Goal: Task Accomplishment & Management: Manage account settings

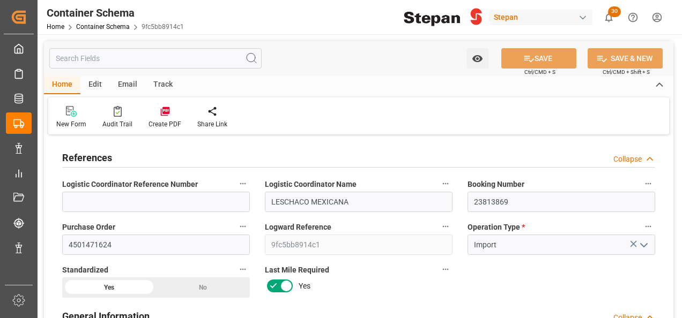
click at [97, 86] on div "Edit" at bounding box center [94, 85] width 29 height 18
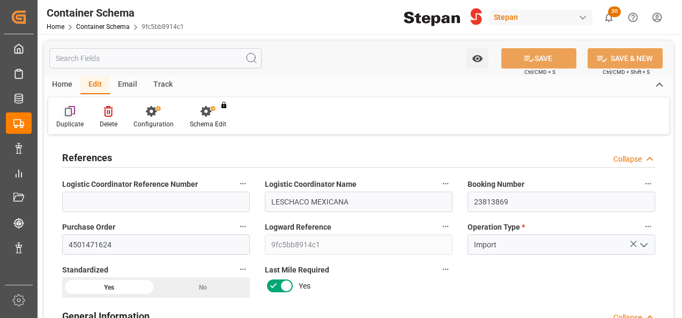
click at [73, 114] on icon at bounding box center [71, 110] width 7 height 9
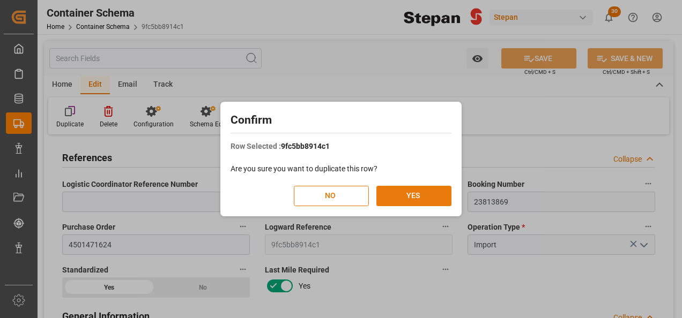
click at [434, 205] on button "YES" at bounding box center [413, 196] width 75 height 20
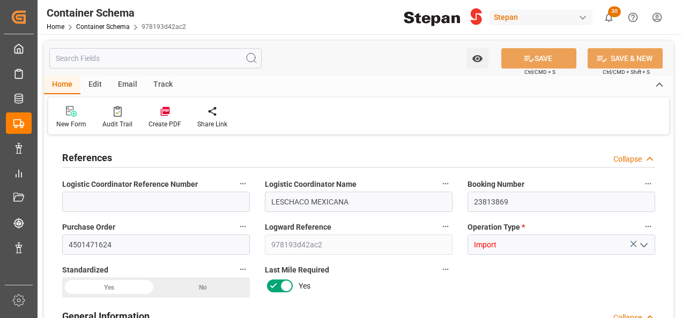
type input "21"
type input "50"
type input "1"
type input "20150"
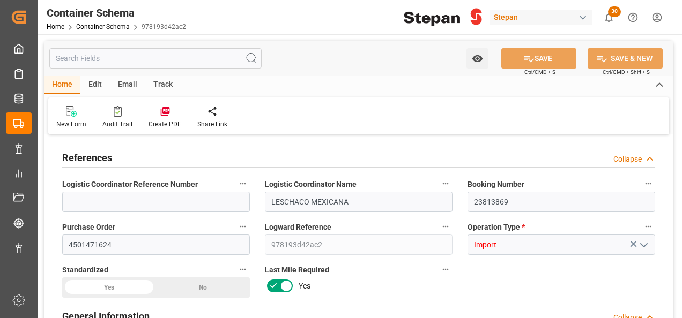
type input "12"
type input "Maersk"
type input "Maersk Line AS"
type input "BEANR"
type input "MXVER"
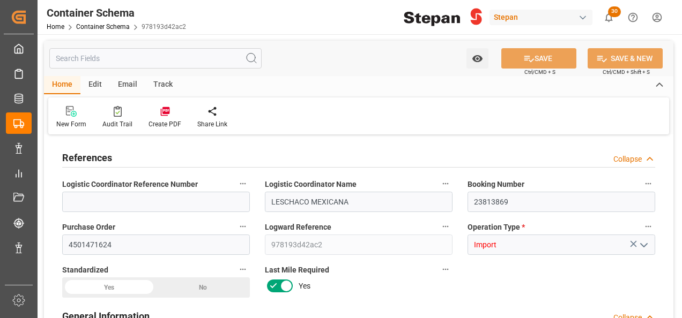
type input "MXVER"
type input "9211482"
type input "[DATE] 00:00"
type input "[DATE]"
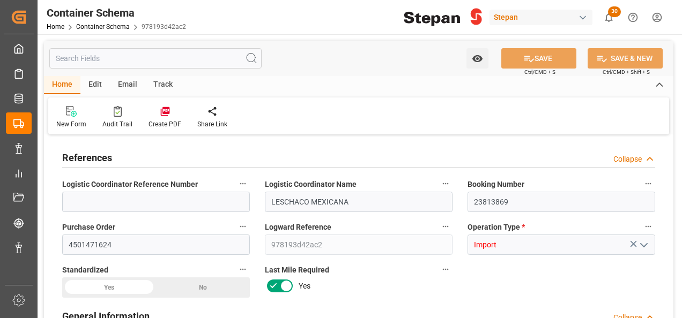
type input "[DATE]"
type input "[DATE] 00:00"
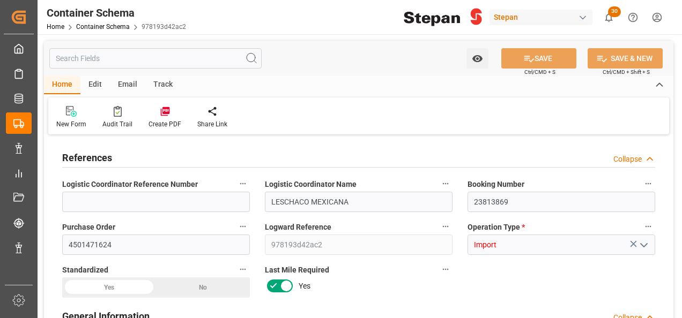
type input "[DATE] 00:00"
type input "[DATE]"
type input "[DATE] 22:38"
type input "[DATE]"
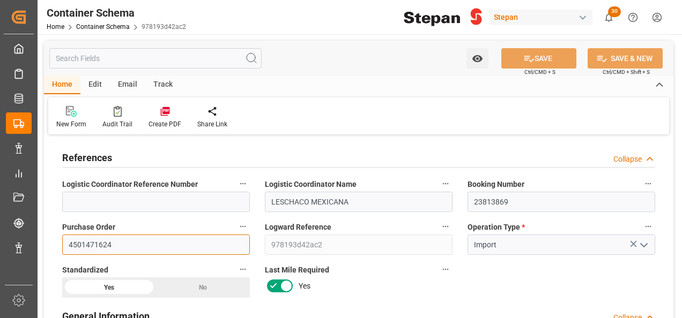
drag, startPoint x: 125, startPoint y: 243, endPoint x: 54, endPoint y: 237, distance: 72.1
paste input "2"
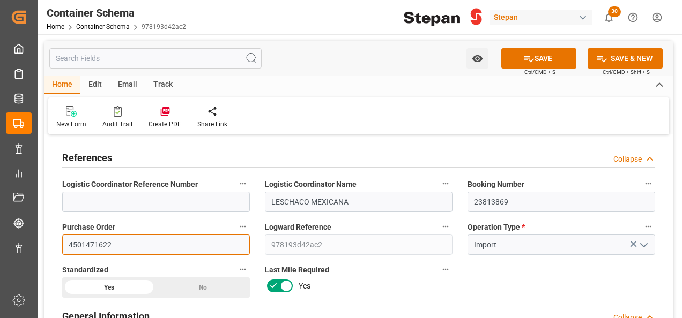
type input "4501471622"
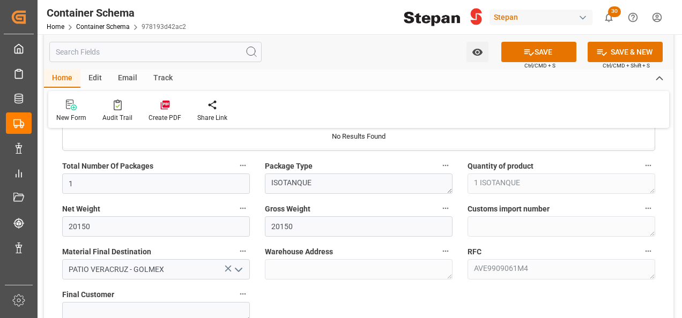
scroll to position [751, 0]
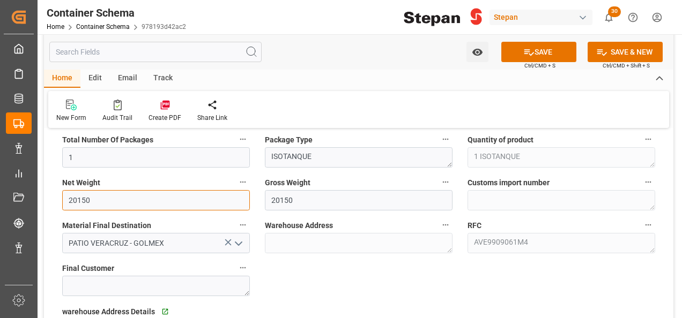
drag, startPoint x: 73, startPoint y: 200, endPoint x: 53, endPoint y: 200, distance: 19.8
type input "20190"
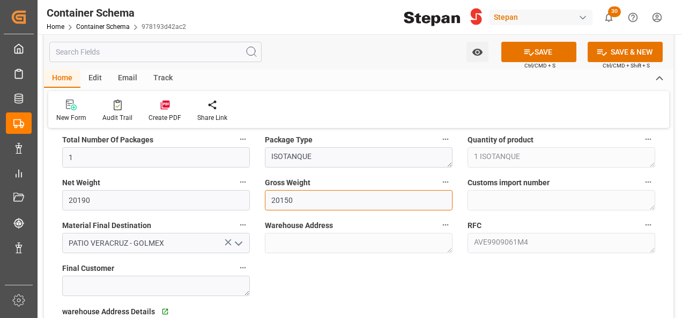
drag, startPoint x: 263, startPoint y: 189, endPoint x: 254, endPoint y: 189, distance: 9.1
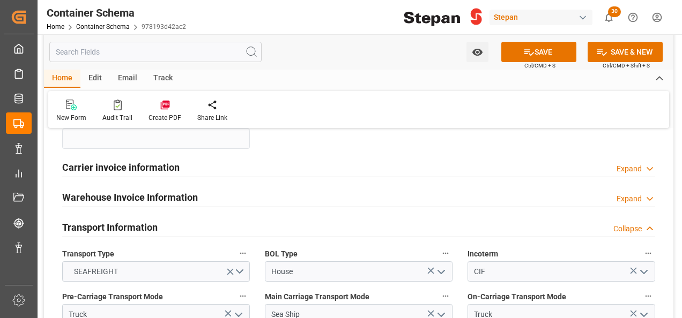
scroll to position [1340, 0]
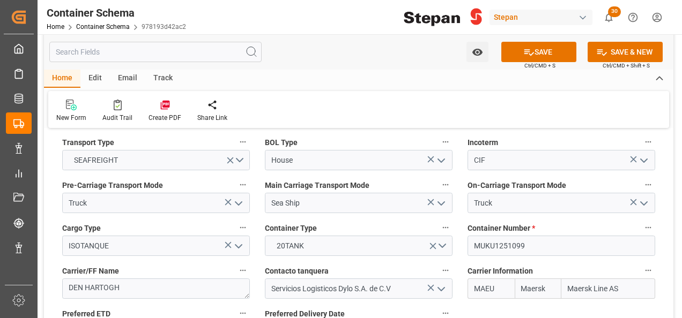
type input "20190"
drag, startPoint x: 535, startPoint y: 228, endPoint x: 464, endPoint y: 226, distance: 70.8
click at [464, 226] on div "Container Number * MUKU1251099" at bounding box center [561, 238] width 203 height 43
paste input "RLTU202090/4"
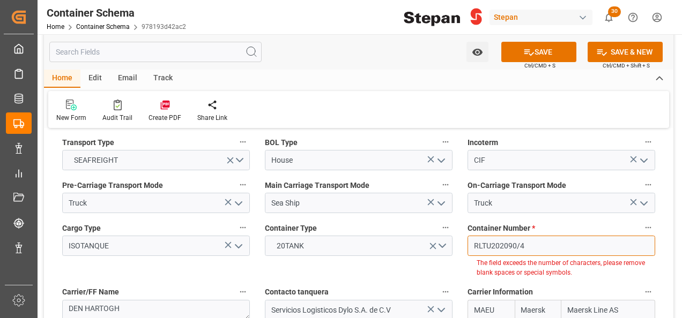
click at [518, 236] on input "RLTU202090/4" at bounding box center [562, 246] width 188 height 20
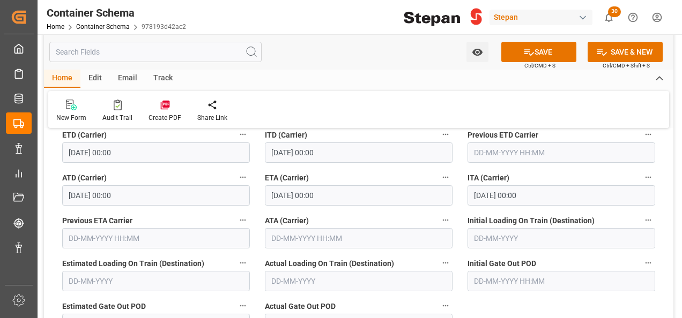
scroll to position [1823, 0]
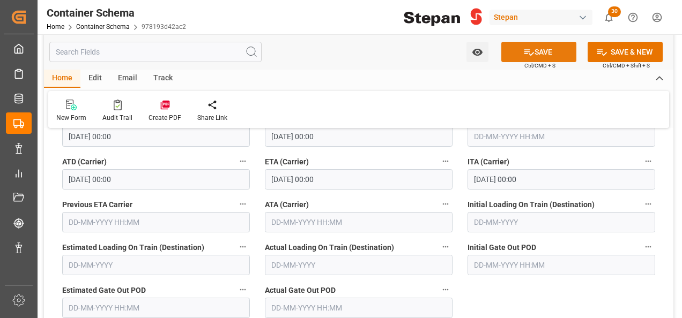
type input "RLTU2020904"
click at [533, 53] on button "SAVE" at bounding box center [538, 52] width 75 height 20
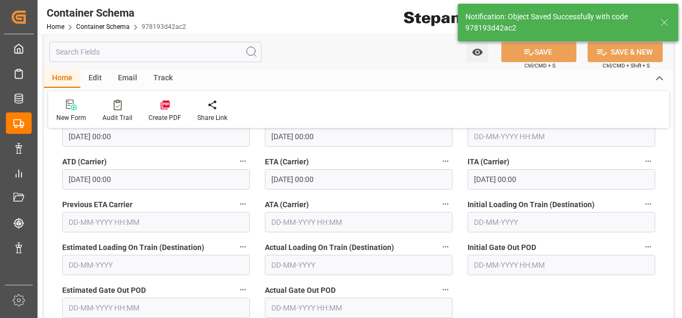
type textarea "Container is already in Final Delivery Phase."
type input "20-08-2025 22:39"
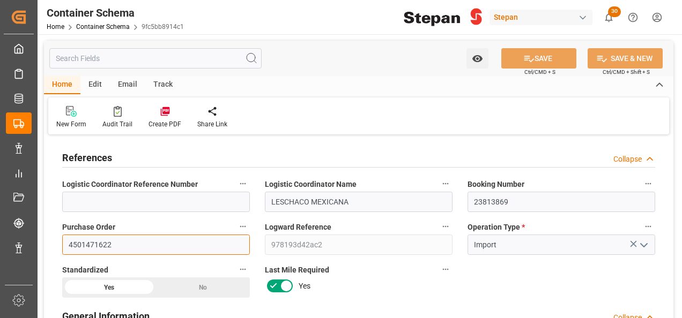
drag, startPoint x: 131, startPoint y: 242, endPoint x: 42, endPoint y: 242, distance: 89.0
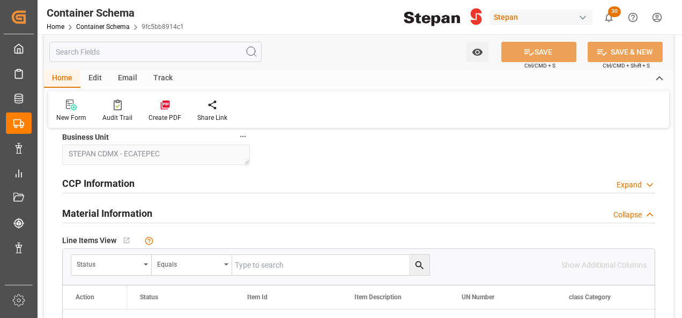
scroll to position [590, 0]
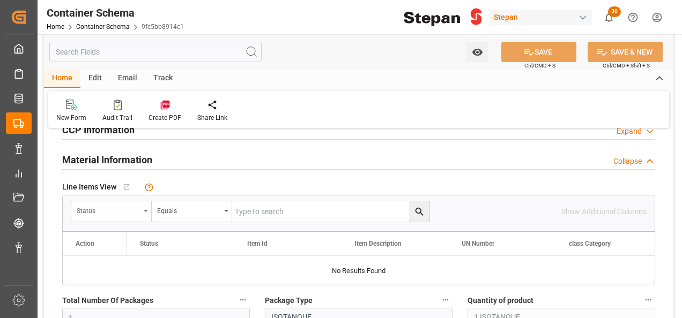
click at [142, 206] on div "Status" at bounding box center [111, 212] width 80 height 20
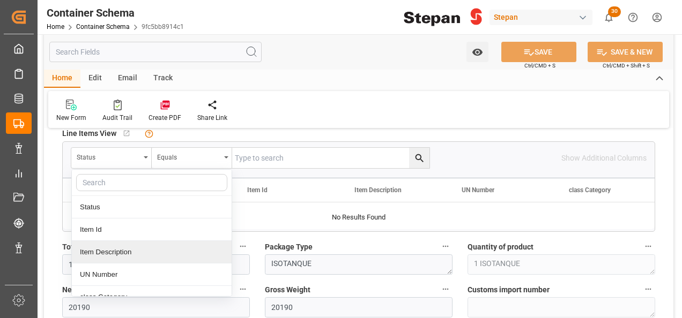
scroll to position [107, 0]
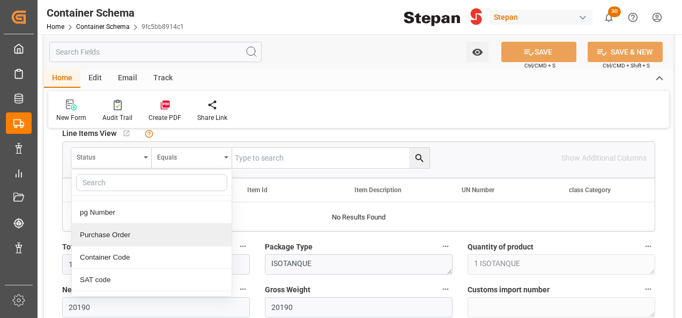
click at [110, 236] on div "Purchase Order" at bounding box center [152, 235] width 160 height 23
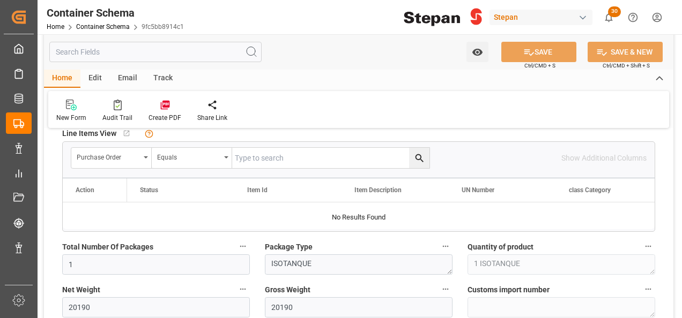
click at [275, 154] on input "text" at bounding box center [330, 158] width 197 height 20
paste input "4501471622"
type input "4501471622"
click at [423, 159] on icon "search button" at bounding box center [419, 158] width 11 height 11
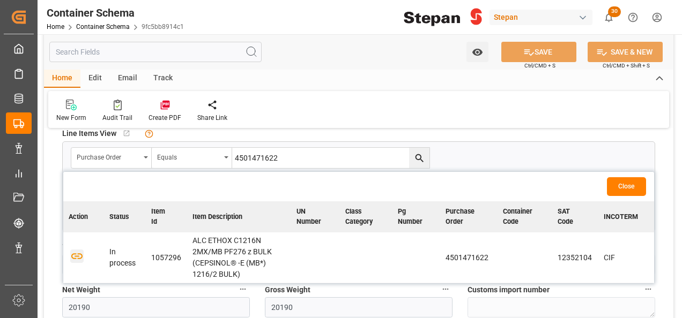
click at [80, 258] on icon "button" at bounding box center [76, 255] width 13 height 13
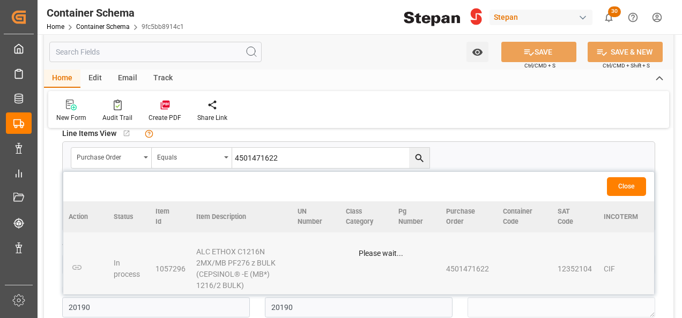
click at [624, 187] on button "Close" at bounding box center [626, 186] width 39 height 19
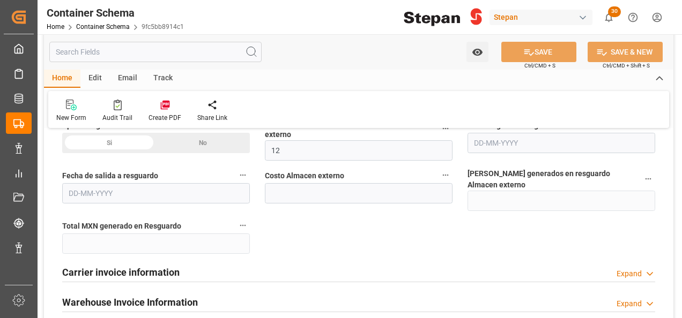
scroll to position [1019, 0]
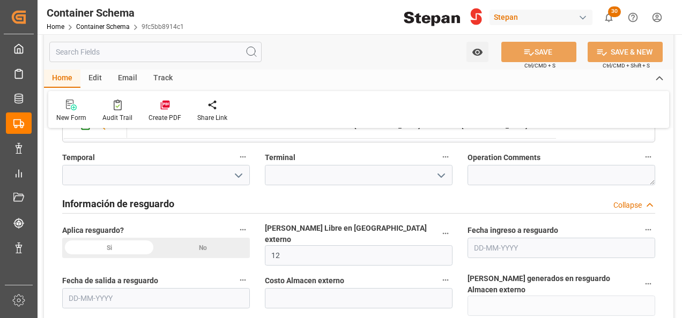
click at [92, 80] on div "Edit" at bounding box center [94, 79] width 29 height 18
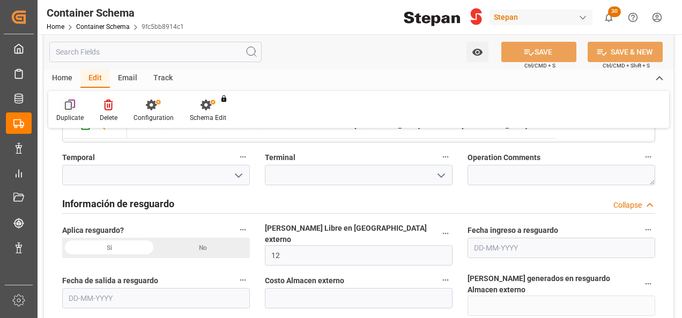
click at [73, 111] on div "Duplicate" at bounding box center [69, 111] width 43 height 24
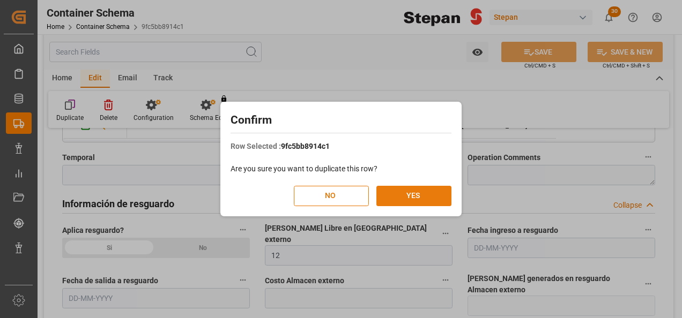
click at [407, 198] on button "YES" at bounding box center [413, 196] width 75 height 20
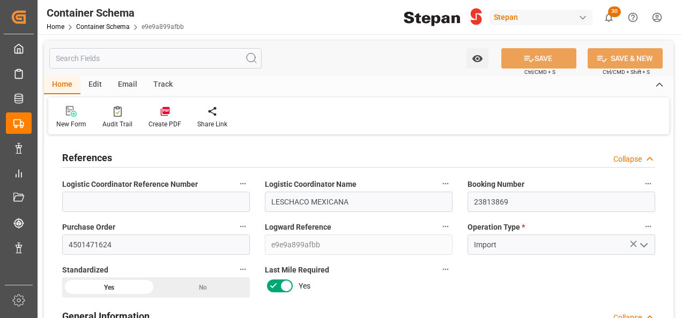
type input "21"
type input "50"
type input "1"
type input "20150"
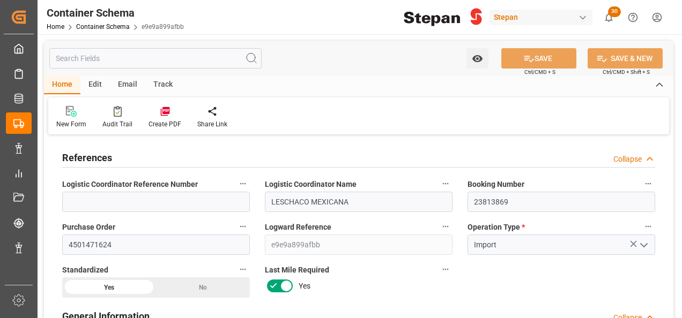
type input "12"
type input "Maersk"
type input "Maersk Line AS"
type input "BEANR"
type input "MXVER"
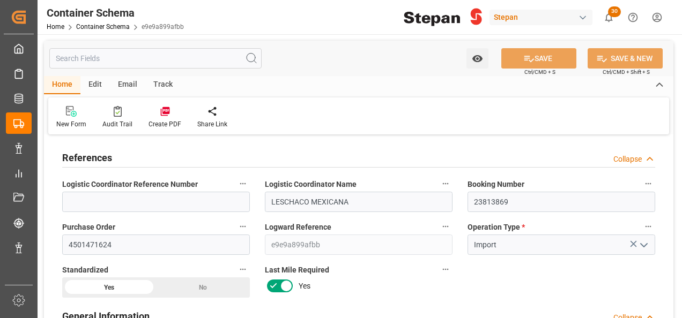
type input "MXVER"
type input "9211482"
type input "20-08-2025 00:00"
type input "20-08-2025"
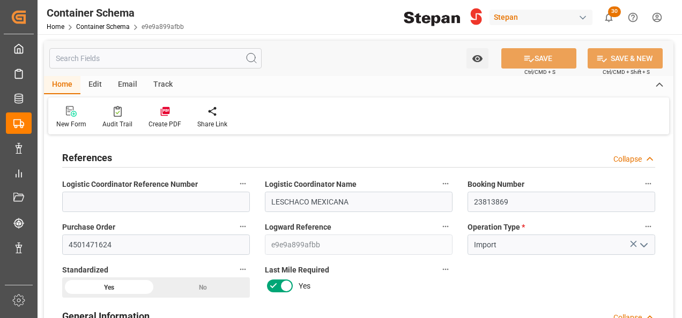
type input "20-08-2025"
type input "13-08-2025 00:00"
type input "01-09-2025 00:00"
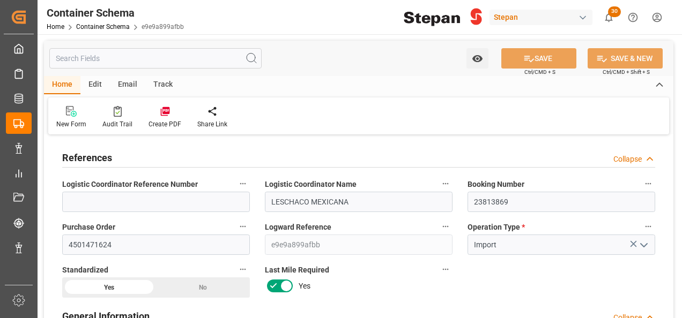
type input "01-09-2025 00:00"
type input "20-08-2025"
type input "20-08-2025 22:43"
type input "20-08-2025"
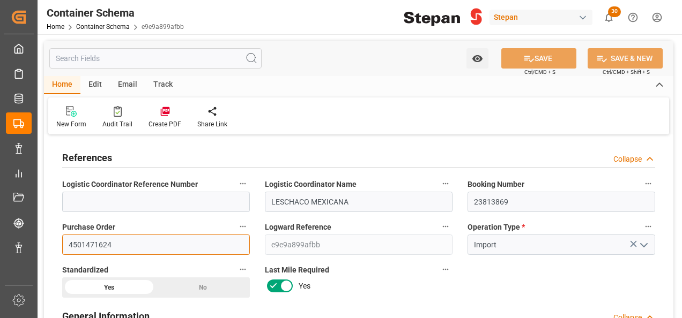
click at [120, 245] on input "4501471624" at bounding box center [156, 245] width 188 height 20
drag, startPoint x: 121, startPoint y: 247, endPoint x: 58, endPoint y: 247, distance: 63.3
click at [58, 247] on div "Purchase Order 4501471624" at bounding box center [156, 237] width 203 height 43
paste input "3"
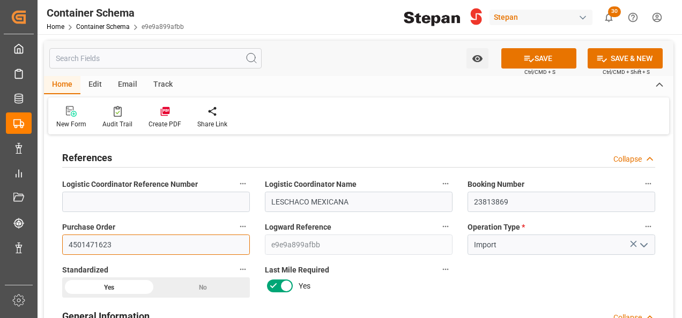
type input "4501471623"
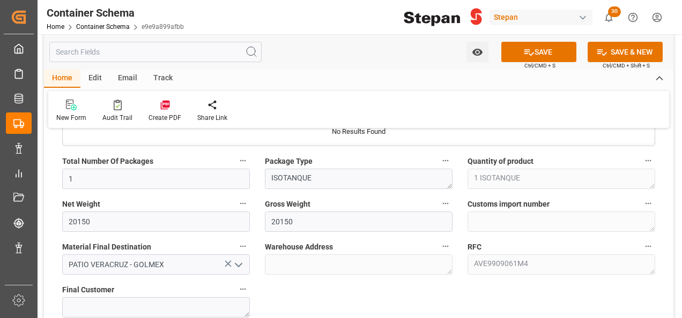
scroll to position [804, 0]
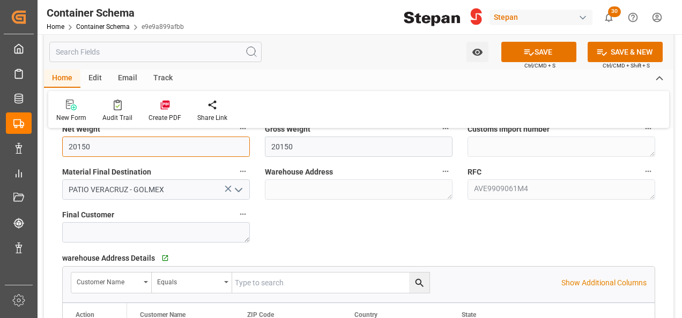
click at [69, 143] on input "20150" at bounding box center [156, 147] width 188 height 20
type input "20180"
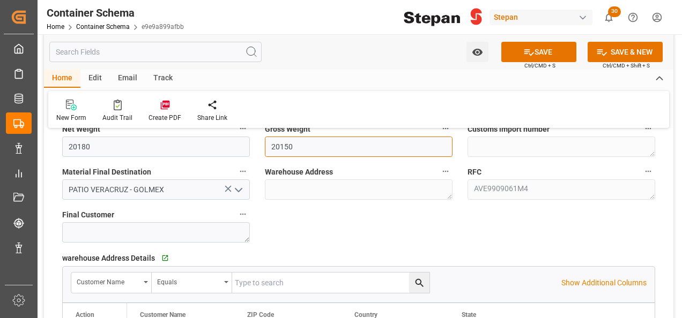
drag, startPoint x: 294, startPoint y: 142, endPoint x: 245, endPoint y: 142, distance: 48.8
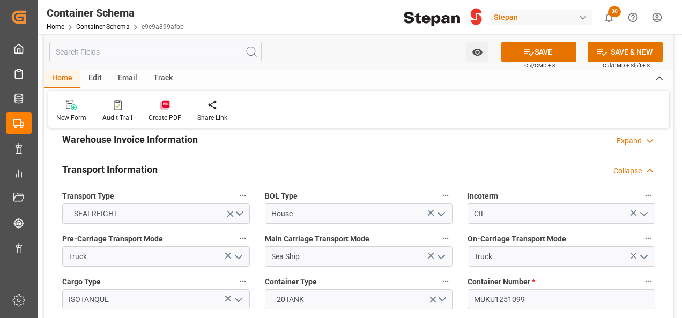
scroll to position [1340, 0]
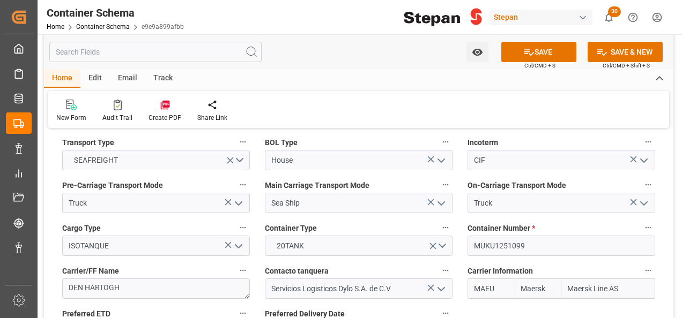
type input "20180"
drag, startPoint x: 531, startPoint y: 231, endPoint x: 453, endPoint y: 231, distance: 77.7
click at [453, 231] on div "References Collapse Logistic Coordinator Reference Number Logistic Coordinator …" at bounding box center [358, 256] width 629 height 2918
paste input "EXFU664938/4"
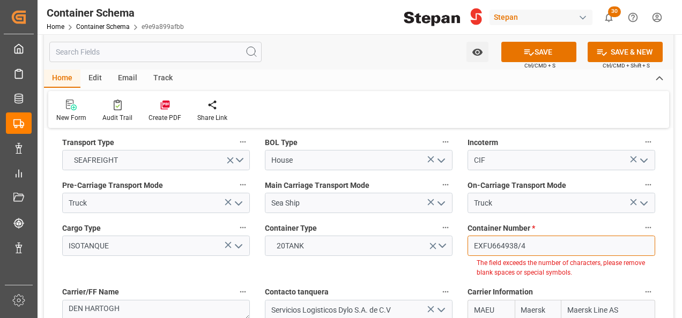
click at [519, 236] on input "EXFU664938/4" at bounding box center [562, 246] width 188 height 20
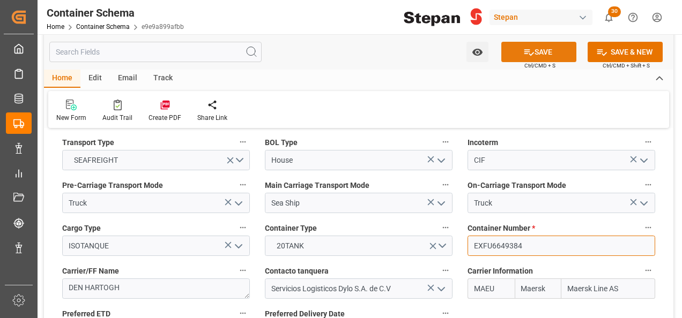
type input "EXFU6649384"
click at [537, 51] on button "SAVE" at bounding box center [538, 52] width 75 height 20
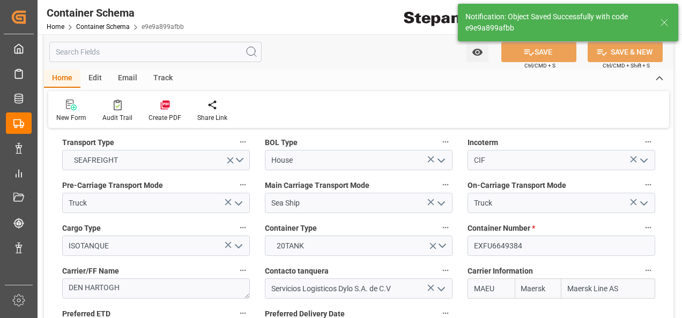
type textarea "Container is already in Final Delivery Phase."
type input "20-08-2025 22:45"
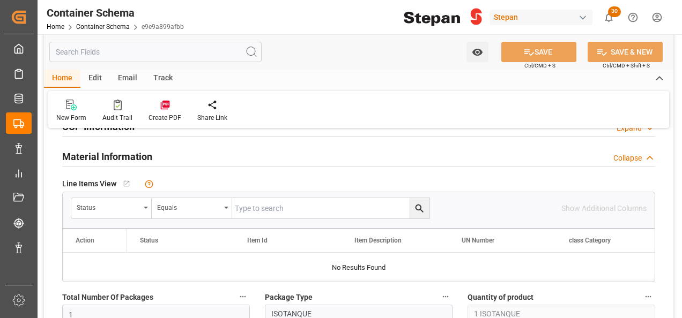
scroll to position [590, 0]
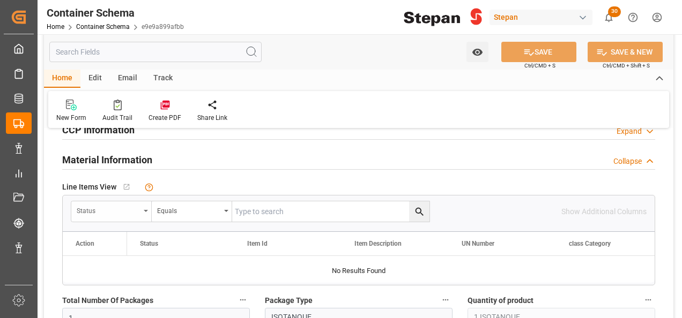
click at [146, 205] on div "Status" at bounding box center [111, 212] width 80 height 20
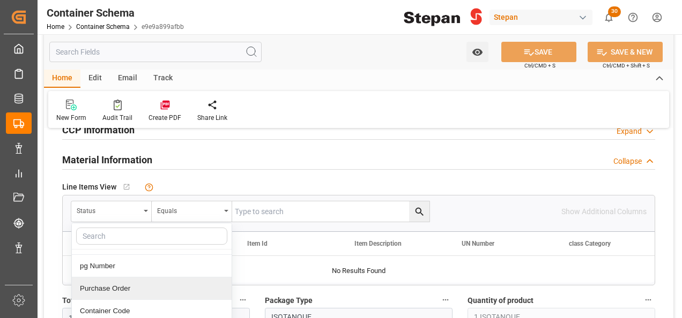
click at [107, 286] on div "Purchase Order" at bounding box center [152, 289] width 160 height 23
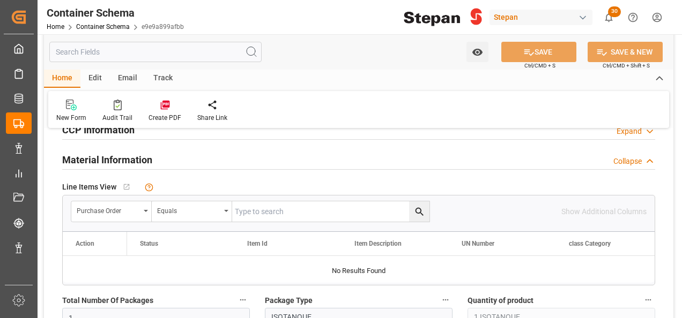
click at [253, 210] on input "text" at bounding box center [330, 212] width 197 height 20
paste input "4501471623"
type input "4501471623"
click at [416, 207] on icon "search button" at bounding box center [419, 211] width 11 height 11
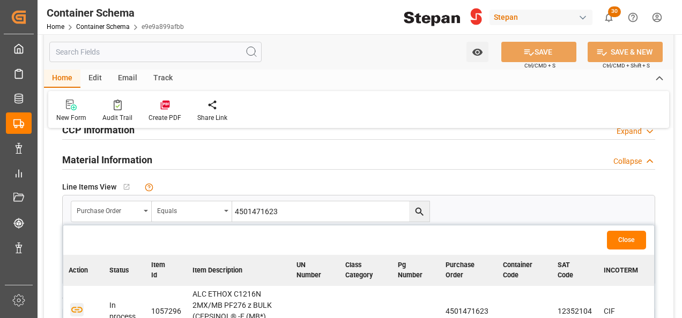
click at [76, 308] on icon "button" at bounding box center [76, 309] width 13 height 13
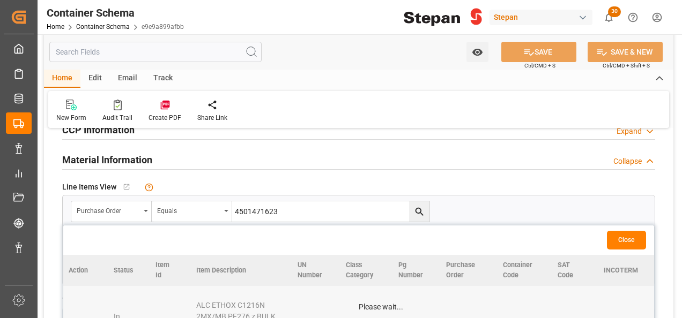
click at [626, 241] on button "Close" at bounding box center [626, 240] width 39 height 19
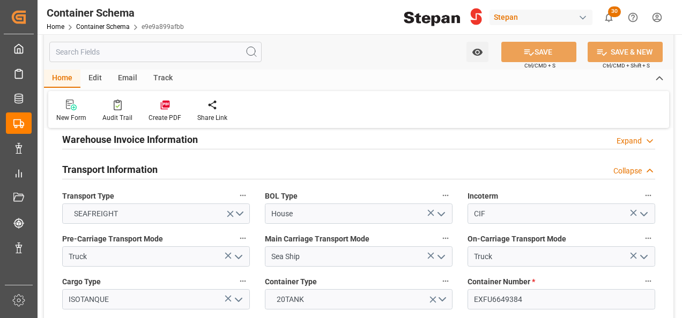
scroll to position [1287, 0]
click at [95, 80] on div "Edit" at bounding box center [94, 79] width 29 height 18
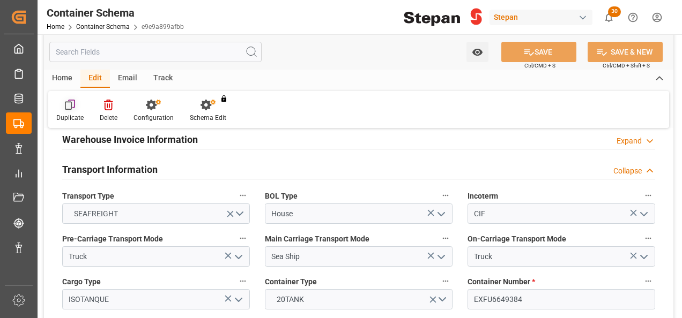
click at [68, 104] on icon at bounding box center [70, 105] width 11 height 11
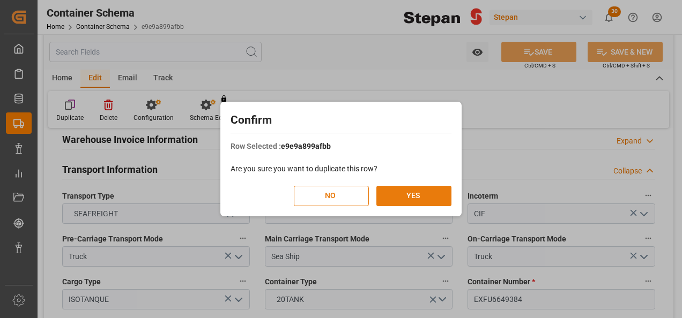
click at [409, 188] on button "YES" at bounding box center [413, 196] width 75 height 20
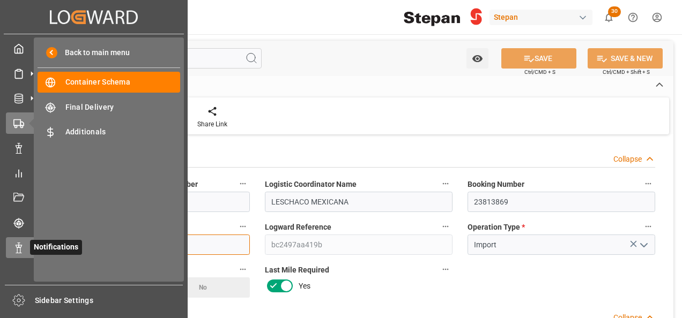
drag, startPoint x: 114, startPoint y: 240, endPoint x: 32, endPoint y: 242, distance: 82.1
click at [32, 242] on div "Created by potrace 1.15, written by Peter Selinger 2001-2017 Created by potrace…" at bounding box center [341, 159] width 682 height 318
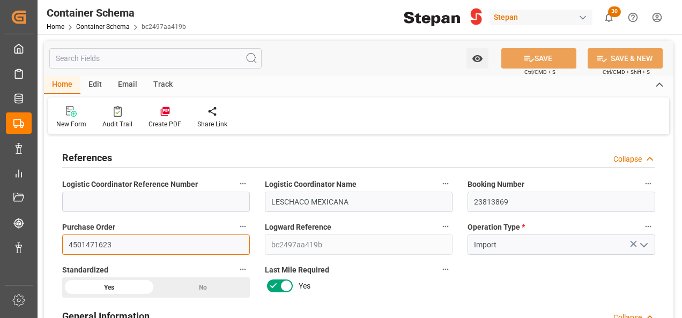
paste input "5"
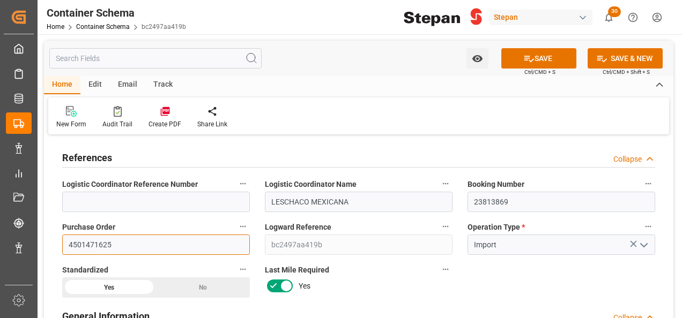
type input "4501471625"
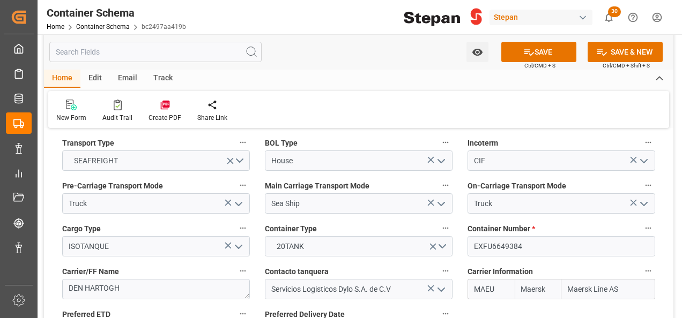
scroll to position [1340, 0]
drag, startPoint x: 541, startPoint y: 225, endPoint x: 444, endPoint y: 226, distance: 97.0
click at [449, 225] on div "References Collapse Logistic Coordinator Reference Number Logistic Coordinator …" at bounding box center [358, 256] width 629 height 2918
paste input "DHDU237360/9"
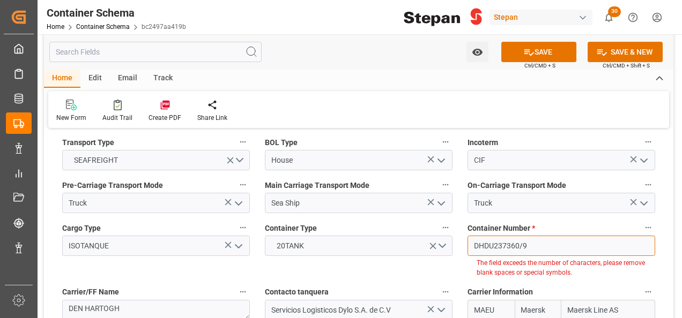
click at [521, 236] on input "DHDU237360/9" at bounding box center [562, 246] width 188 height 20
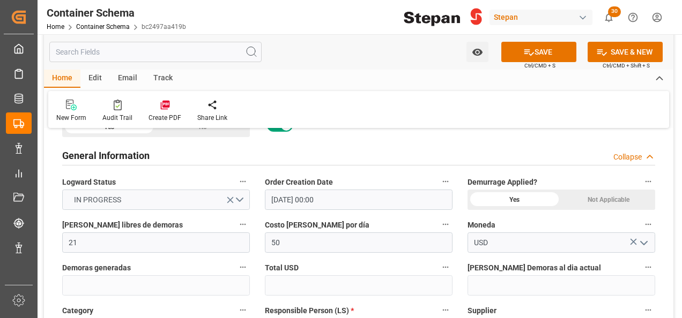
scroll to position [0, 0]
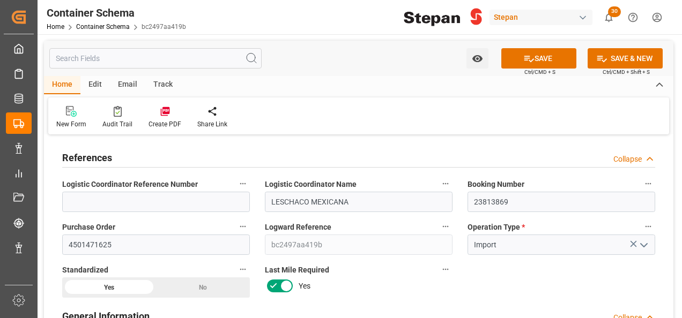
type input "DHDU2373609"
drag, startPoint x: 74, startPoint y: 248, endPoint x: 50, endPoint y: 248, distance: 23.6
click at [535, 61] on button "SAVE" at bounding box center [538, 58] width 75 height 20
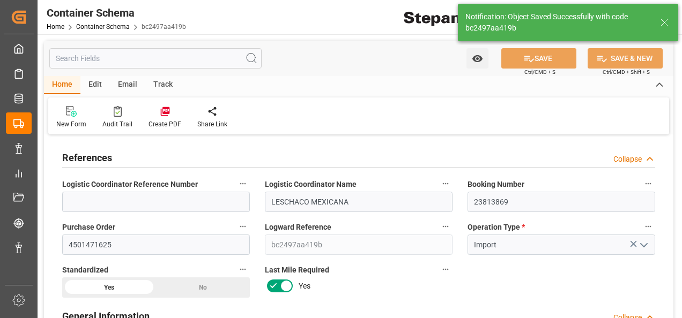
type textarea "Container is already in Final Delivery Phase."
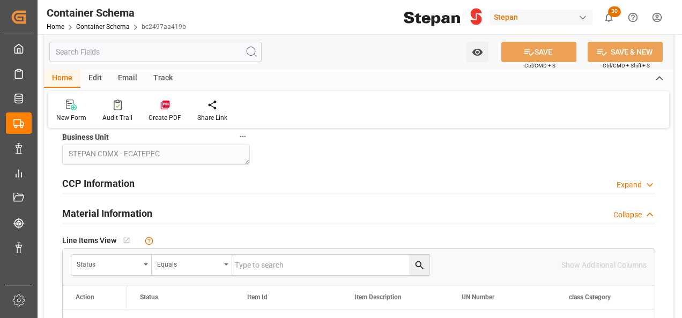
scroll to position [590, 0]
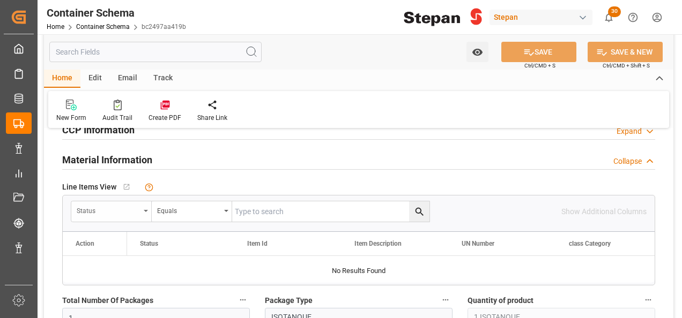
click at [147, 209] on div "Status" at bounding box center [111, 212] width 80 height 20
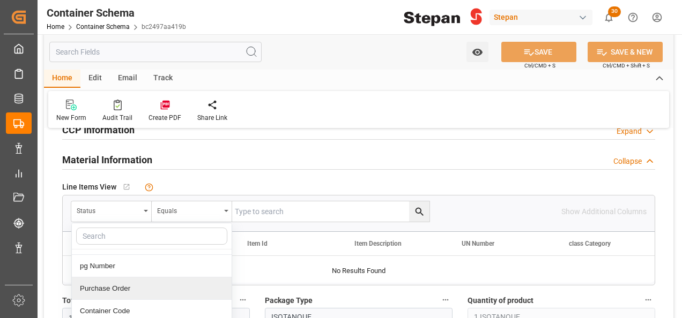
click at [129, 288] on div "Purchase Order" at bounding box center [152, 289] width 160 height 23
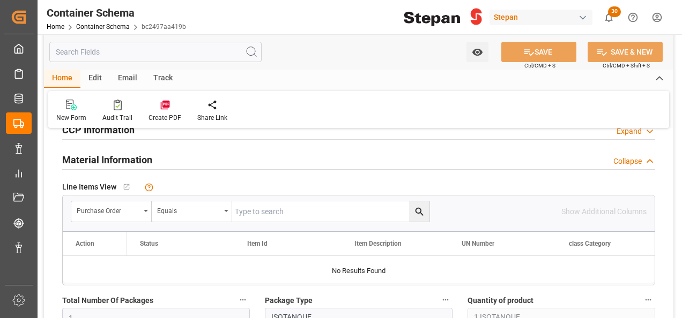
click at [283, 207] on input "text" at bounding box center [330, 212] width 197 height 20
paste input "4501471625"
type input "4501471625"
click at [416, 211] on icon "search button" at bounding box center [419, 212] width 8 height 8
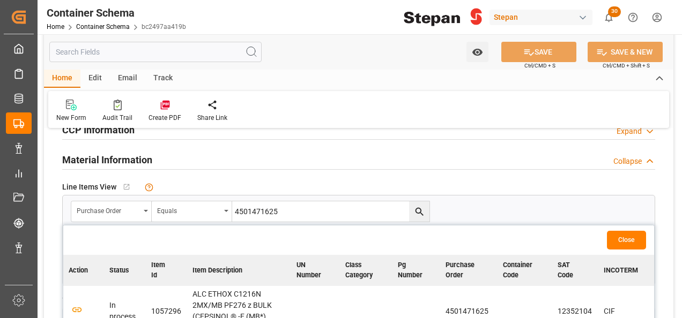
click at [69, 308] on td at bounding box center [83, 311] width 41 height 51
click at [76, 308] on icon "button" at bounding box center [76, 309] width 13 height 13
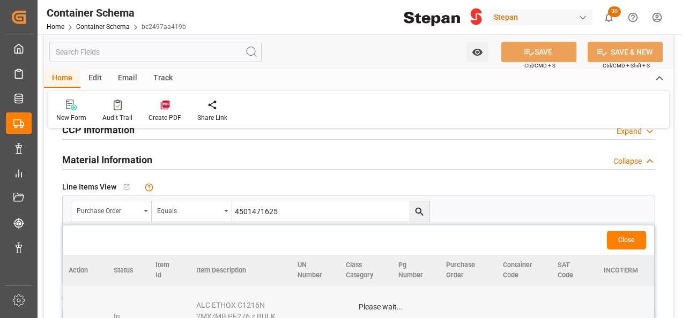
click at [622, 239] on button "Close" at bounding box center [626, 240] width 39 height 19
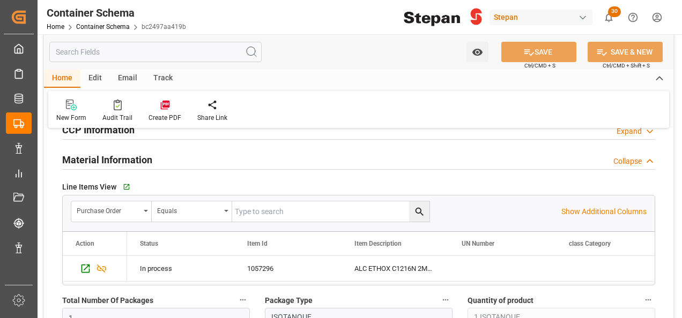
click at [94, 79] on div "Edit" at bounding box center [94, 79] width 29 height 18
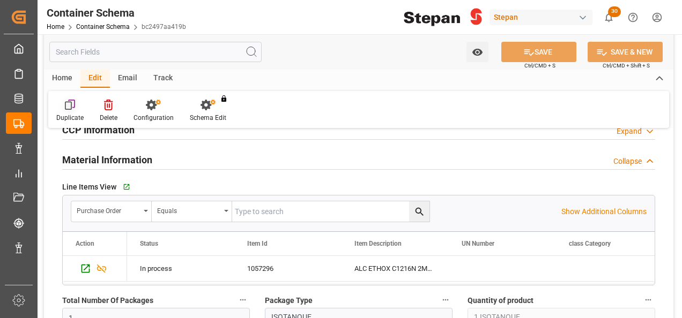
click at [73, 106] on icon at bounding box center [70, 105] width 11 height 11
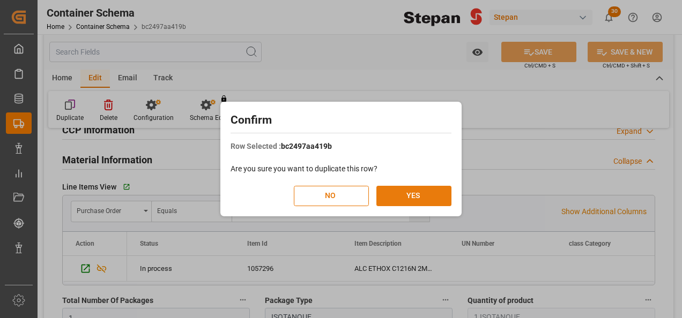
click at [409, 196] on button "YES" at bounding box center [413, 196] width 75 height 20
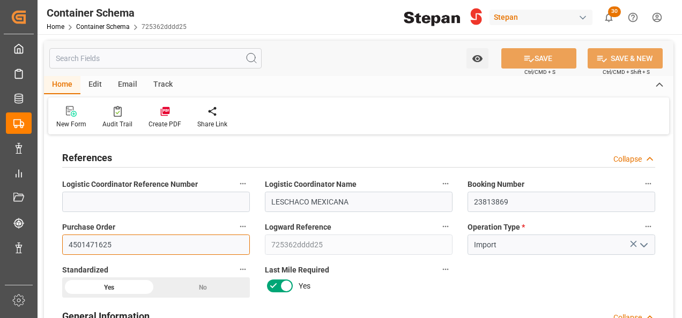
drag, startPoint x: 117, startPoint y: 241, endPoint x: 53, endPoint y: 243, distance: 64.4
paste input "40"
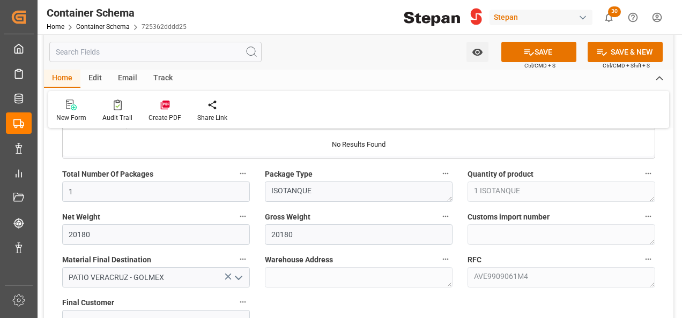
scroll to position [751, 0]
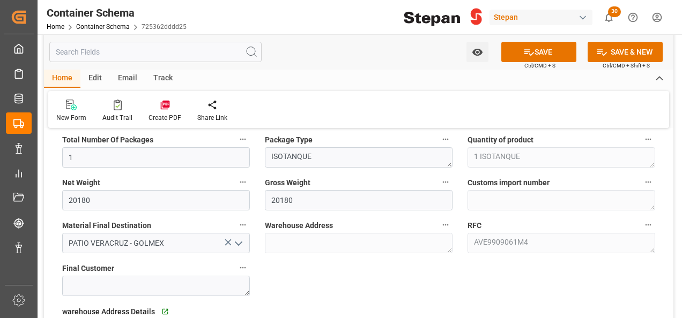
type input "4501471640"
drag, startPoint x: 101, startPoint y: 199, endPoint x: 48, endPoint y: 199, distance: 53.1
type input "20170"
drag, startPoint x: 311, startPoint y: 196, endPoint x: 244, endPoint y: 192, distance: 67.1
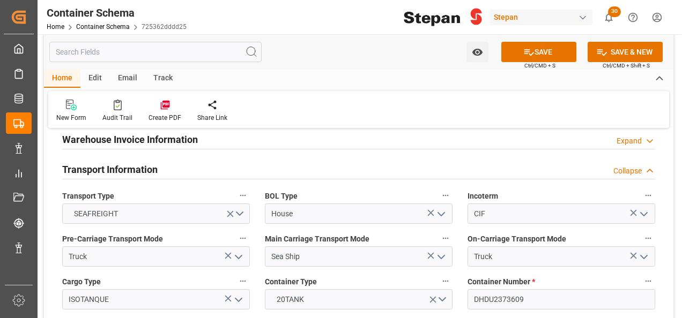
scroll to position [1340, 0]
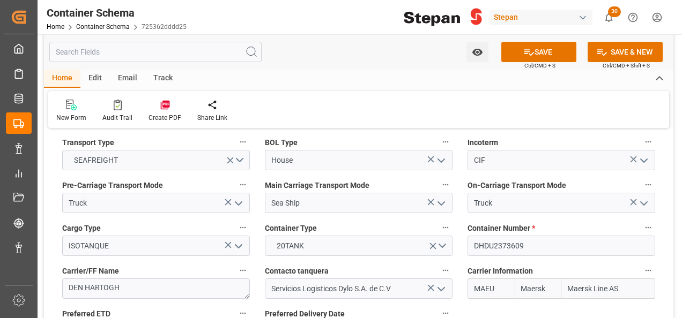
type input "20170"
drag, startPoint x: 523, startPoint y: 229, endPoint x: 448, endPoint y: 230, distance: 75.6
click at [448, 230] on div "References Collapse Logistic Coordinator Reference Number Logistic Coordinator …" at bounding box center [358, 256] width 629 height 2918
paste input "EXFU664471/5"
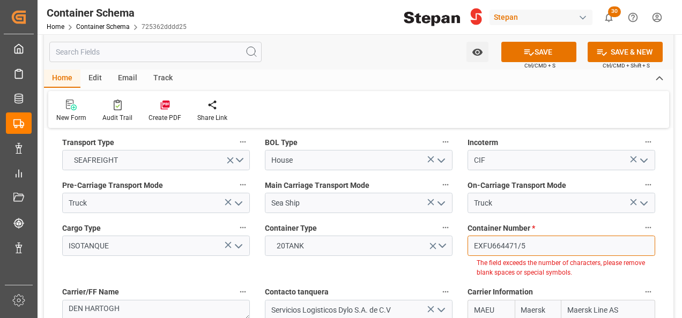
click at [537, 236] on input "EXFU664471/5" at bounding box center [562, 246] width 188 height 20
click at [520, 236] on input "EXFU664471/5" at bounding box center [562, 246] width 188 height 20
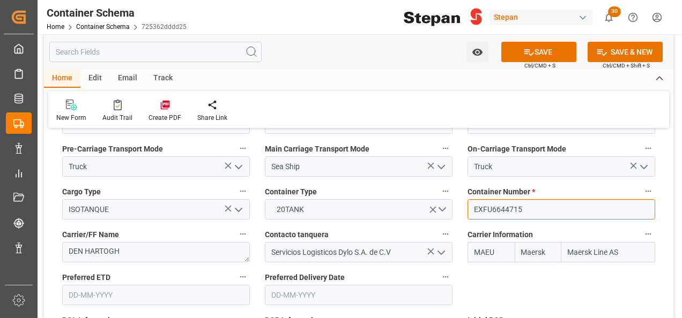
scroll to position [1394, 0]
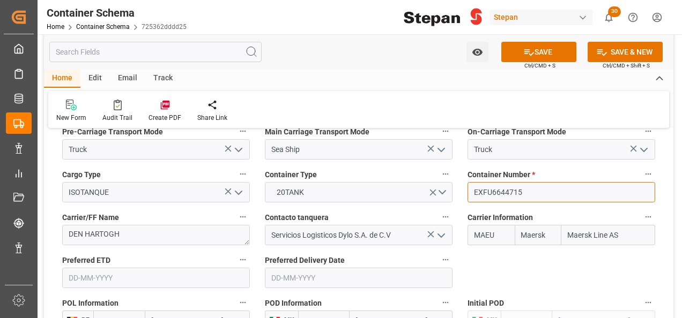
click at [562, 182] on input "EXFU6644715" at bounding box center [562, 192] width 188 height 20
type input "EXFU6644715"
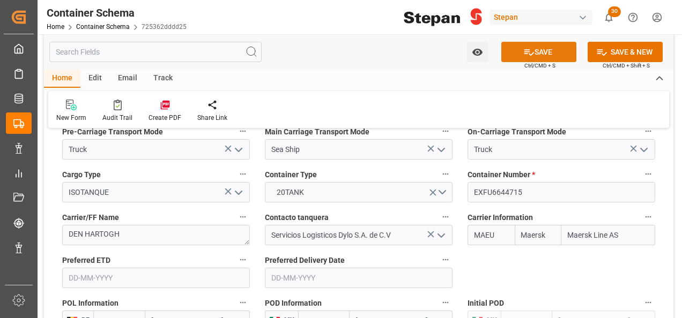
click at [542, 50] on button "SAVE" at bounding box center [538, 52] width 75 height 20
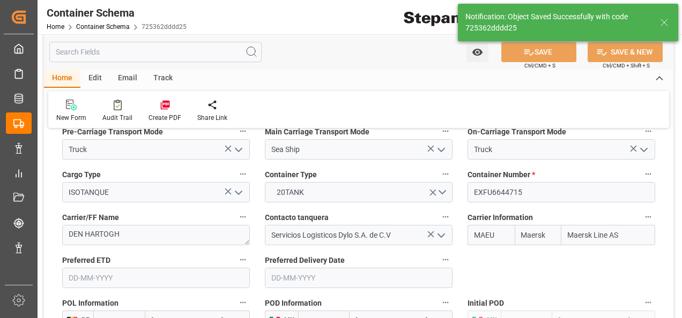
type textarea "Container is already in Final Delivery Phase."
type input "20-08-2025 22:49"
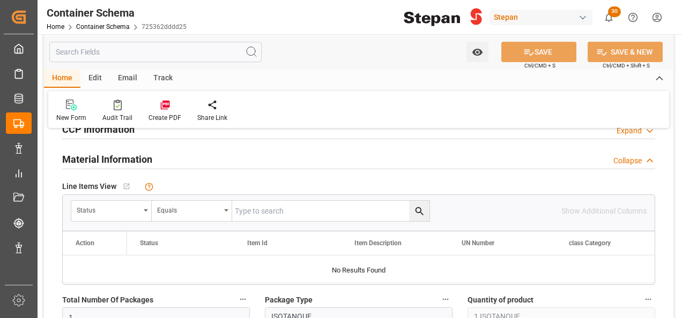
scroll to position [590, 0]
click at [144, 209] on div "Status" at bounding box center [111, 212] width 80 height 20
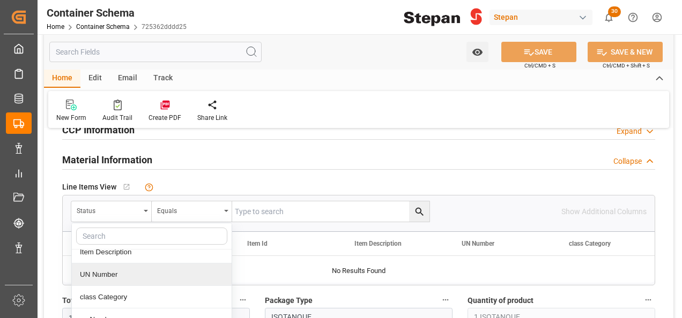
scroll to position [107, 0]
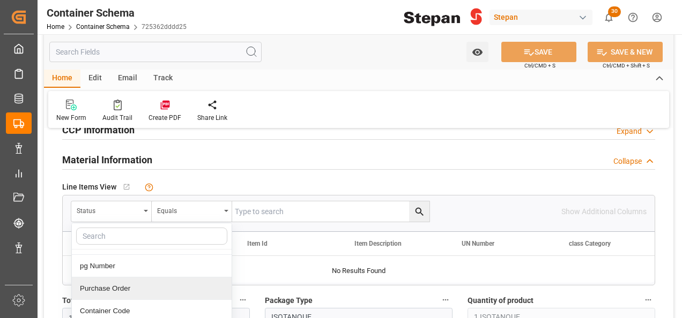
click at [103, 287] on div "Purchase Order" at bounding box center [152, 289] width 160 height 23
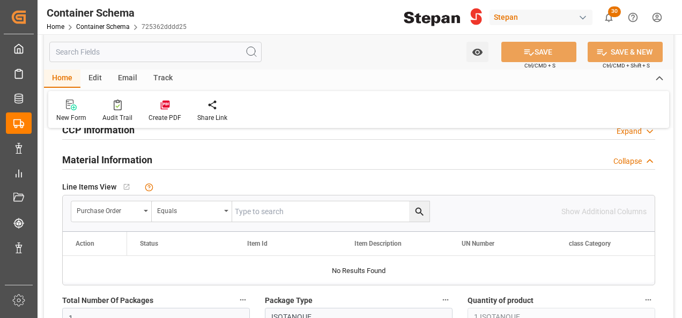
click at [246, 213] on input "text" at bounding box center [330, 212] width 197 height 20
paste input "4501471640"
type input "4501471640"
click at [421, 212] on icon "search button" at bounding box center [419, 212] width 8 height 8
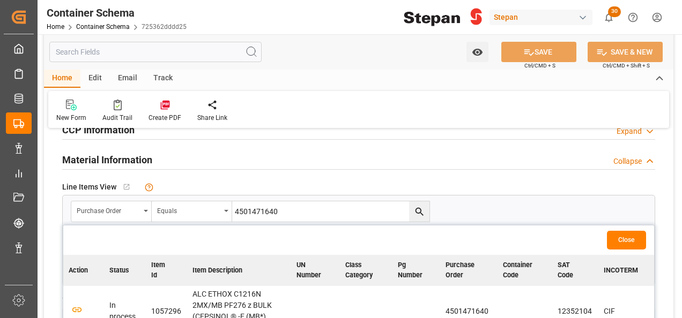
click at [70, 308] on td at bounding box center [83, 311] width 41 height 51
click at [82, 308] on icon "button" at bounding box center [76, 310] width 11 height 6
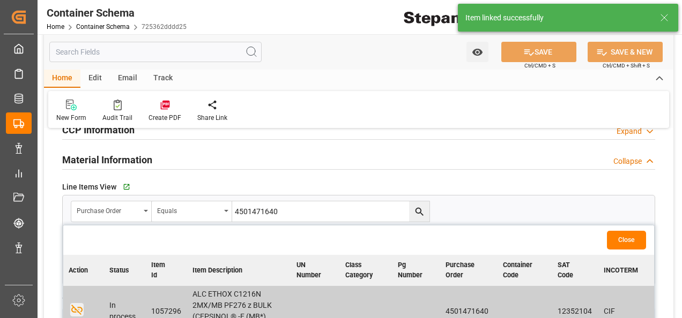
click at [626, 241] on button "Close" at bounding box center [626, 240] width 39 height 19
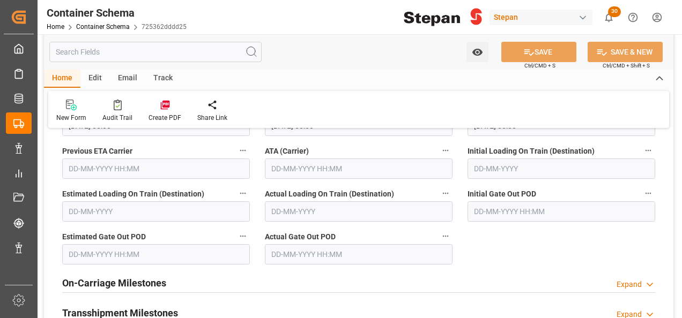
scroll to position [2198, 0]
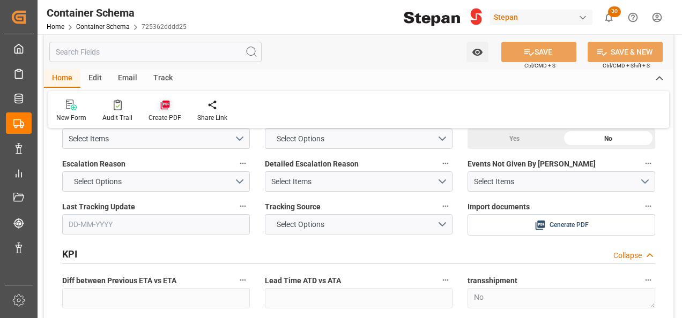
click at [163, 101] on icon at bounding box center [164, 105] width 9 height 9
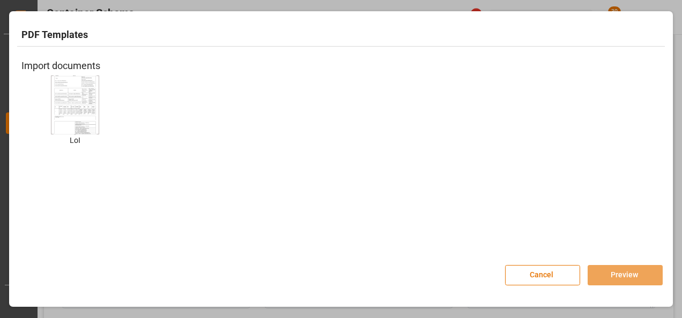
click at [93, 116] on img at bounding box center [75, 105] width 43 height 61
click at [77, 112] on img at bounding box center [75, 105] width 43 height 61
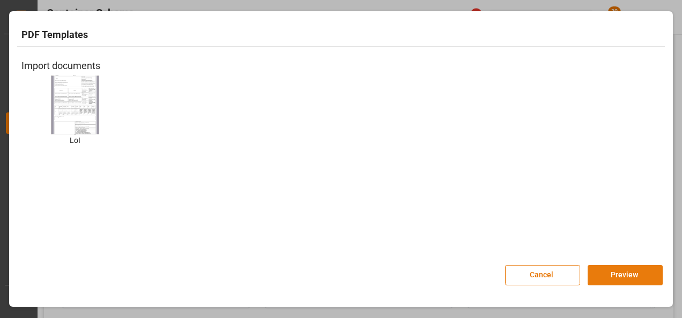
click at [622, 273] on button "Preview" at bounding box center [625, 275] width 75 height 20
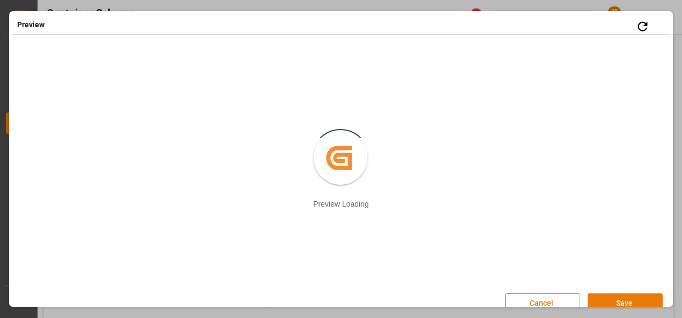
click at [615, 300] on button "Save" at bounding box center [625, 304] width 75 height 20
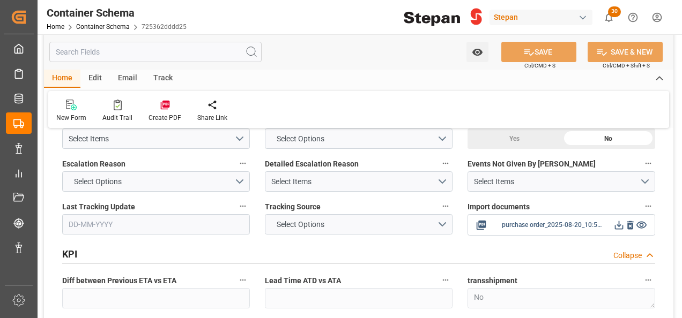
click at [621, 220] on icon at bounding box center [618, 225] width 11 height 11
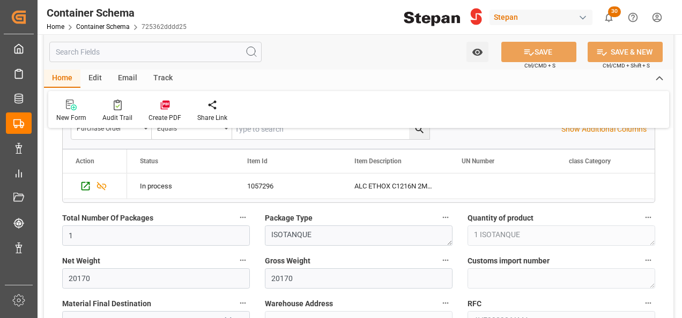
scroll to position [697, 0]
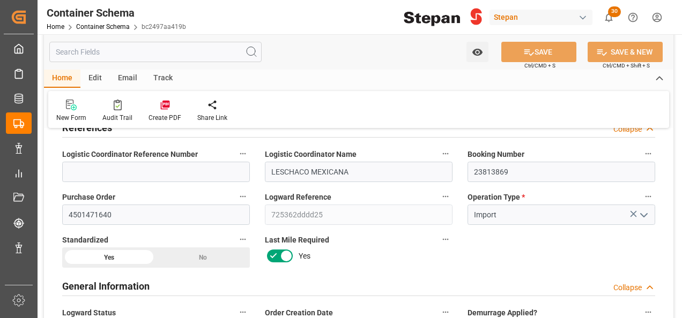
scroll to position [54, 0]
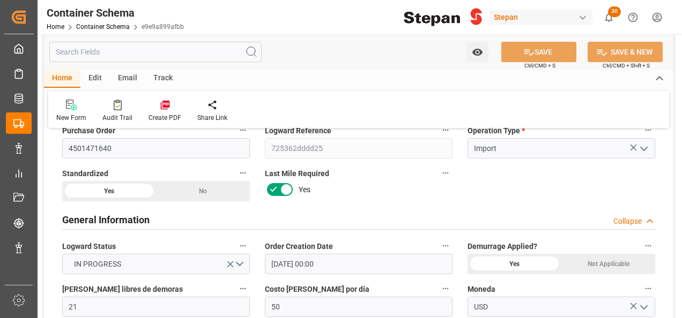
scroll to position [107, 0]
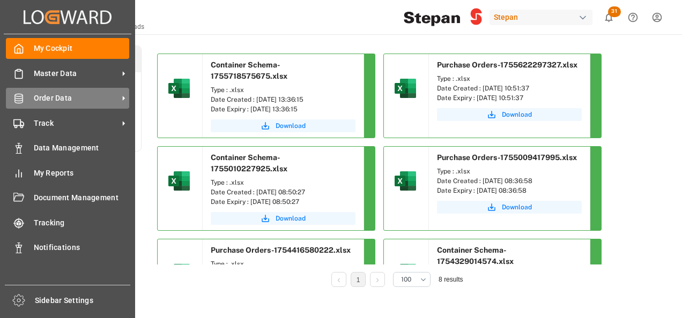
click at [56, 100] on span "Order Data" at bounding box center [76, 98] width 85 height 11
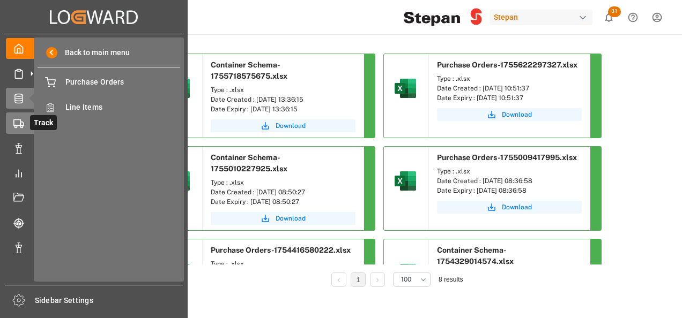
click at [23, 120] on icon at bounding box center [18, 123] width 11 height 11
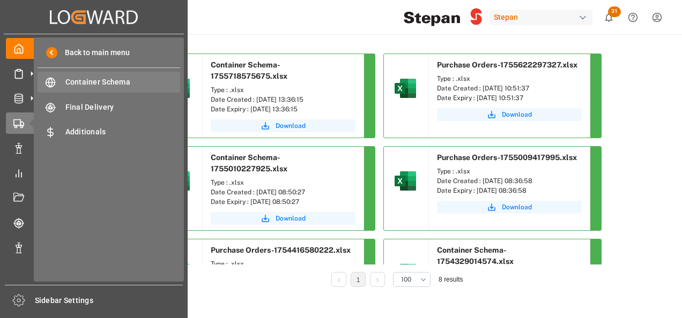
click at [90, 82] on span "Container Schema" at bounding box center [122, 82] width 115 height 11
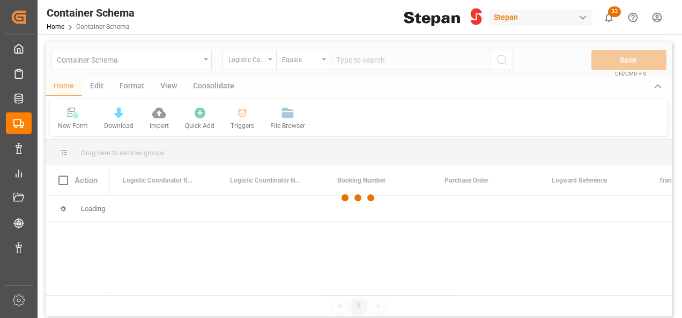
scroll to position [54, 0]
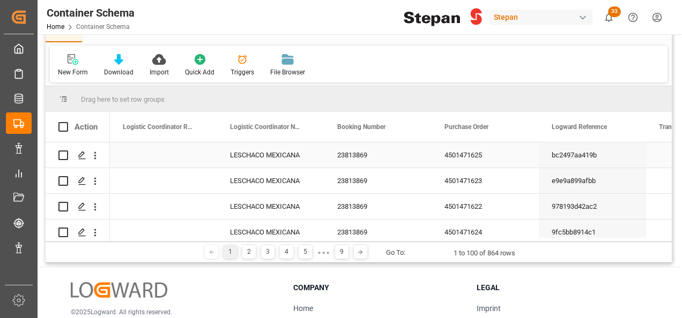
click at [455, 151] on div "4501471625" at bounding box center [485, 155] width 107 height 25
click at [460, 175] on div "4501471623" at bounding box center [485, 180] width 107 height 25
click at [458, 201] on div "4501471622" at bounding box center [485, 206] width 107 height 25
click at [450, 226] on div "4501471624" at bounding box center [485, 232] width 107 height 25
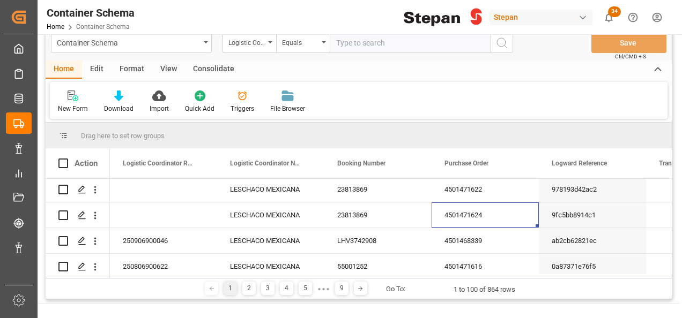
scroll to position [0, 0]
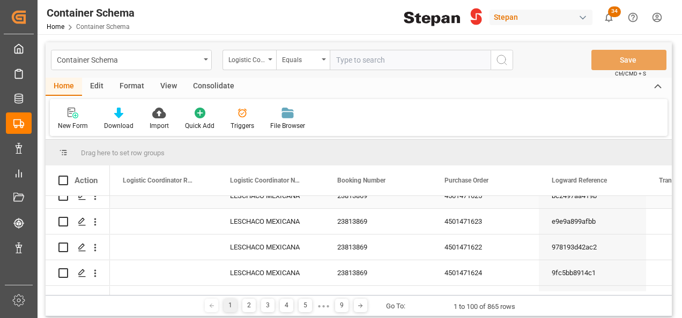
scroll to position [107, 0]
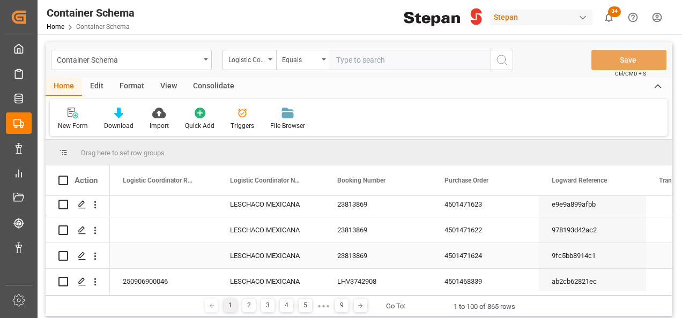
click at [463, 259] on div "4501471624" at bounding box center [485, 255] width 107 height 25
click at [457, 233] on div "4501471622" at bounding box center [485, 230] width 107 height 25
click at [454, 204] on div "4501471623" at bounding box center [485, 204] width 107 height 25
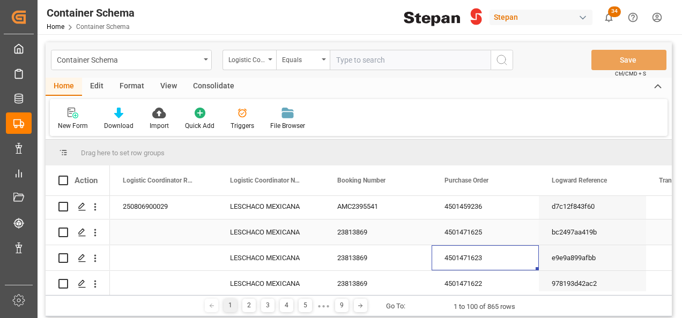
click at [459, 233] on div "4501471625" at bounding box center [485, 232] width 107 height 25
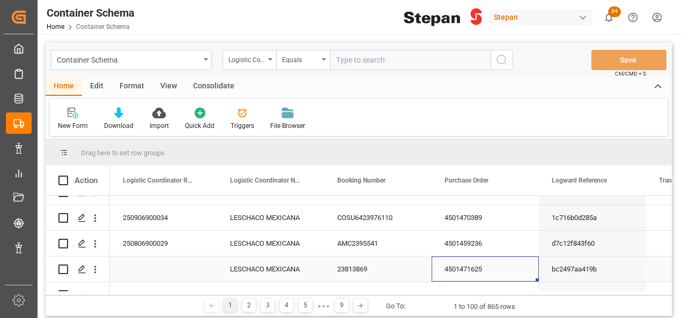
scroll to position [0, 0]
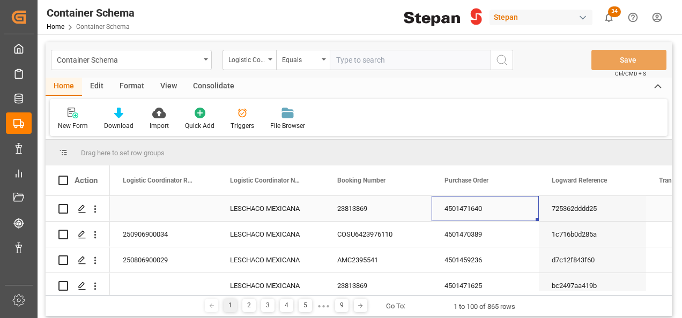
click at [461, 202] on div "4501471640" at bounding box center [485, 208] width 107 height 25
click at [266, 58] on div "Logistic Coordinator Reference Number" at bounding box center [249, 60] width 54 height 20
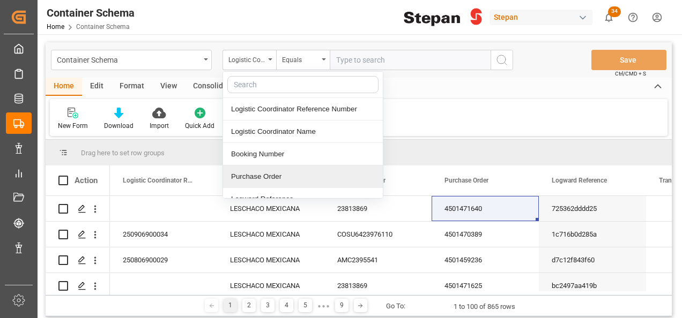
click at [242, 172] on div "Purchase Order" at bounding box center [303, 177] width 160 height 23
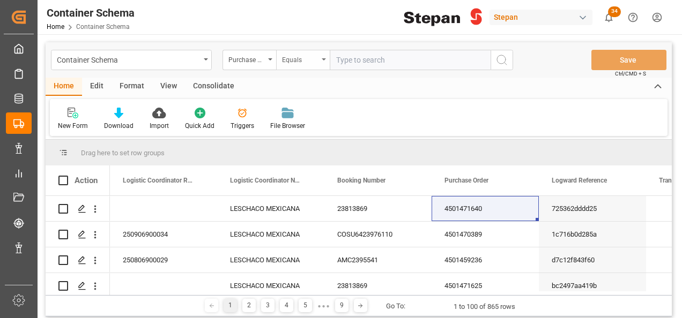
click at [321, 58] on div "Equals" at bounding box center [303, 60] width 54 height 20
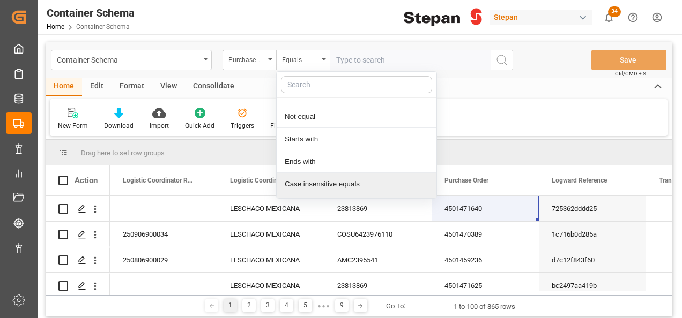
scroll to position [78, 0]
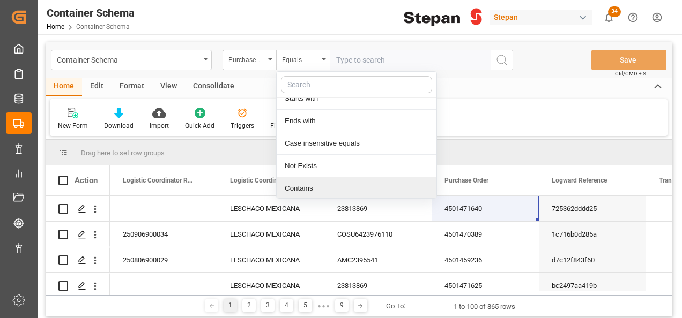
click at [306, 188] on div "Contains" at bounding box center [357, 188] width 160 height 23
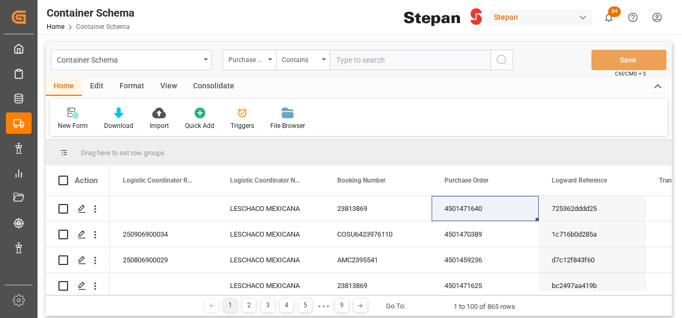
click at [361, 61] on input "text" at bounding box center [410, 60] width 161 height 20
paste input "4501471625,4501471622,4501471640,4501471623,4501471624"
type input "4501471625,4501471622,4501471640,4501471623,4501471624"
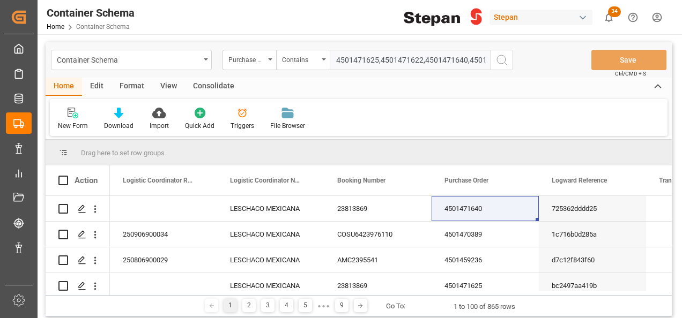
click at [504, 59] on icon "search button" at bounding box center [501, 60] width 13 height 13
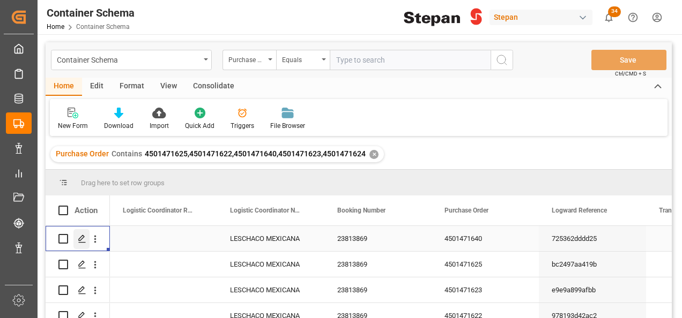
click at [81, 240] on icon "Press SPACE to select this row." at bounding box center [82, 239] width 9 height 9
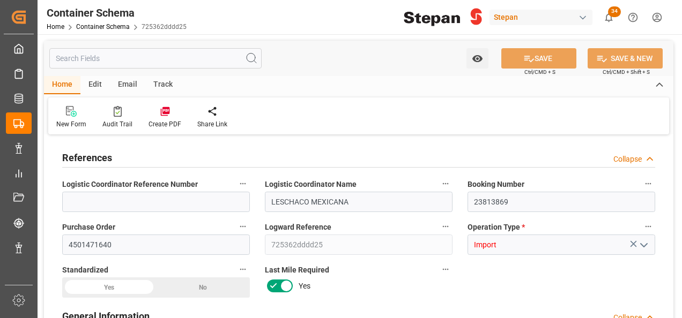
type input "21"
type input "50"
type input "1"
type input "20170"
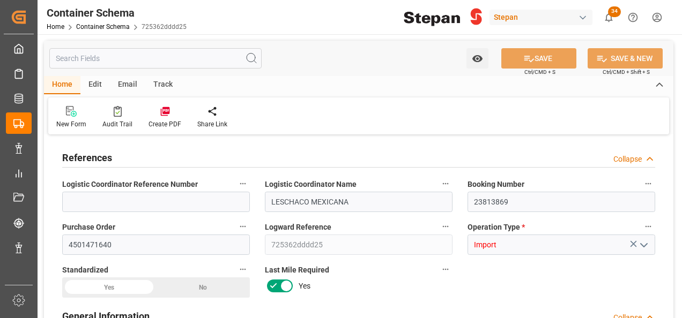
type input "20170"
type input "12"
type input "Maersk"
type input "Maersk Line AS"
type input "BEANR"
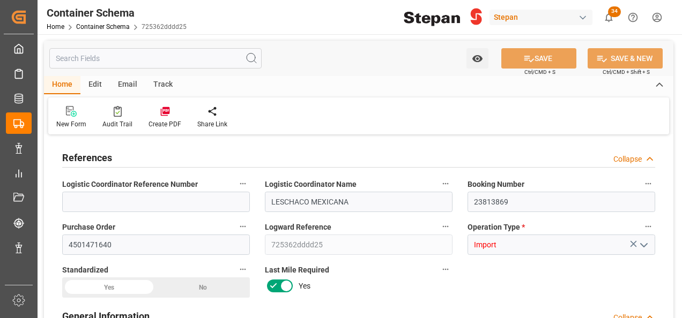
type input "MXVER"
type input "9211482"
type input "[DATE] 00:00"
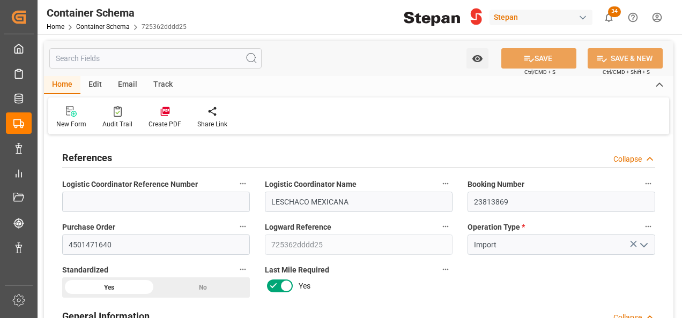
type input "[DATE]"
type input "[DATE] 00:00"
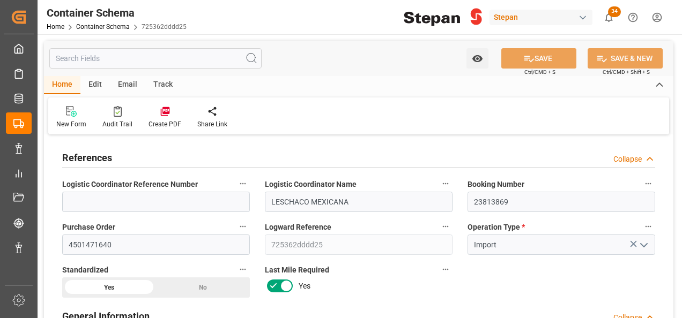
type input "[DATE] 00:00"
type input "[DATE]"
type input "20-08-2025 22:49"
type input "[DATE] 22:48"
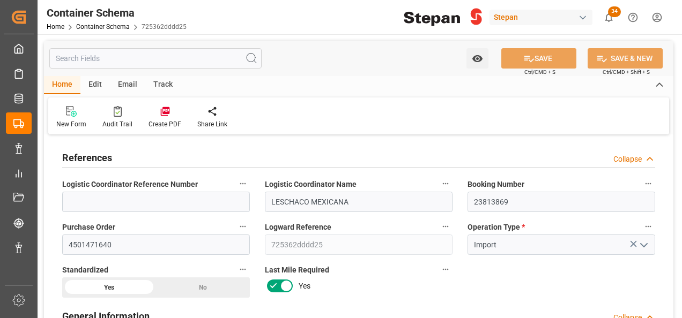
type input "[DATE]"
click at [167, 103] on div "New Form Audit Trail Create PDF Share Link" at bounding box center [358, 116] width 621 height 37
click at [165, 110] on icon at bounding box center [165, 111] width 11 height 11
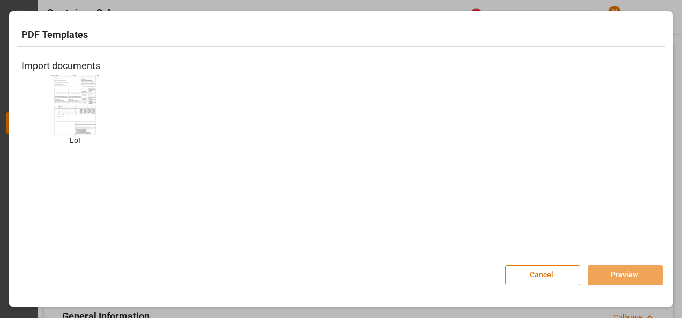
click at [76, 116] on img at bounding box center [75, 105] width 43 height 61
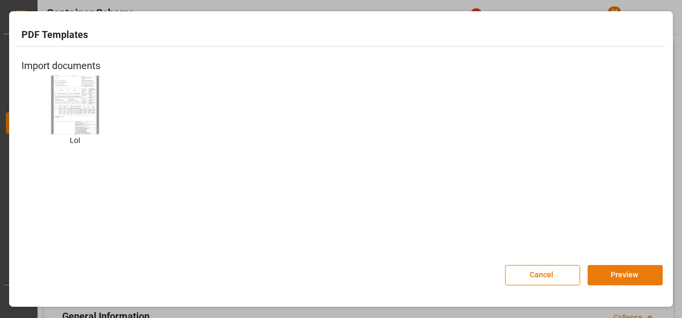
click at [610, 270] on button "Preview" at bounding box center [625, 275] width 75 height 20
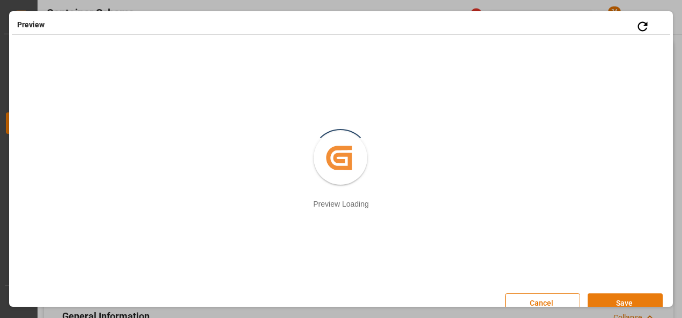
click at [617, 298] on button "Save" at bounding box center [625, 304] width 75 height 20
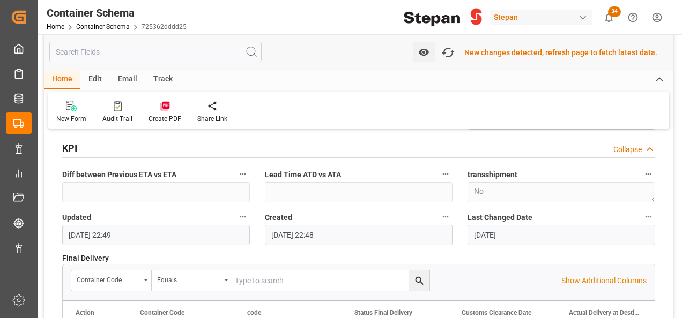
scroll to position [2145, 0]
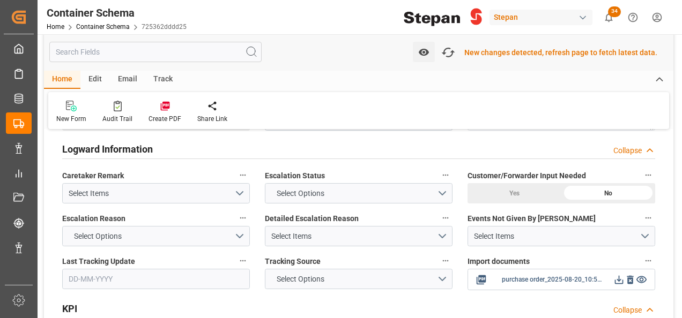
click at [616, 275] on icon at bounding box center [618, 280] width 11 height 11
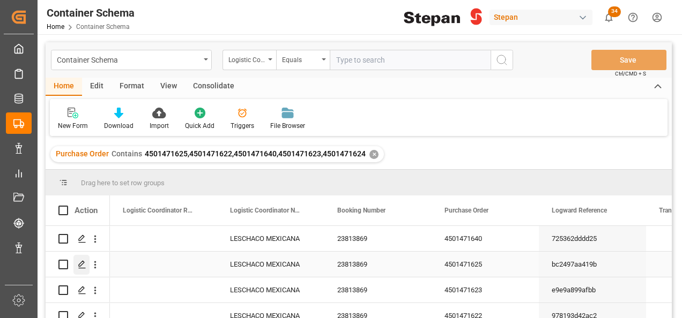
click at [79, 264] on icon "Press SPACE to select this row." at bounding box center [82, 265] width 9 height 9
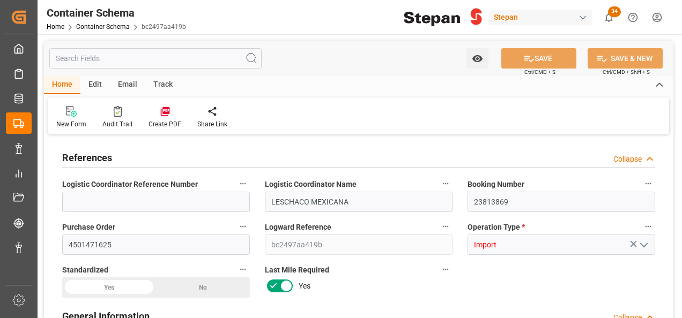
type input "21"
type input "50"
type input "1"
type input "20180"
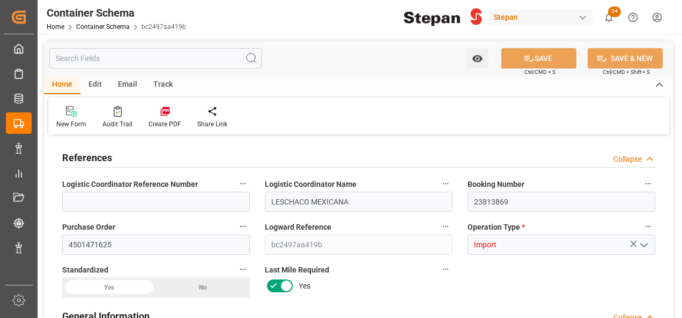
type input "20180"
type input "12"
type input "Maersk"
type input "Maersk Line AS"
type input "BEANR"
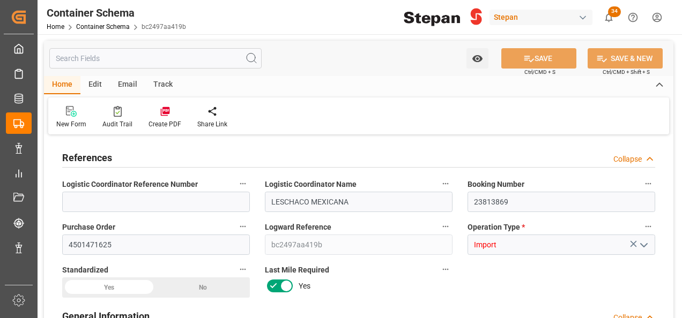
type input "MXVER"
type input "9211482"
type input "[DATE] 00:00"
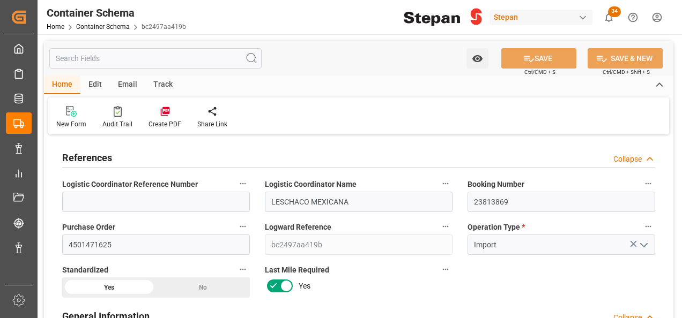
type input "[DATE]"
type input "[DATE] 00:00"
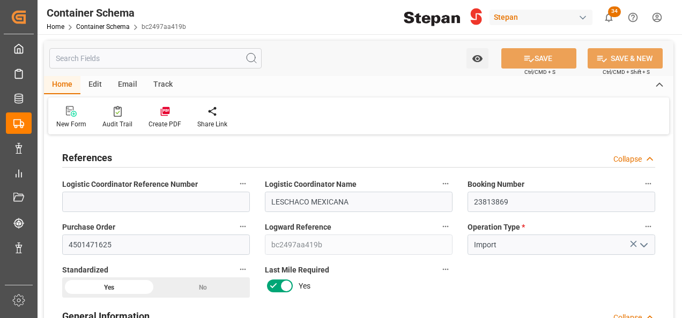
type input "[DATE] 00:00"
type input "[DATE]"
type input "[DATE] 22:47"
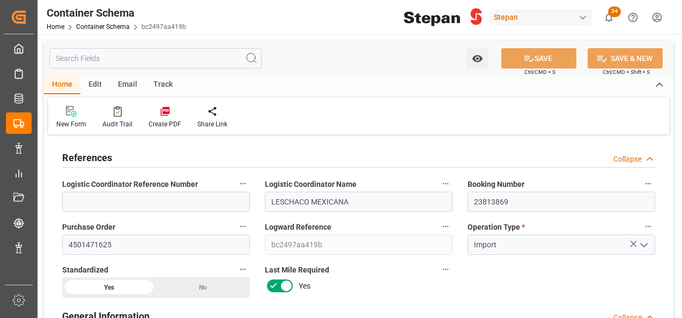
type input "[DATE]"
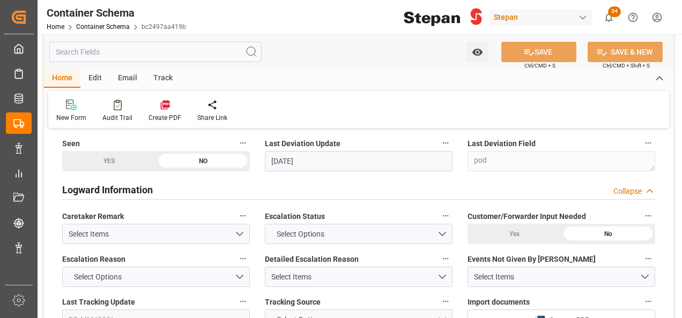
scroll to position [2145, 0]
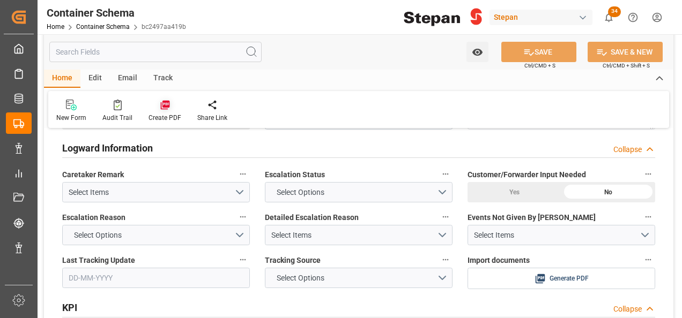
click at [165, 114] on div "Create PDF" at bounding box center [165, 118] width 33 height 10
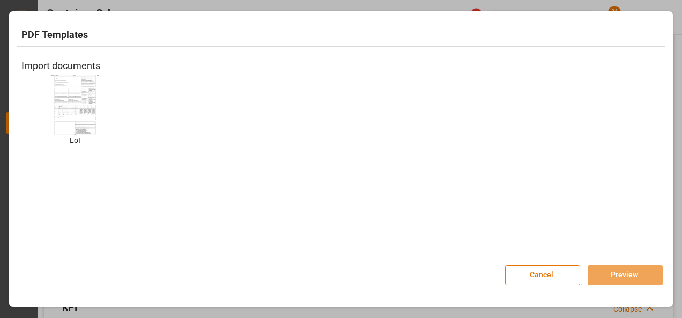
click at [77, 112] on img at bounding box center [75, 105] width 43 height 61
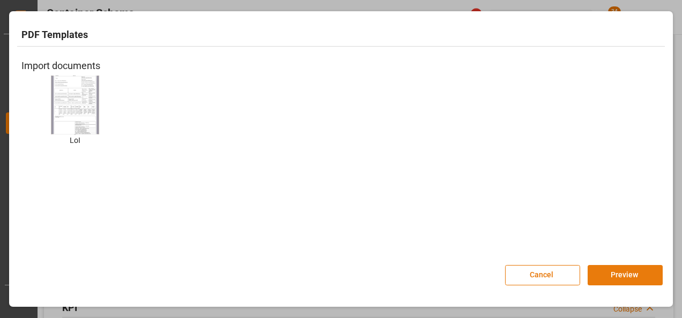
click at [625, 276] on button "Preview" at bounding box center [625, 275] width 75 height 20
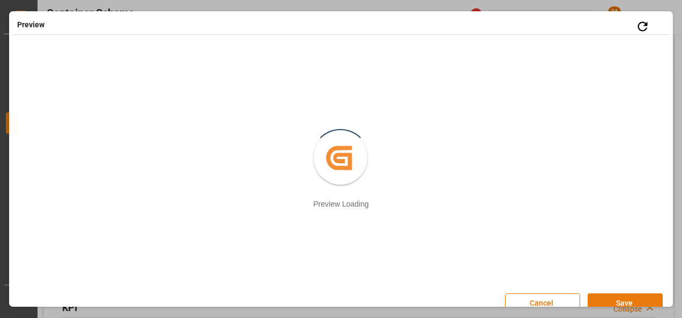
click at [611, 301] on button "Save" at bounding box center [625, 304] width 75 height 20
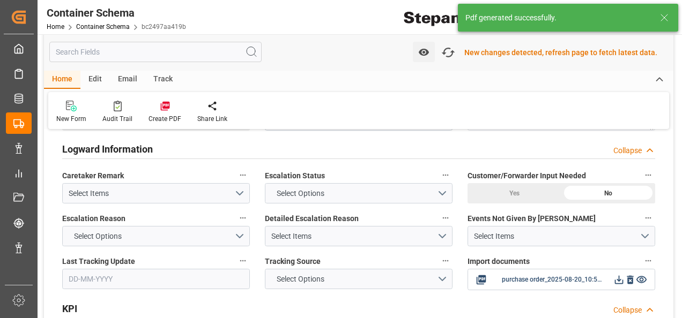
scroll to position [2146, 0]
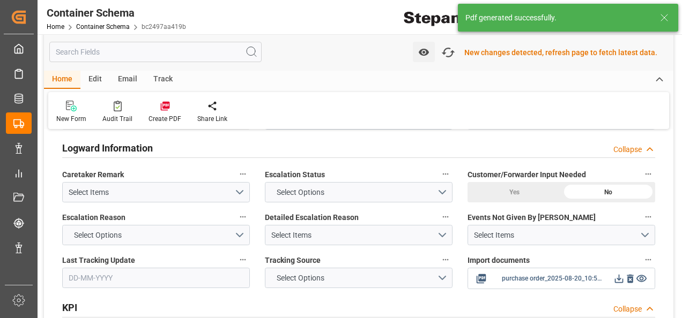
click at [620, 273] on icon at bounding box center [618, 278] width 11 height 11
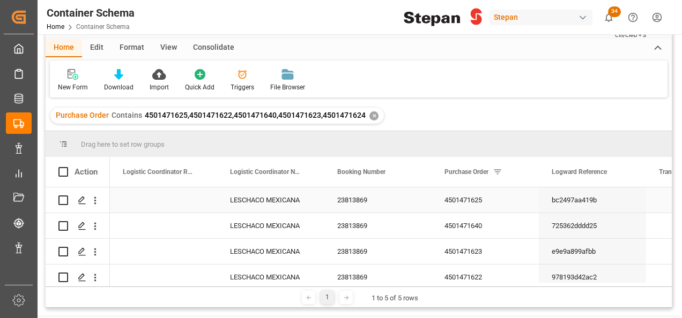
scroll to position [107, 0]
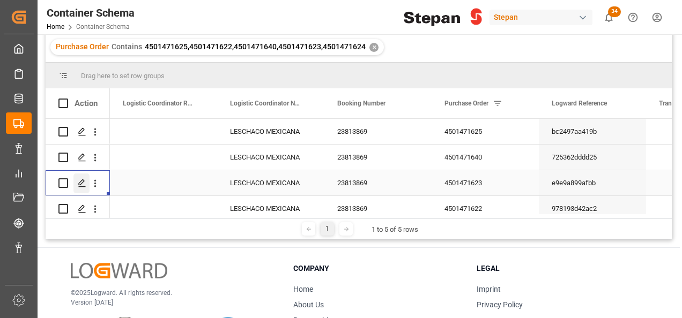
click at [78, 181] on icon "Press SPACE to select this row." at bounding box center [82, 183] width 9 height 9
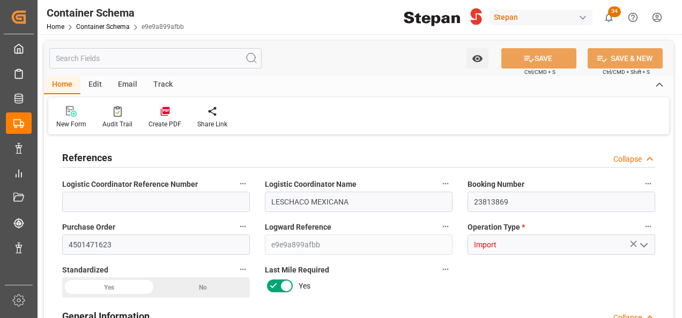
type input "21"
type input "50"
type input "1"
type input "20180"
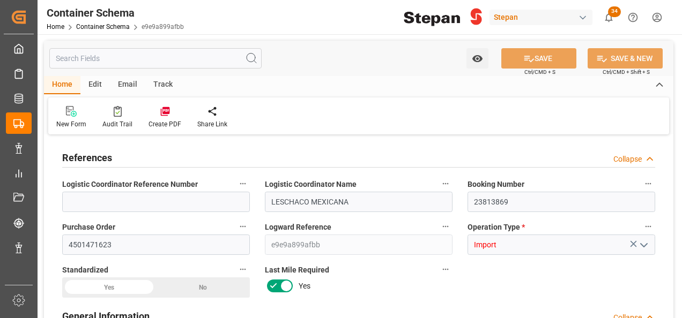
type input "20180"
type input "12"
type input "Maersk"
type input "Maersk Line AS"
type input "BEANR"
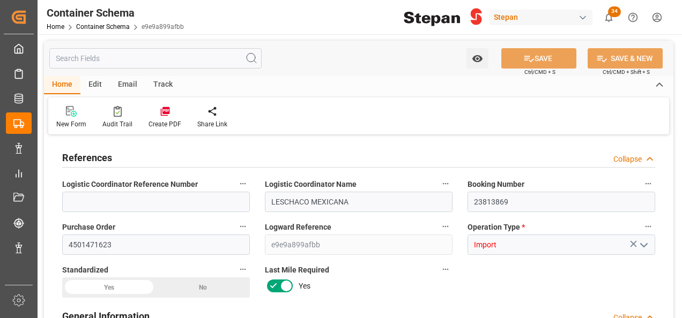
type input "MXVER"
type input "9211482"
type input "20-08-2025 00:00"
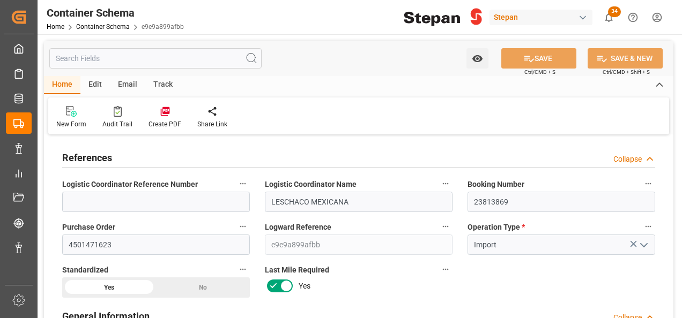
type input "20-08-2025"
type input "13-08-2025 00:00"
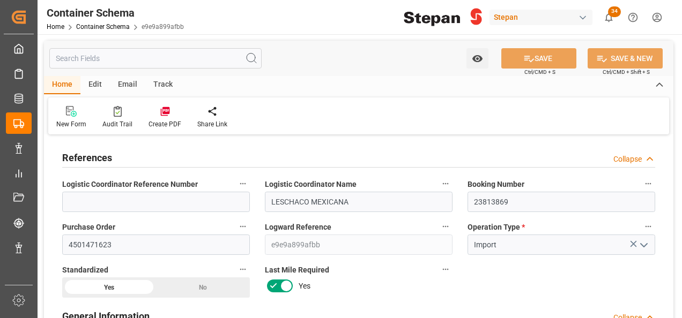
type input "01-09-2025 00:00"
type input "20-08-2025"
type input "[DATE] 22:45"
type input "20-08-2025 22:43"
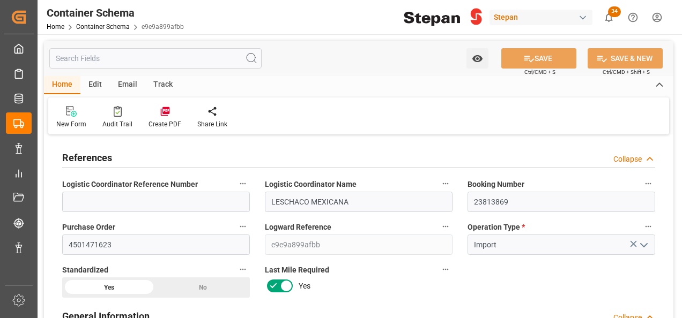
type input "20-08-2025"
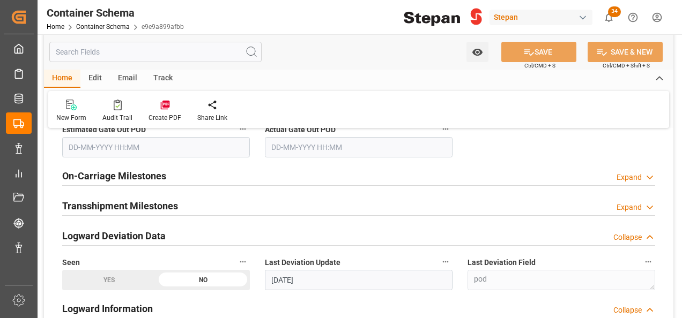
scroll to position [2198, 0]
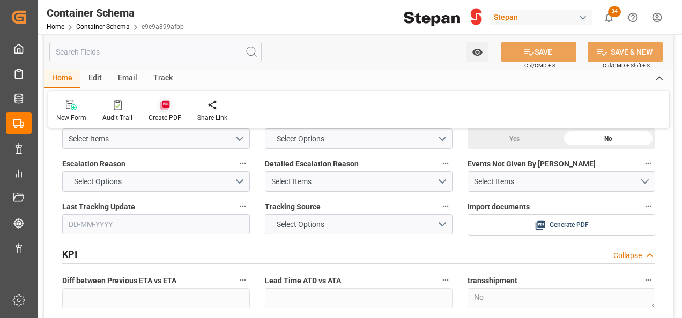
click at [163, 106] on icon at bounding box center [165, 105] width 11 height 11
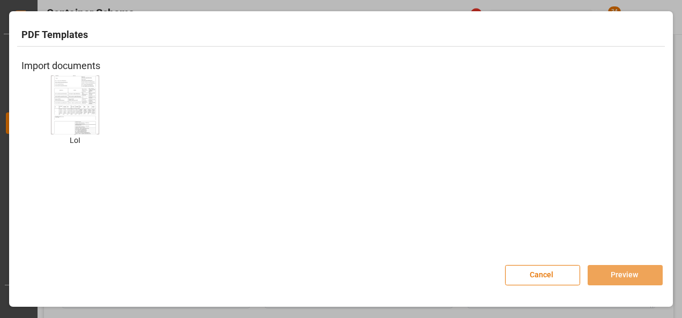
click at [64, 124] on img at bounding box center [75, 105] width 43 height 61
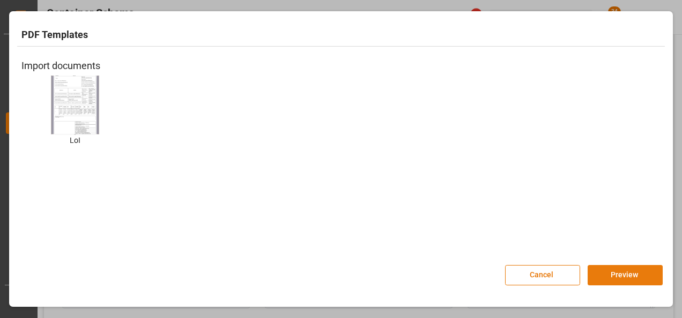
click at [602, 271] on button "Preview" at bounding box center [625, 275] width 75 height 20
click at [611, 272] on button "Preview" at bounding box center [625, 275] width 75 height 20
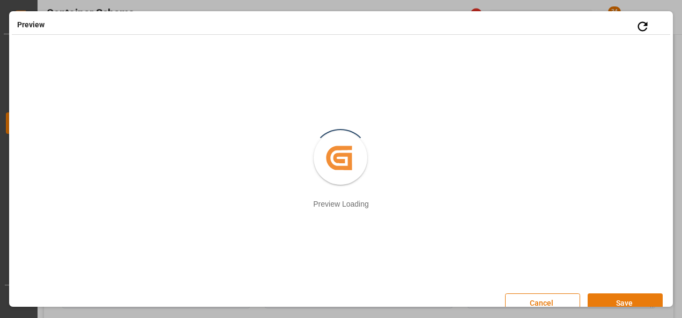
click at [602, 301] on button "Save" at bounding box center [625, 304] width 75 height 20
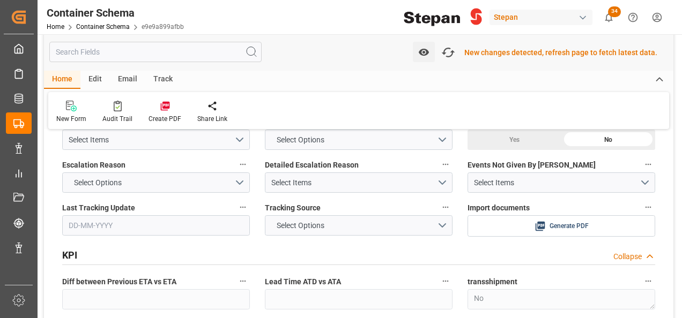
scroll to position [2199, 0]
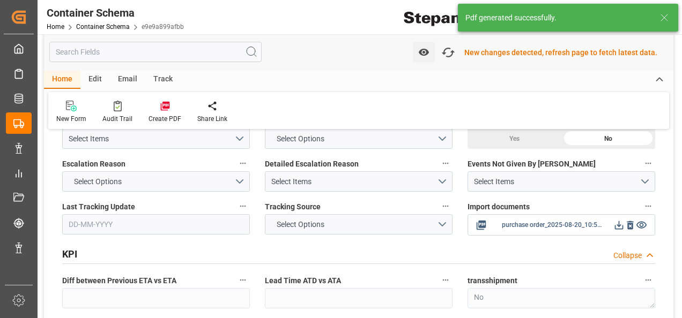
click at [618, 220] on icon at bounding box center [618, 225] width 11 height 11
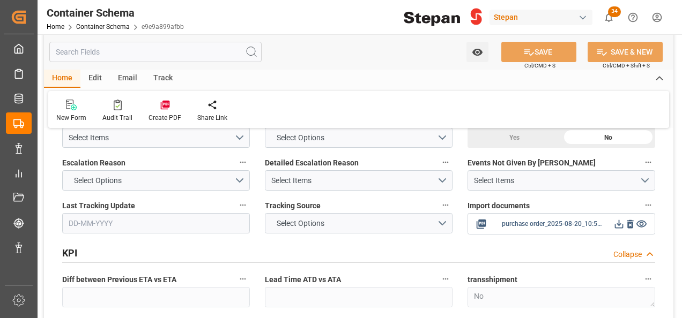
scroll to position [2198, 0]
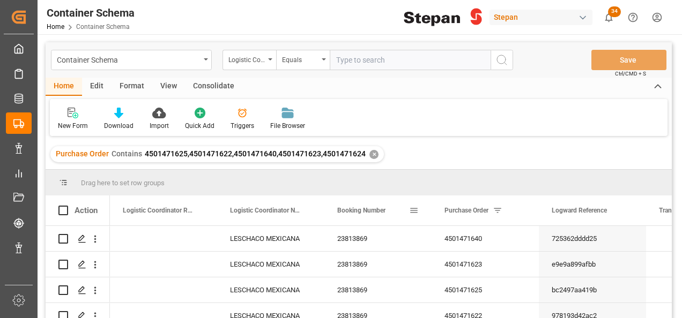
scroll to position [54, 0]
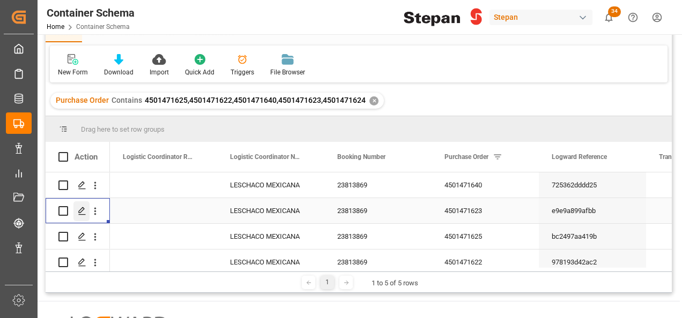
click at [79, 211] on polygon "Press SPACE to select this row." at bounding box center [81, 210] width 5 height 5
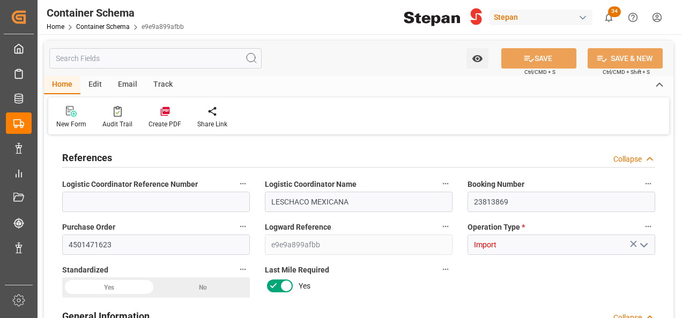
type input "21"
type input "50"
type input "1"
type input "20180"
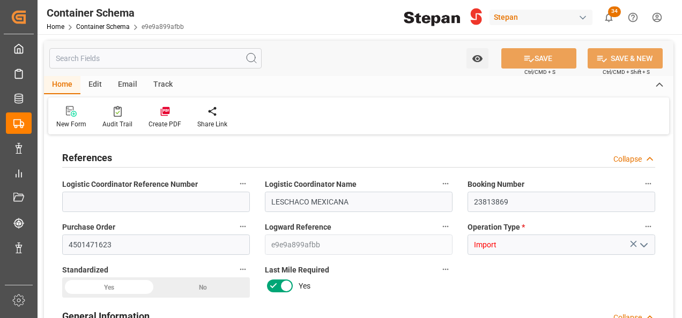
type input "20180"
type input "12"
type input "Maersk"
type input "Maersk Line AS"
type input "BEANR"
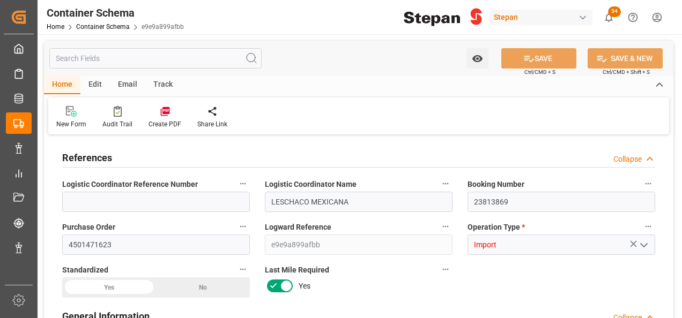
type input "MXVER"
type input "9211482"
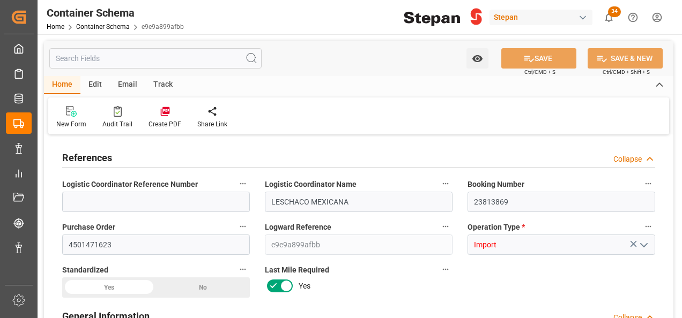
type input "9211482"
type input "0"
type input "20-08-2025 00:00"
type input "20-08-2025"
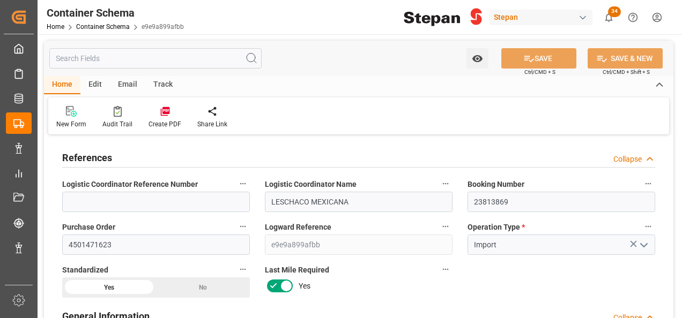
type input "13-08-2025 00:00"
type input "01-09-2025 00:00"
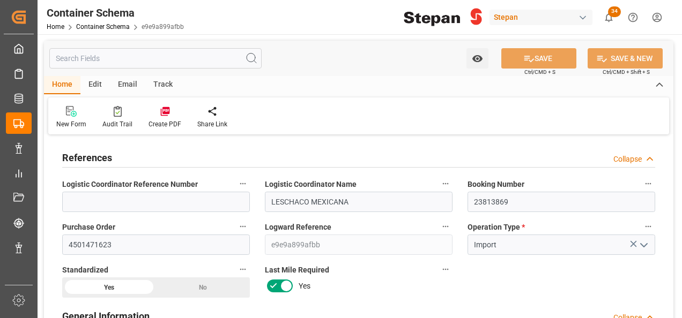
type input "01-09-2025 00:00"
type input "20-08-2025"
type input "20-08-2025 22:55"
type input "20-08-2025 22:43"
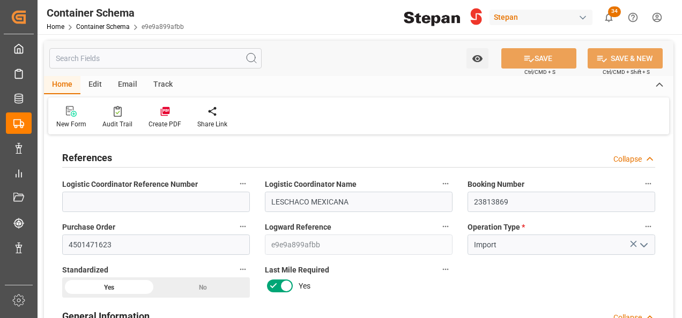
type input "20-08-2025"
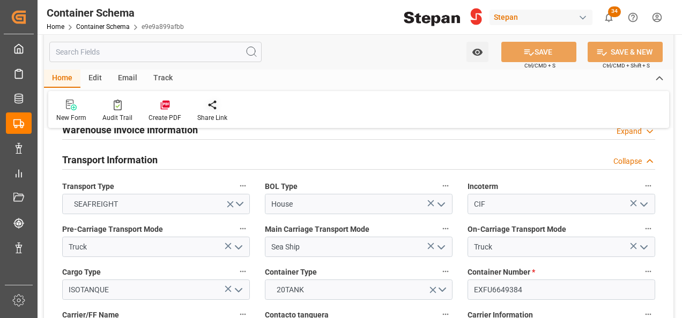
scroll to position [1287, 0]
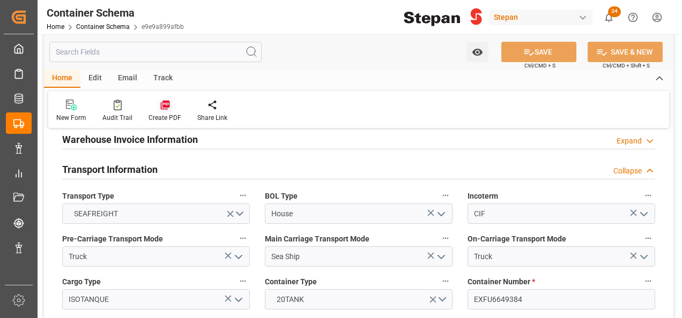
click at [160, 105] on icon at bounding box center [164, 105] width 9 height 9
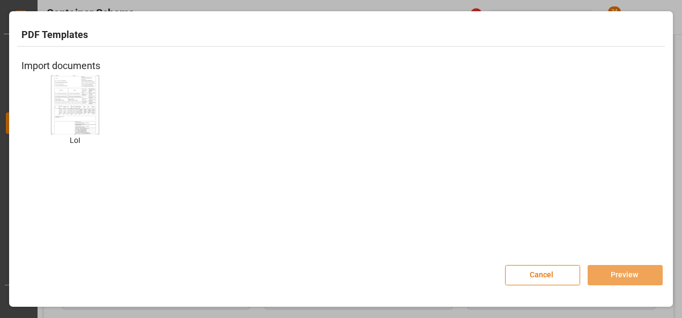
click at [86, 113] on img at bounding box center [75, 105] width 43 height 61
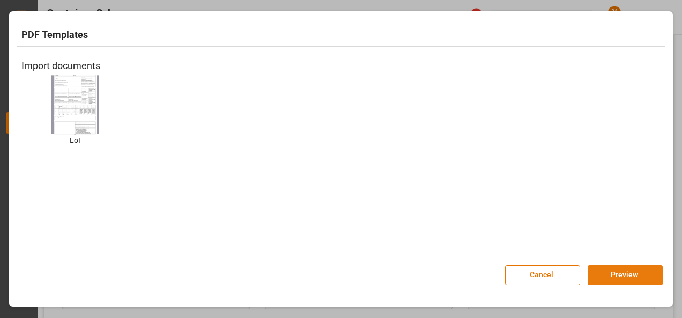
click at [639, 278] on button "Preview" at bounding box center [625, 275] width 75 height 20
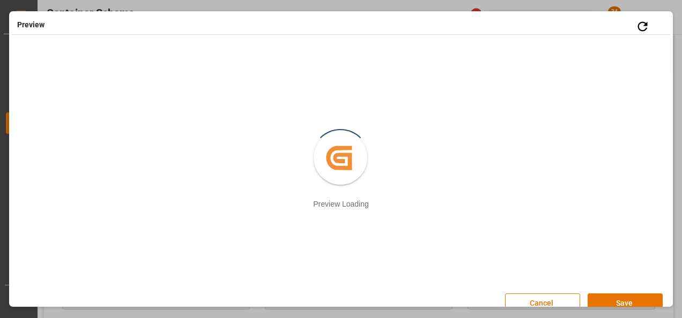
click at [618, 300] on button "Save" at bounding box center [625, 304] width 75 height 20
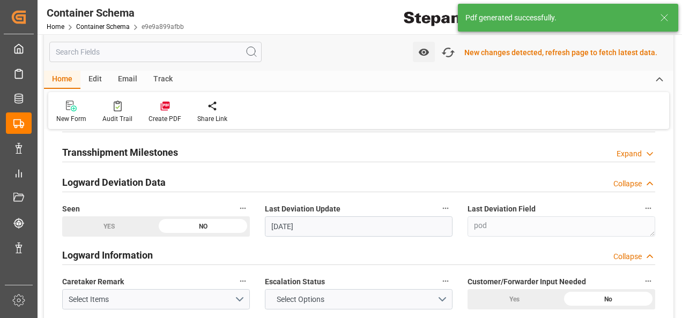
scroll to position [2199, 0]
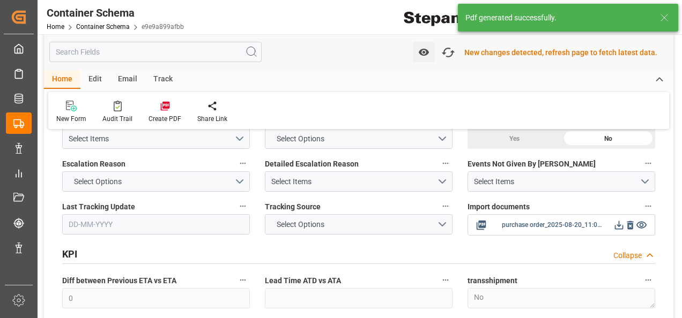
click at [621, 220] on icon at bounding box center [618, 225] width 11 height 11
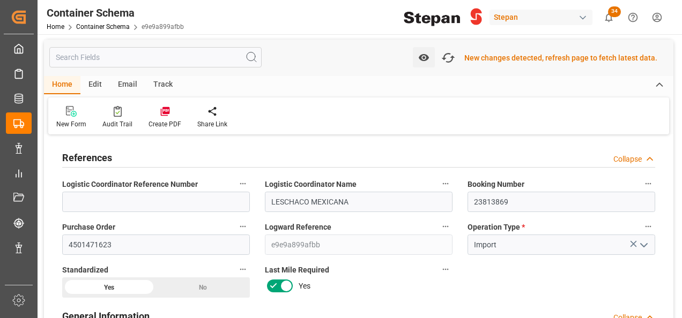
scroll to position [0, 0]
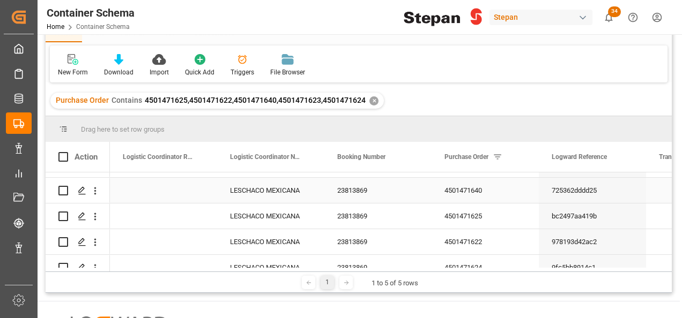
scroll to position [36, 0]
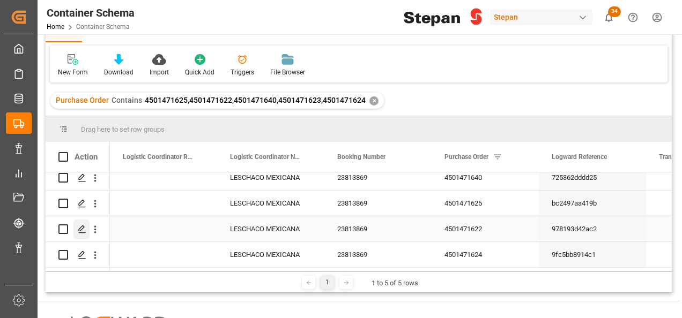
click at [83, 226] on polygon "Press SPACE to select this row." at bounding box center [81, 228] width 5 height 5
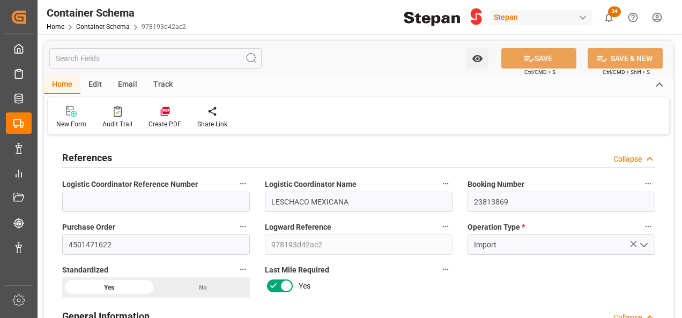
type input "21"
type input "50"
type input "1"
type input "20190"
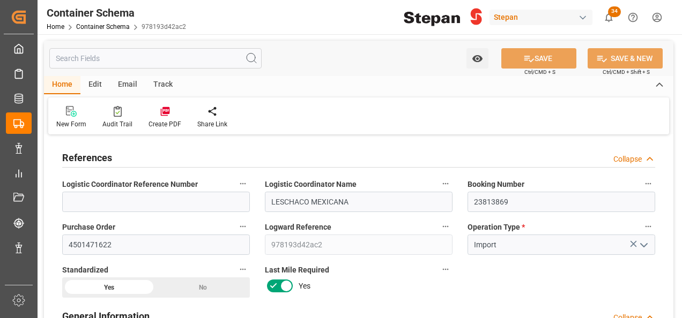
type input "12"
type input "Maersk"
type input "Maersk Line AS"
type input "BEANR"
type input "MXVER"
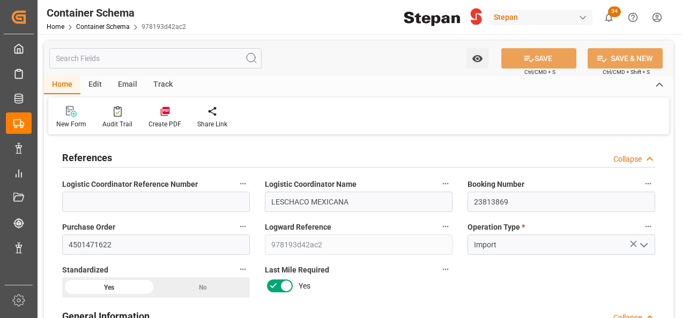
type input "MXVER"
type input "9211482"
type input "[DATE] 00:00"
type input "[DATE]"
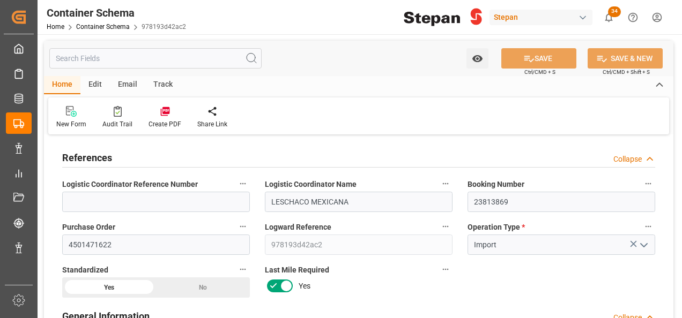
type input "[DATE]"
type input "[DATE] 00:00"
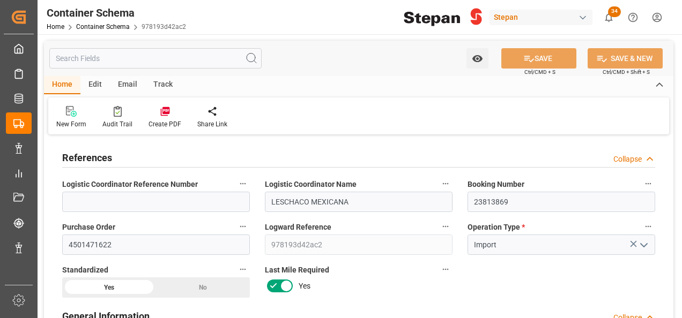
type input "[DATE] 00:00"
type input "[DATE]"
type input "[DATE] 22:43"
type input "[DATE] 22:38"
type input "[DATE]"
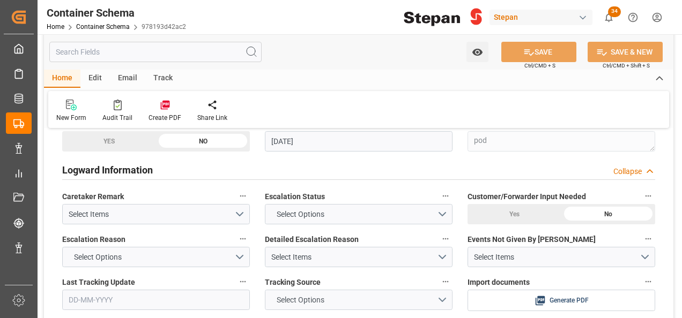
scroll to position [2198, 0]
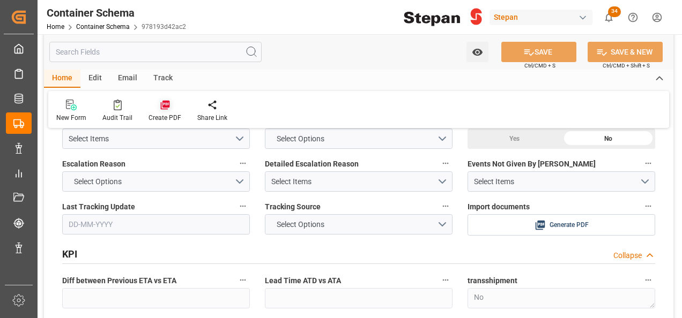
click at [162, 105] on icon at bounding box center [164, 105] width 9 height 9
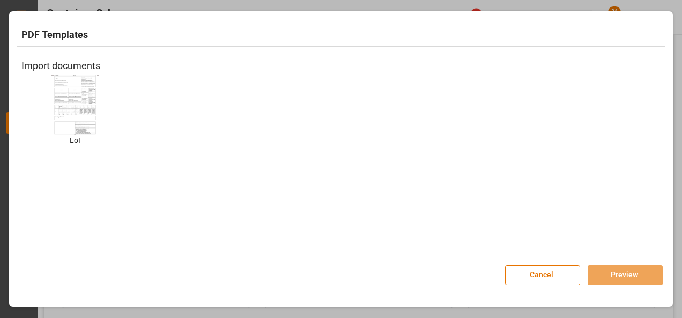
click at [90, 95] on img at bounding box center [75, 105] width 43 height 61
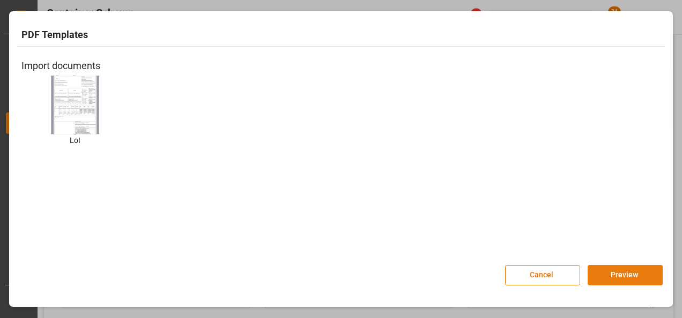
click at [635, 276] on button "Preview" at bounding box center [625, 275] width 75 height 20
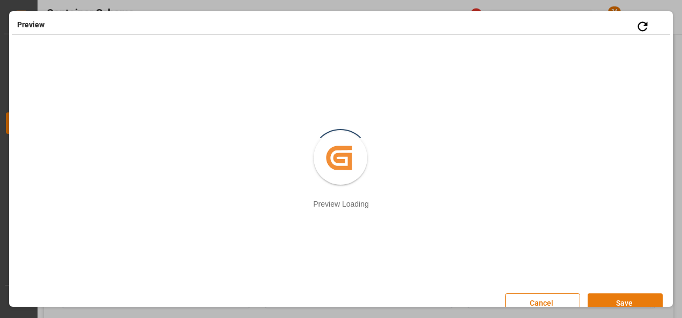
click at [615, 298] on button "Save" at bounding box center [625, 304] width 75 height 20
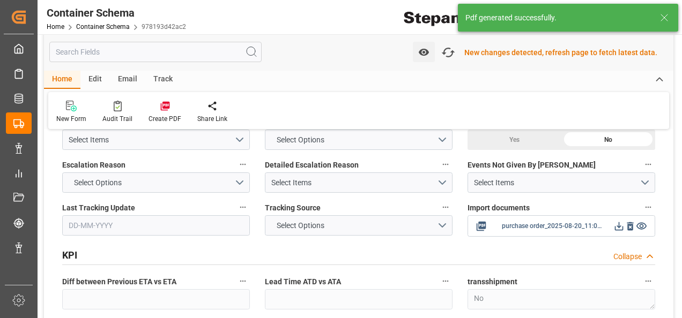
scroll to position [2199, 0]
click at [622, 220] on icon at bounding box center [618, 225] width 11 height 11
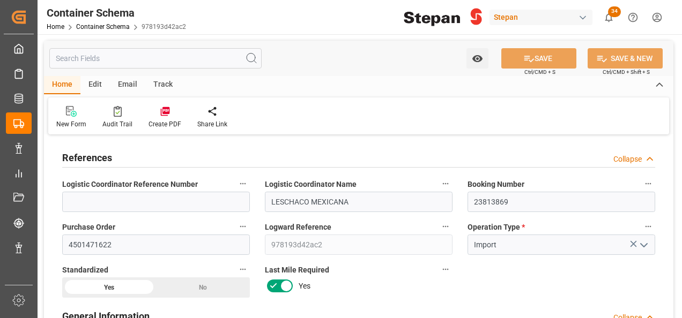
type input "21"
type input "50"
type input "1"
type input "20190"
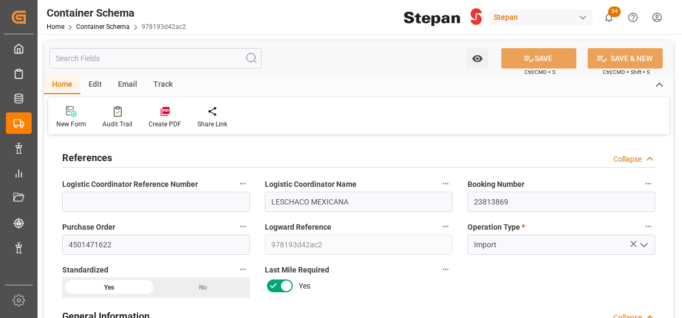
type input "12"
type input "Maersk"
type input "Maersk Line AS"
type input "BEANR"
type input "MXVER"
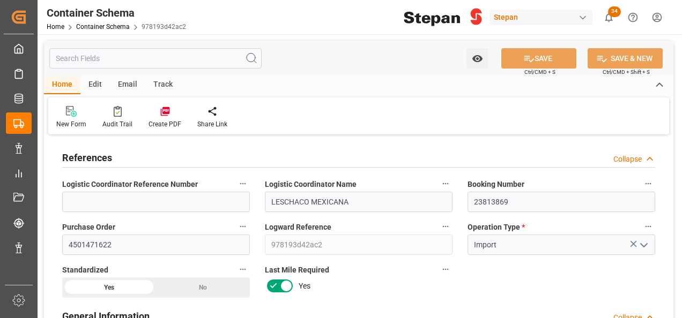
type input "MXVER"
type input "9211482"
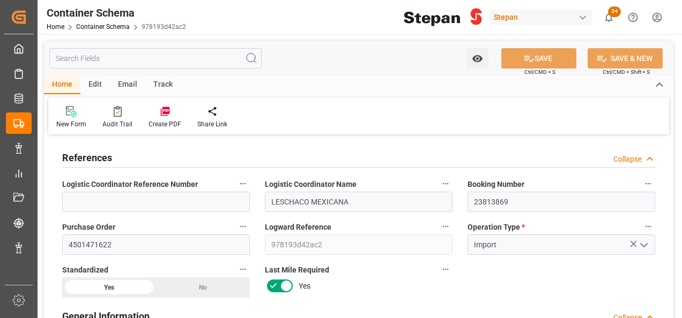
type input "0"
type input "[DATE] 00:00"
type input "[DATE]"
type input "[DATE] 00:00"
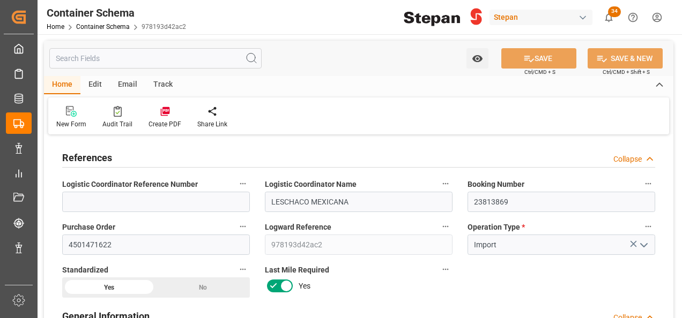
type input "[DATE] 00:00"
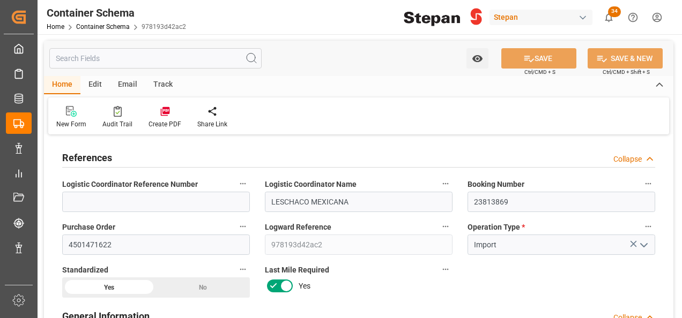
type input "[DATE] 00:00"
type input "[DATE]"
type input "[DATE] 23:04"
type input "[DATE] 22:38"
type input "[DATE]"
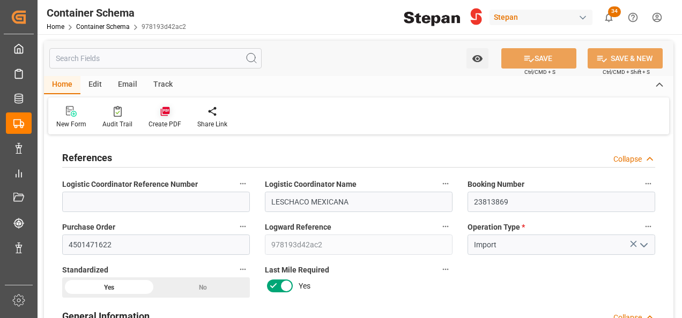
click at [165, 114] on icon at bounding box center [164, 111] width 9 height 9
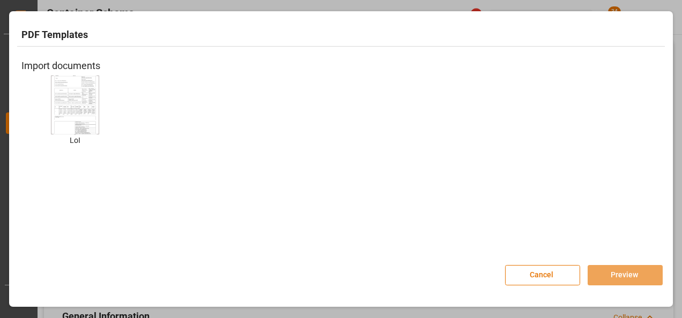
click at [68, 113] on img at bounding box center [75, 105] width 43 height 61
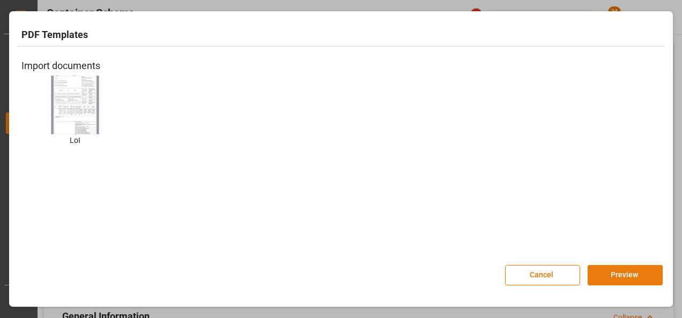
click at [607, 276] on button "Preview" at bounding box center [625, 275] width 75 height 20
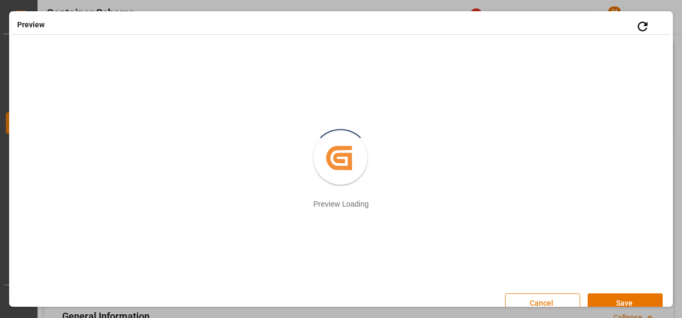
click at [549, 298] on button "Cancel" at bounding box center [542, 304] width 75 height 20
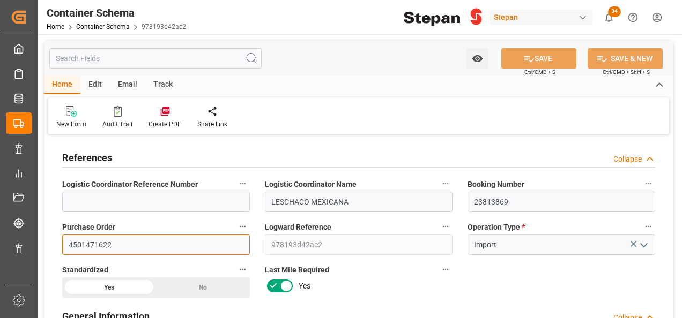
drag, startPoint x: 105, startPoint y: 239, endPoint x: 74, endPoint y: 235, distance: 31.4
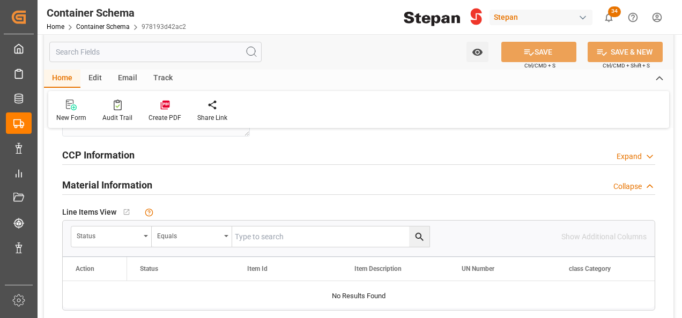
scroll to position [590, 0]
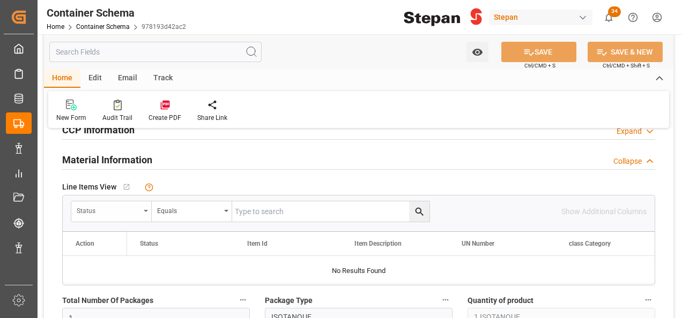
click at [137, 207] on div "Status" at bounding box center [108, 210] width 63 height 12
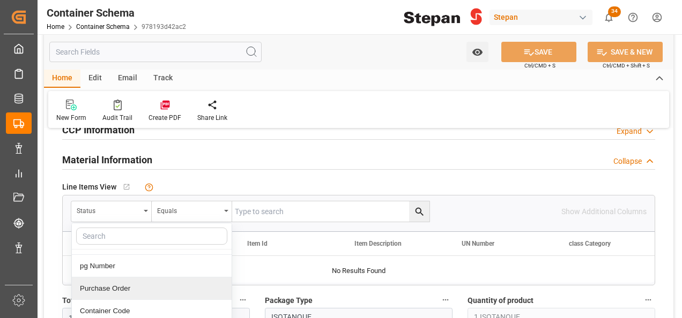
click at [116, 285] on div "Purchase Order" at bounding box center [152, 289] width 160 height 23
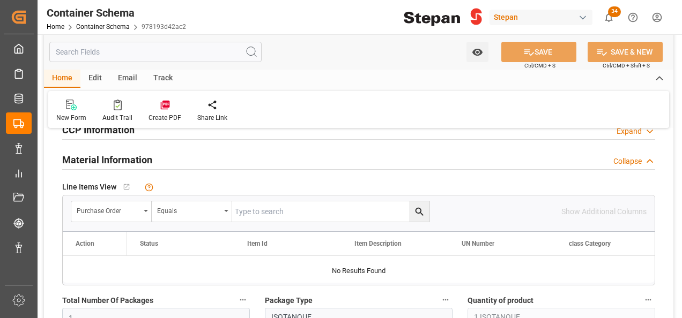
click at [270, 216] on input "text" at bounding box center [330, 212] width 197 height 20
paste input "4501471622"
type input "4501471622"
click at [416, 209] on icon "search button" at bounding box center [419, 211] width 11 height 11
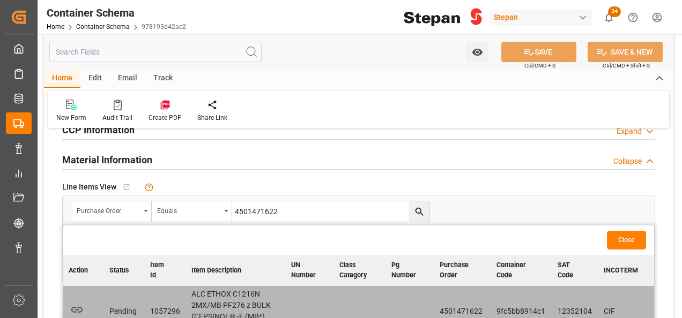
click at [77, 307] on icon "button" at bounding box center [76, 309] width 13 height 13
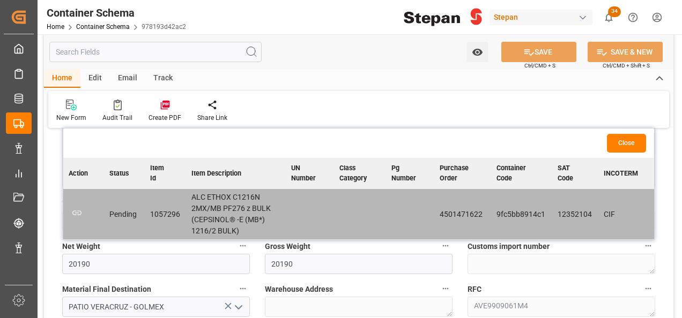
scroll to position [697, 0]
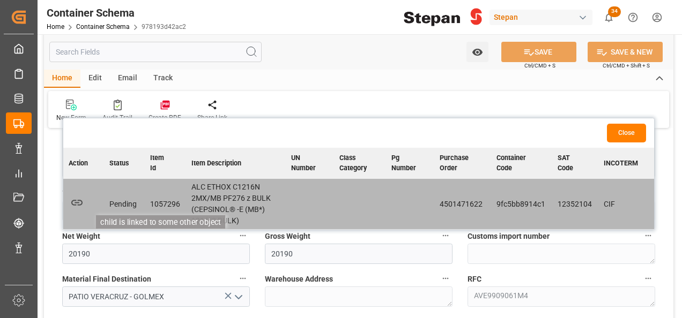
click at [74, 198] on icon "button" at bounding box center [76, 202] width 13 height 13
click at [628, 133] on button "Close" at bounding box center [626, 133] width 39 height 19
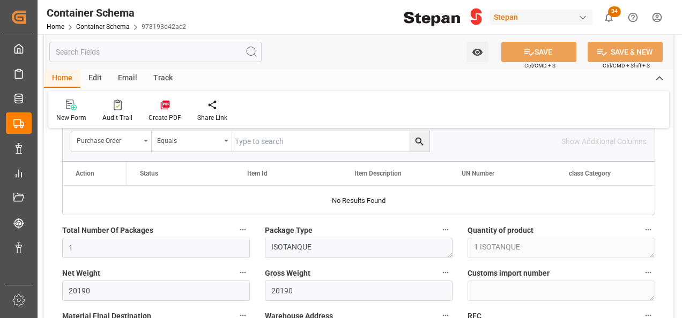
scroll to position [643, 0]
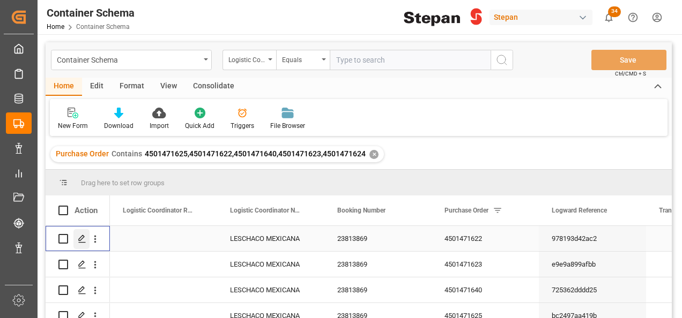
click at [84, 240] on icon "Press SPACE to select this row." at bounding box center [82, 239] width 9 height 9
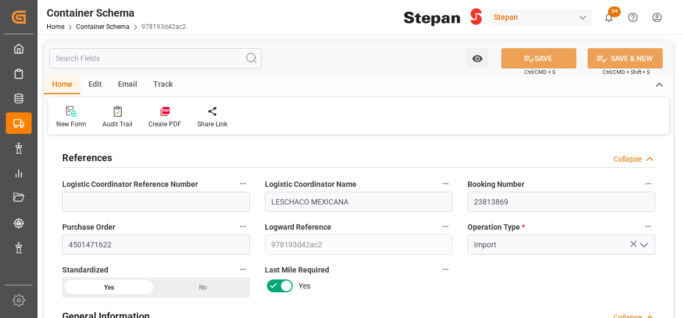
type input "21"
type input "50"
type input "1"
type input "20190"
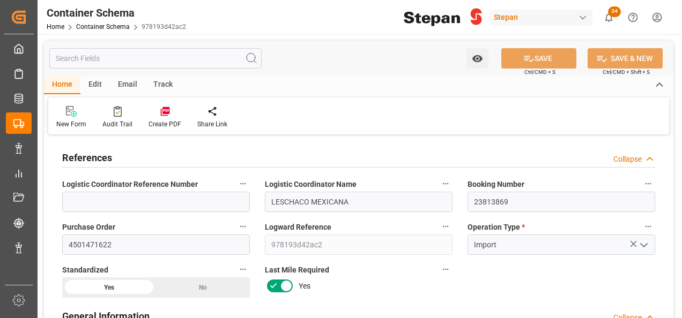
type input "12"
type input "Maersk"
type input "Maersk Line AS"
type input "BEANR"
type input "MXVER"
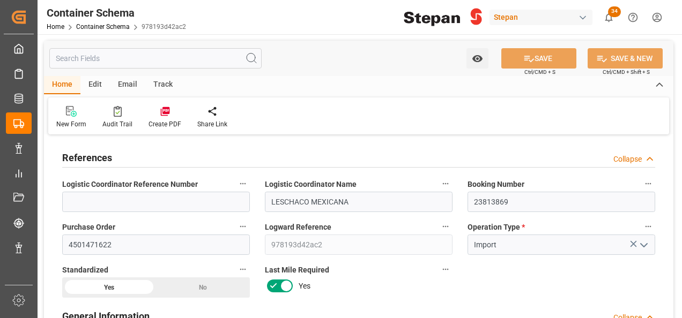
type input "MXVER"
type input "9211482"
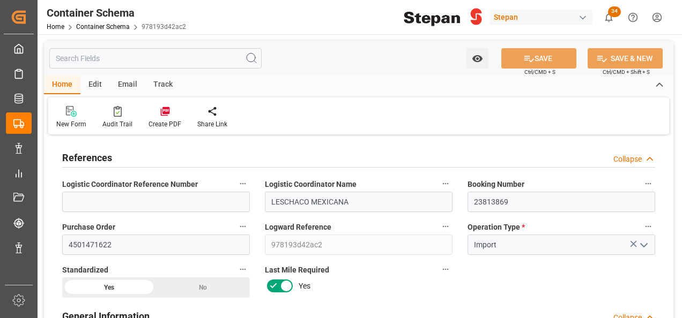
type input "0"
type input "[DATE] 00:00"
type input "[DATE]"
type input "[DATE] 00:00"
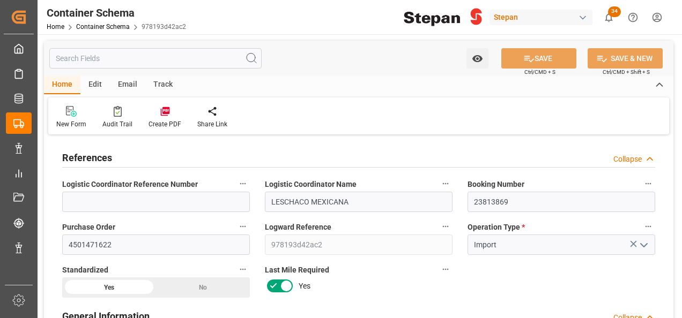
type input "[DATE] 00:00"
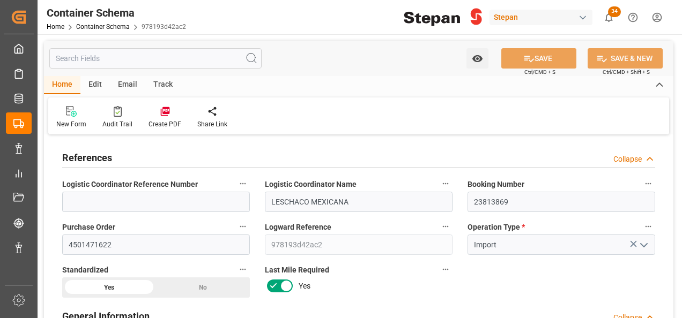
type input "[DATE] 00:00"
type input "[DATE]"
type input "[DATE] 23:04"
type input "[DATE] 22:38"
type input "20-08-2025"
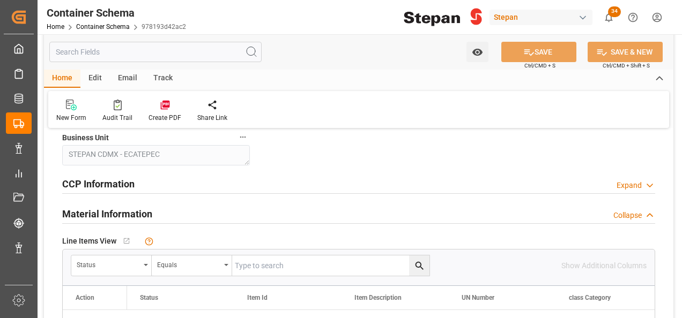
scroll to position [536, 0]
click at [147, 264] on icon "open menu" at bounding box center [146, 265] width 4 height 2
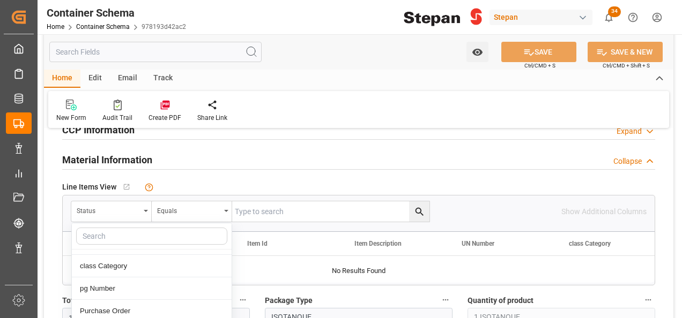
scroll to position [107, 0]
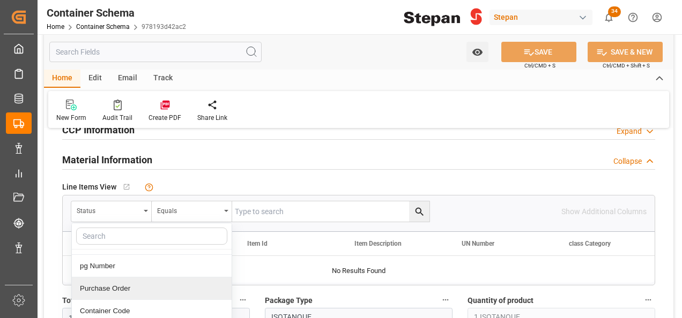
click at [113, 290] on div "Purchase Order" at bounding box center [152, 289] width 160 height 23
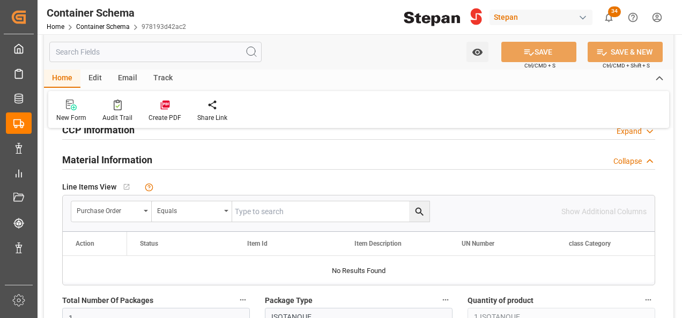
click at [258, 206] on input "text" at bounding box center [330, 212] width 197 height 20
paste input "4501471622"
type input "4501471622"
click at [416, 214] on icon "search button" at bounding box center [419, 211] width 11 height 11
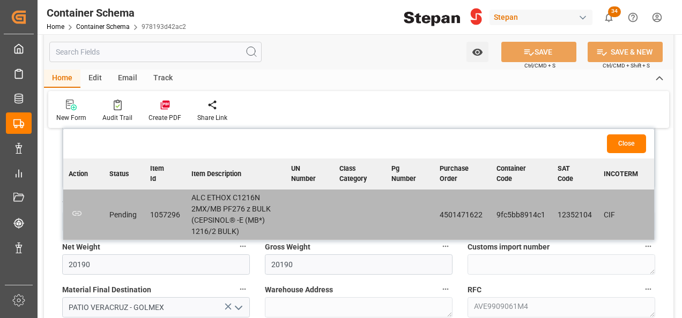
scroll to position [697, 0]
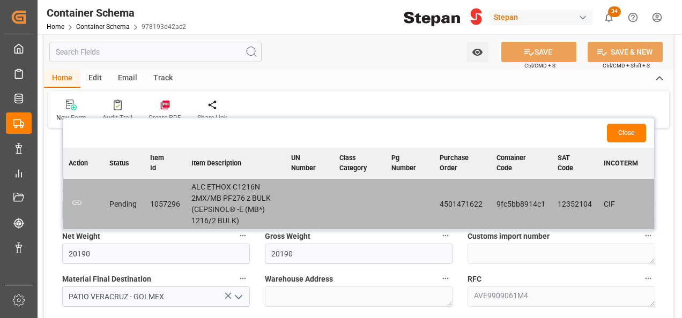
click at [69, 201] on td "child is linked to some other object" at bounding box center [83, 204] width 41 height 51
click at [74, 203] on icon "button" at bounding box center [76, 202] width 13 height 13
click at [75, 203] on icon "button" at bounding box center [76, 202] width 13 height 13
click at [75, 204] on icon "button" at bounding box center [76, 202] width 13 height 13
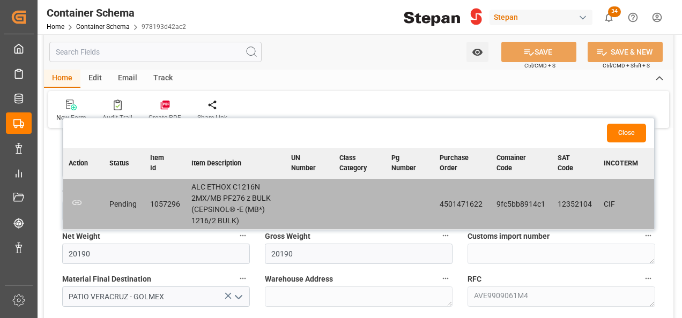
click at [624, 129] on button "Close" at bounding box center [626, 133] width 39 height 19
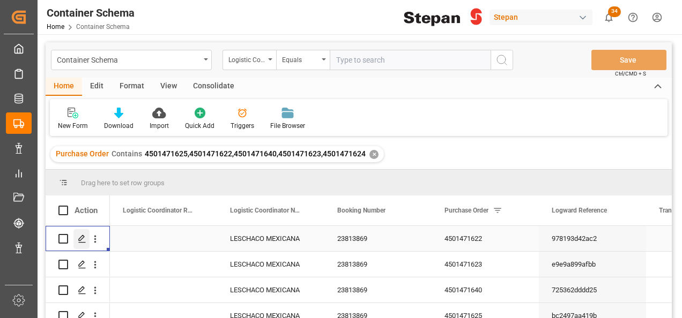
click at [81, 238] on icon "Press SPACE to select this row." at bounding box center [82, 239] width 9 height 9
click at [80, 264] on icon "Press SPACE to select this row." at bounding box center [82, 265] width 9 height 9
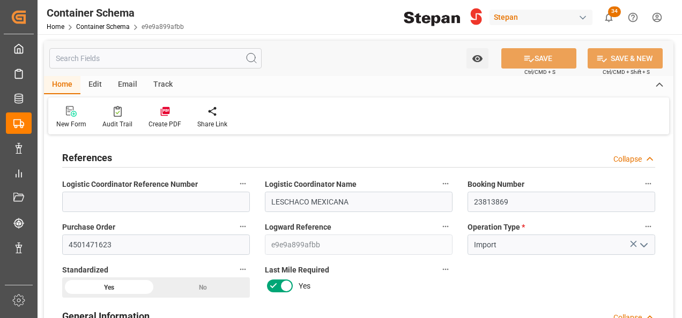
type input "21"
type input "50"
type input "1"
type input "20180"
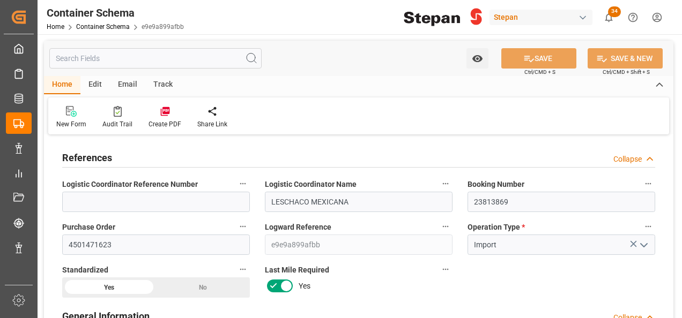
type input "20180"
type input "12"
type input "Maersk"
type input "Maersk Line AS"
type input "BEANR"
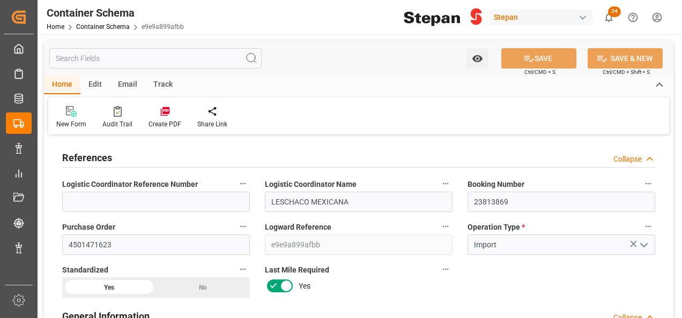
type input "MXVER"
type input "9211482"
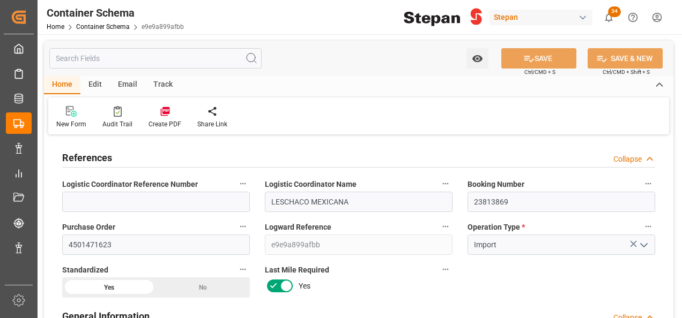
type input "9211482"
type input "0"
type input "20-08-2025 00:00"
type input "20-08-2025"
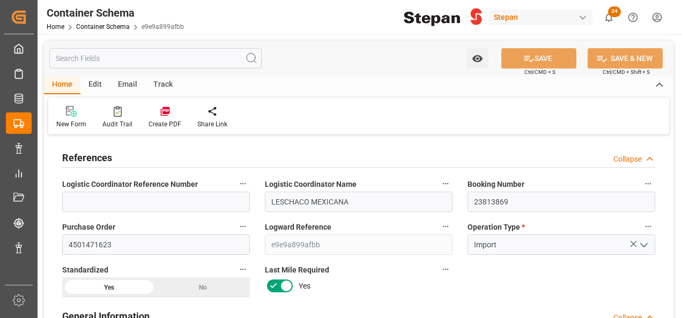
type input "13-08-2025 00:00"
type input "01-09-2025 00:00"
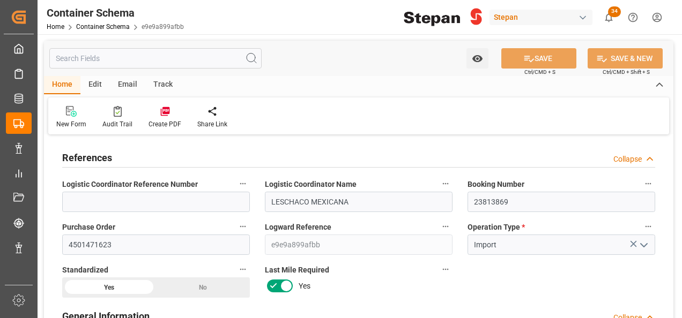
type input "01-09-2025 00:00"
type input "20-08-2025"
type input "20-08-2025 23:01"
type input "20-08-2025 22:43"
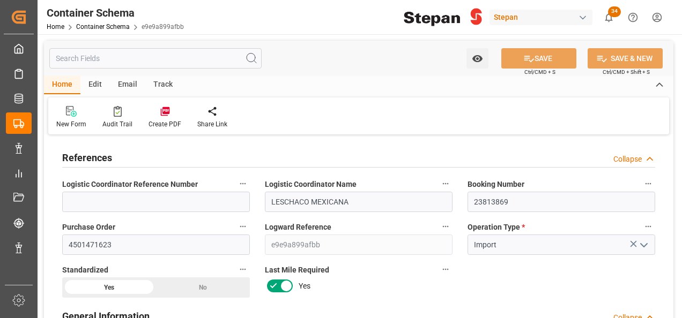
type input "20-08-2025"
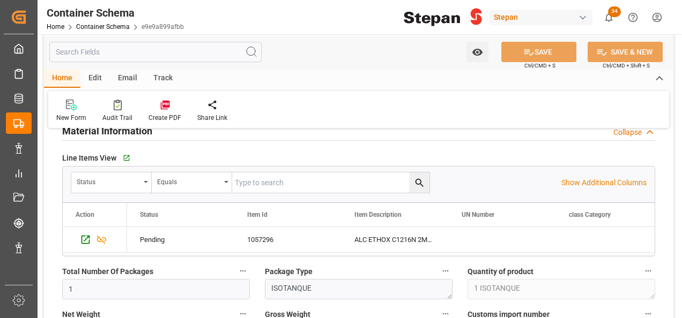
scroll to position [643, 0]
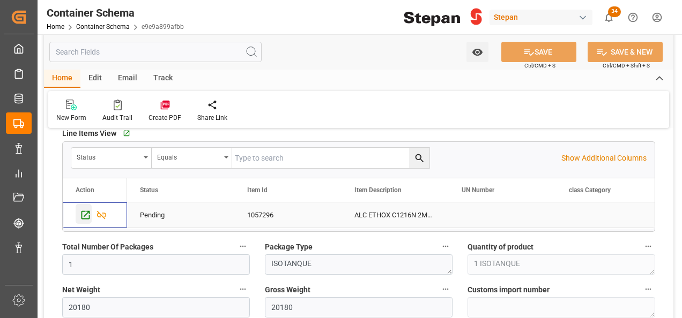
click at [84, 214] on icon "Press SPACE to select this row." at bounding box center [85, 215] width 11 height 11
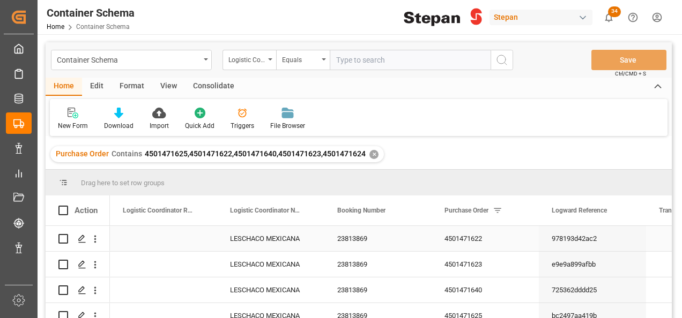
scroll to position [36, 0]
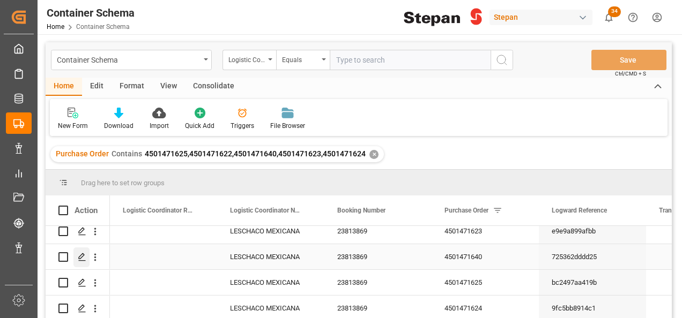
click at [81, 254] on polygon "Press SPACE to select this row." at bounding box center [81, 256] width 5 height 5
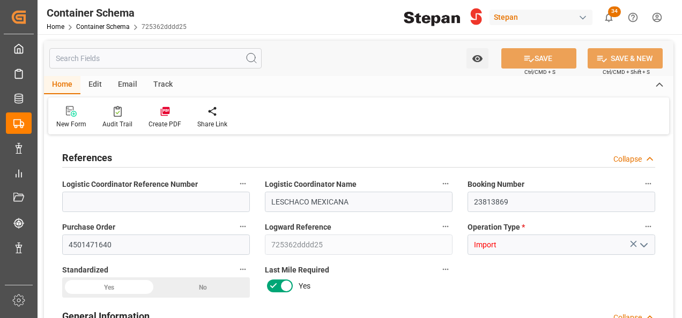
type input "21"
type input "50"
type input "1"
type input "20170"
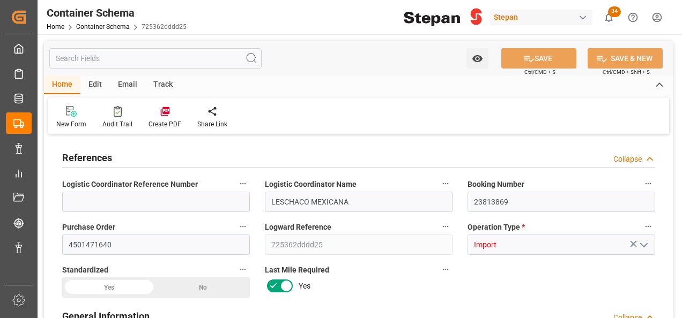
type input "20170"
type input "12"
type input "Maersk"
type input "Maersk Line AS"
type input "BEANR"
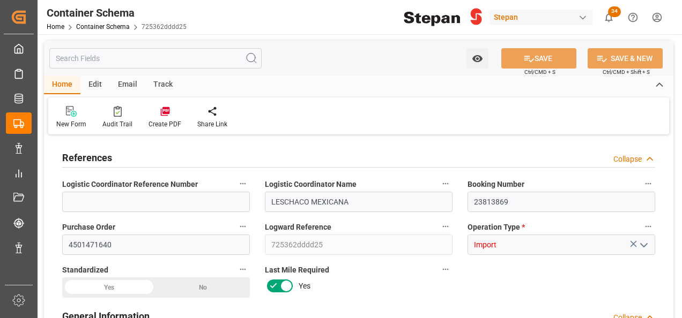
type input "MXVER"
type input "9211482"
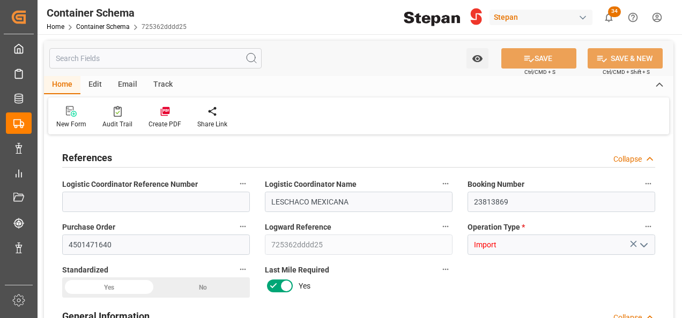
type input "9211482"
type input "0"
type input "20-08-2025 00:00"
type input "20-08-2025"
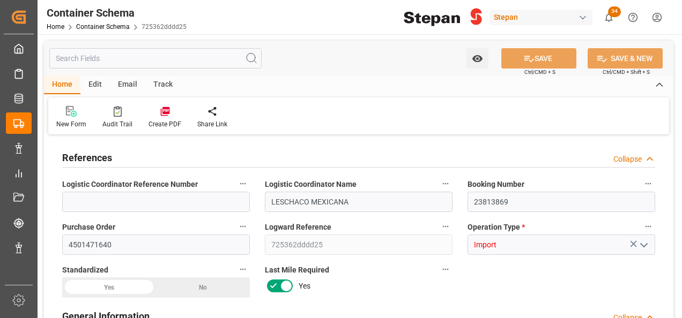
type input "13-08-2025 00:00"
type input "01-09-2025 00:00"
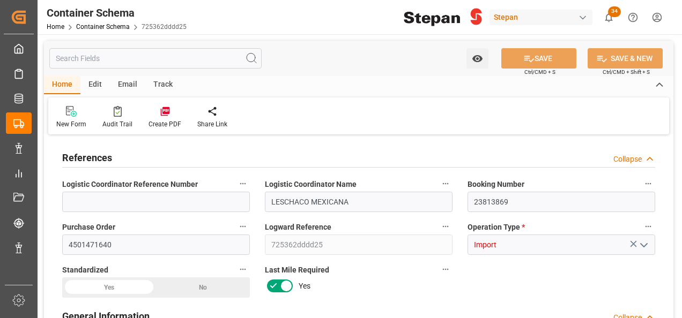
type input "01-09-2025 00:00"
type input "20-08-2025"
type input "20-08-2025 22:59"
type input "20-08-2025 22:48"
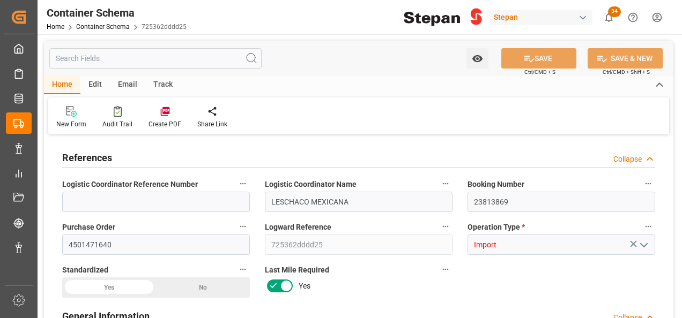
type input "20-08-2025"
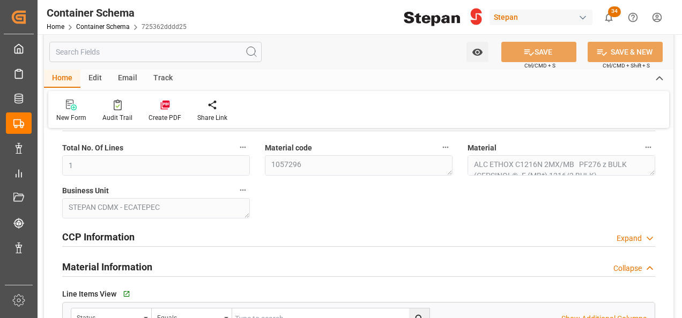
scroll to position [590, 0]
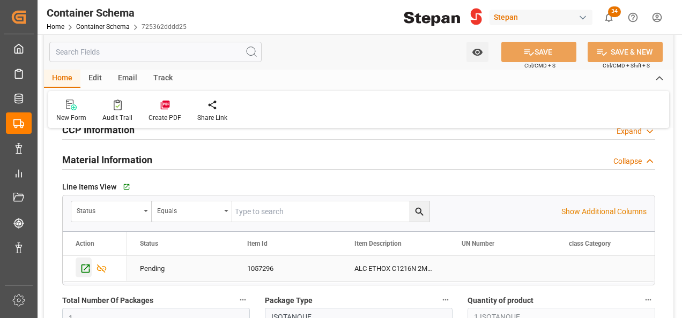
click at [86, 270] on icon "Press SPACE to select this row." at bounding box center [85, 268] width 11 height 11
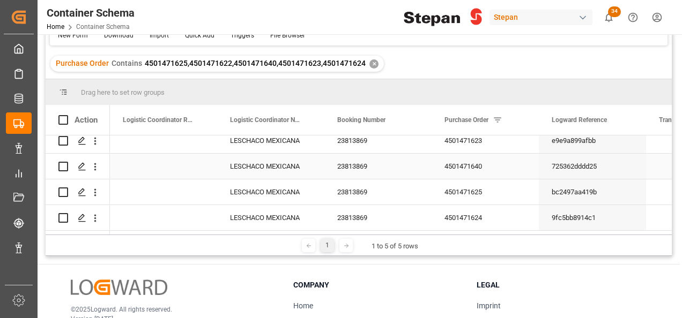
scroll to position [107, 0]
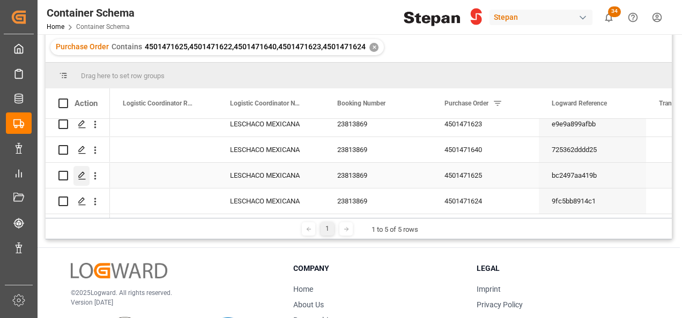
click at [81, 172] on icon "Press SPACE to select this row." at bounding box center [82, 176] width 9 height 9
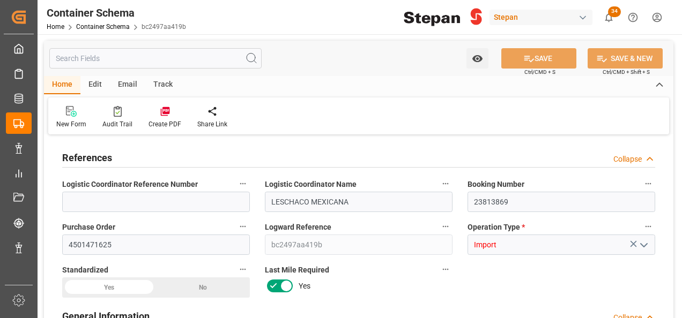
type input "21"
type input "50"
type input "1"
type input "20180"
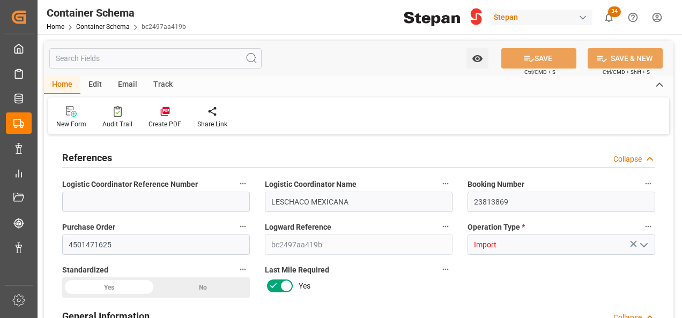
type input "20180"
type input "12"
type input "Maersk"
type input "Maersk Line AS"
type input "BEANR"
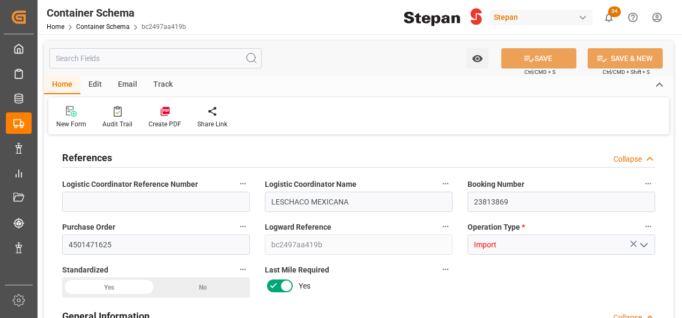
type input "MXVER"
type input "9211482"
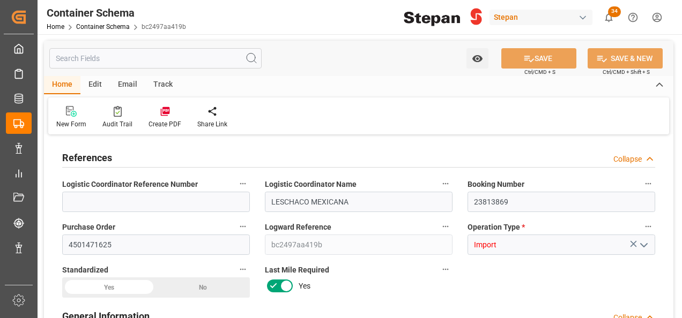
type input "9211482"
type input "0"
type input "20-08-2025 00:00"
type input "20-08-2025"
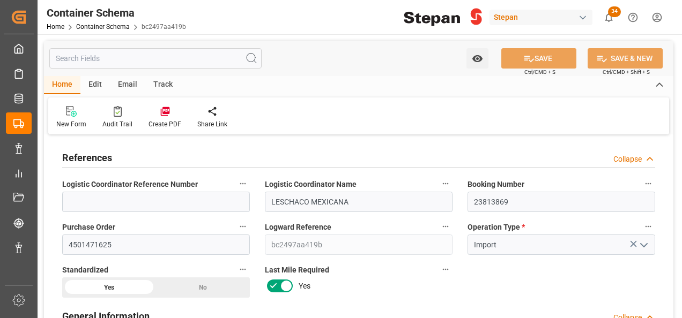
type input "13-08-2025 00:00"
type input "01-09-2025 00:00"
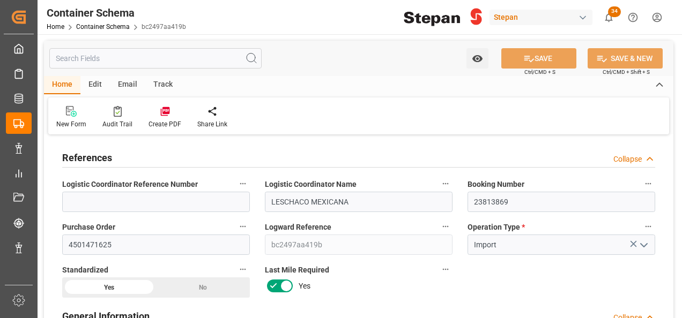
type input "01-09-2025 00:00"
type input "20-08-2025"
type input "20-08-2025 22:53"
type input "20-08-2025 22:47"
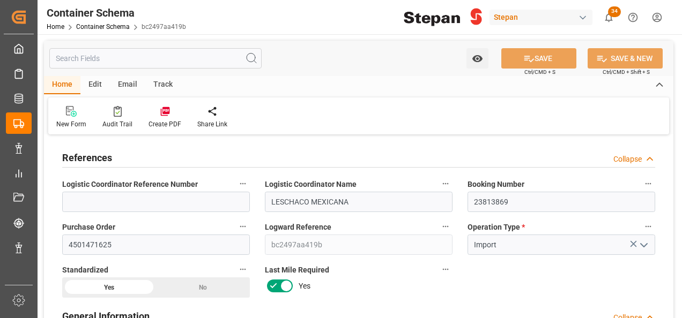
type input "20-08-2025"
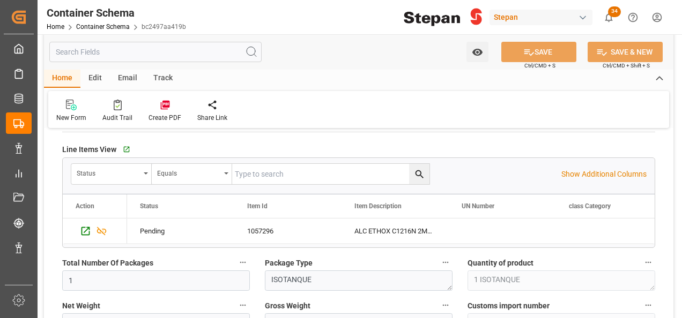
scroll to position [643, 0]
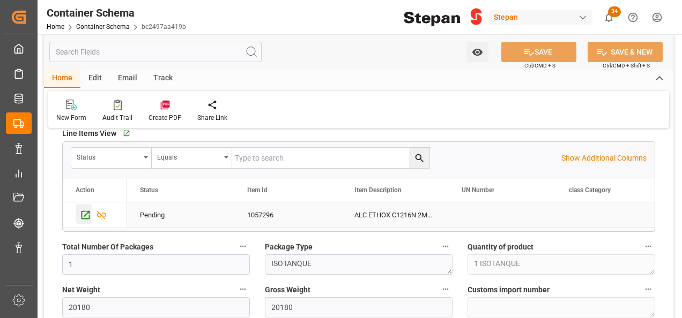
click at [86, 212] on icon "Press SPACE to select this row." at bounding box center [85, 215] width 11 height 11
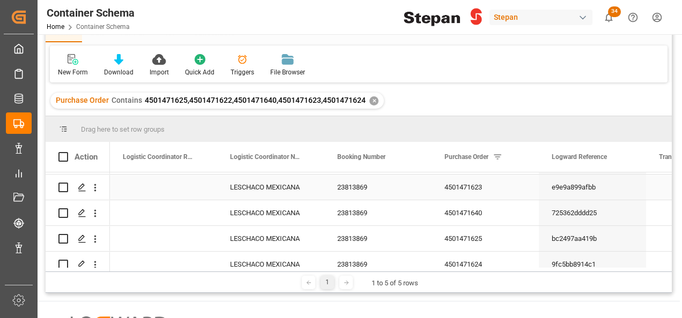
scroll to position [36, 0]
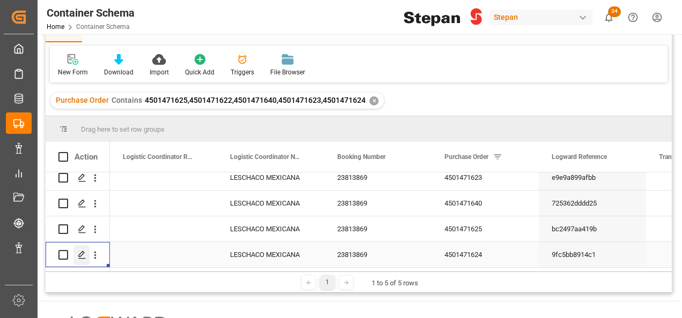
click at [80, 251] on icon "Press SPACE to select this row." at bounding box center [82, 255] width 9 height 9
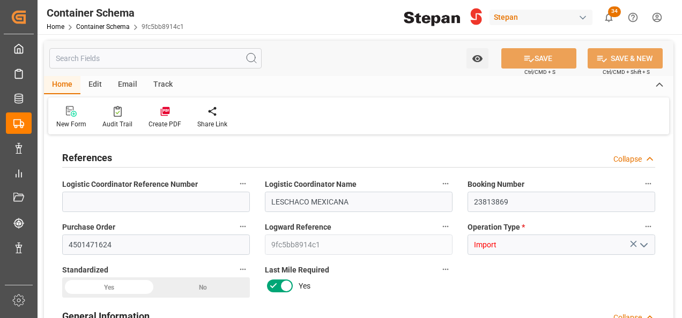
type input "21"
type input "50"
type input "2"
type input "1"
type input "20150"
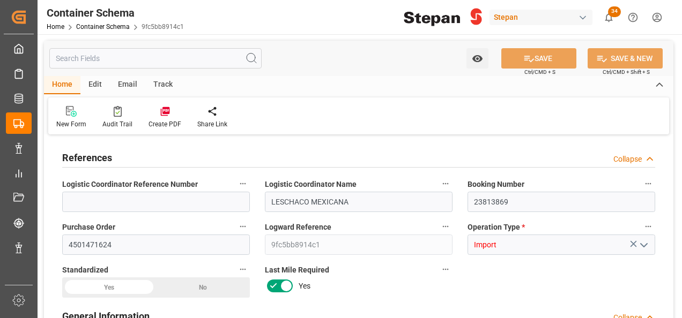
type input "20150"
type input "12"
type input "Maersk"
type input "Maersk Line AS"
type input "BEANR"
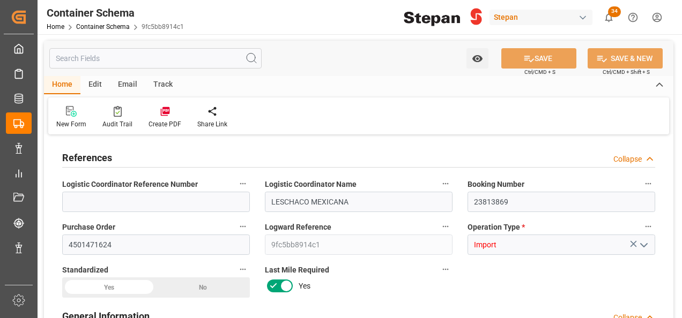
type input "MXVER"
type input "9211482"
type input "[DATE] 00:00"
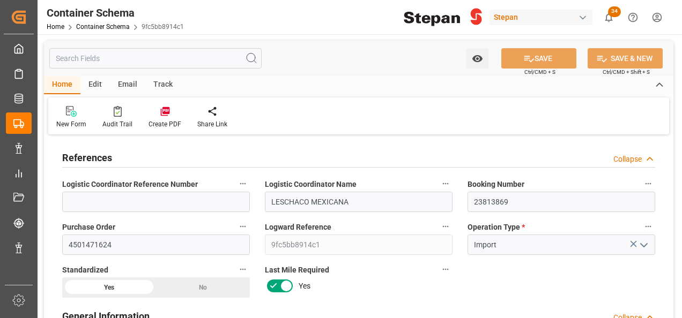
type input "[DATE]"
type input "[DATE] 00:00"
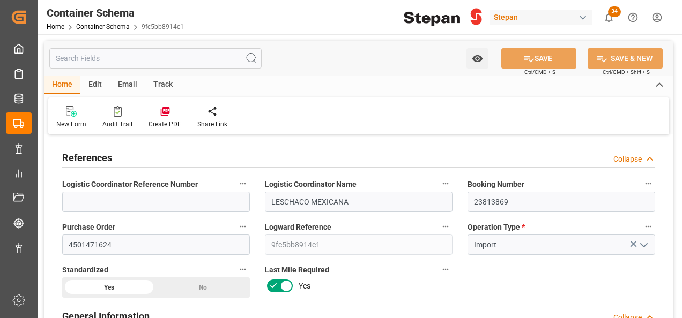
type input "[DATE] 00:00"
type input "[DATE]"
type input "[DATE] 22:43"
type input "[DATE] 20:43"
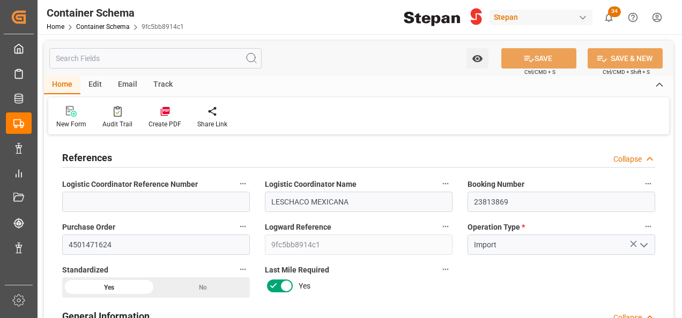
type input "[DATE]"
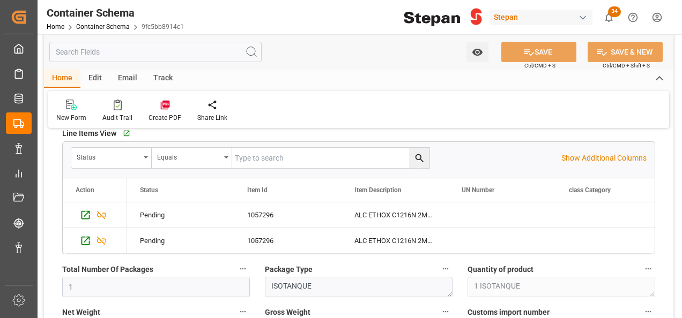
scroll to position [697, 0]
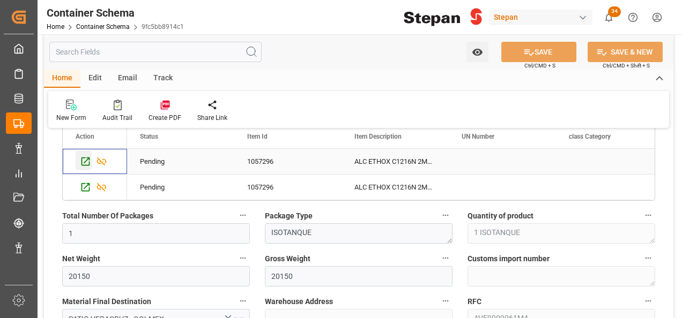
click at [87, 160] on icon "Press SPACE to select this row." at bounding box center [85, 161] width 11 height 11
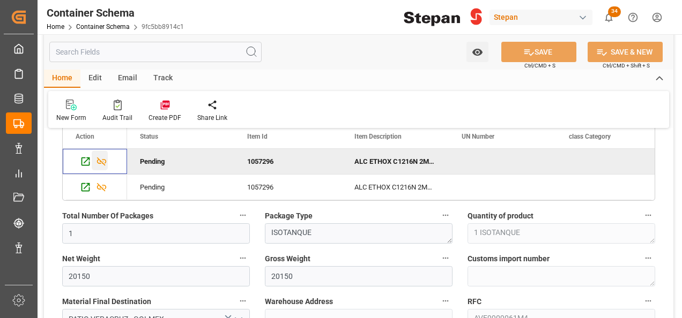
click at [105, 159] on icon "Press SPACE to deselect this row." at bounding box center [102, 162] width 10 height 9
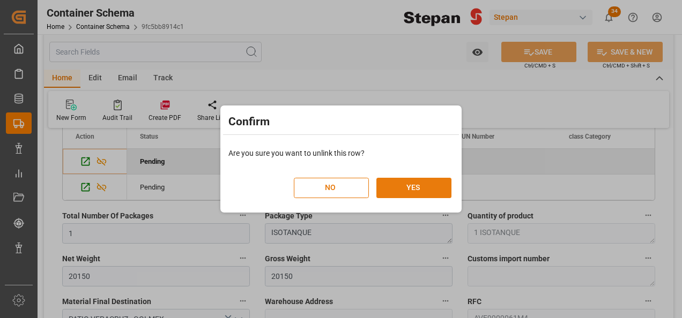
click at [406, 190] on button "YES" at bounding box center [413, 188] width 75 height 20
click at [411, 188] on button "YES" at bounding box center [413, 188] width 75 height 20
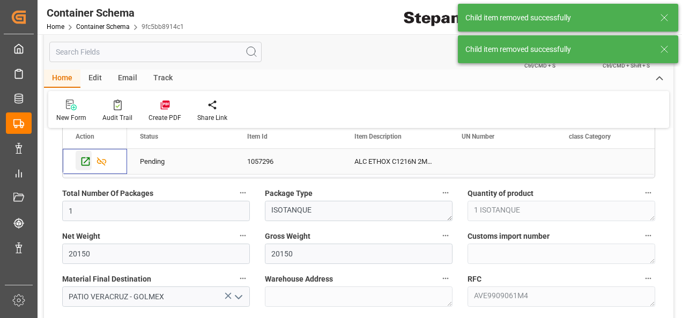
click at [87, 160] on icon "Press SPACE to select this row." at bounding box center [85, 161] width 11 height 11
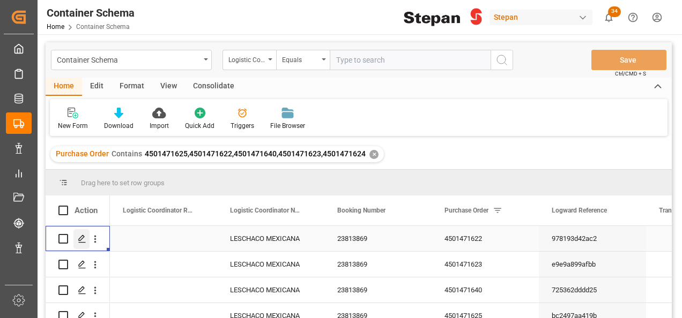
click at [81, 238] on icon "Press SPACE to select this row." at bounding box center [82, 239] width 9 height 9
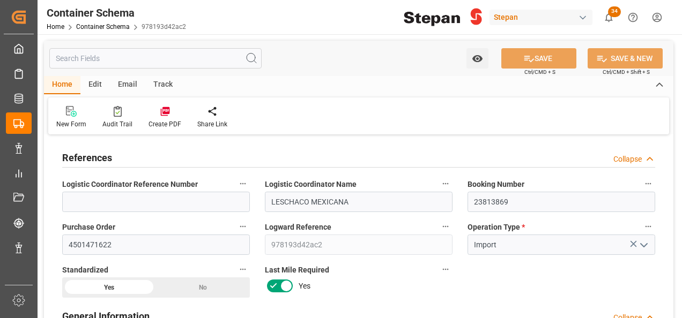
type input "21"
type input "50"
type input "1"
type input "20190"
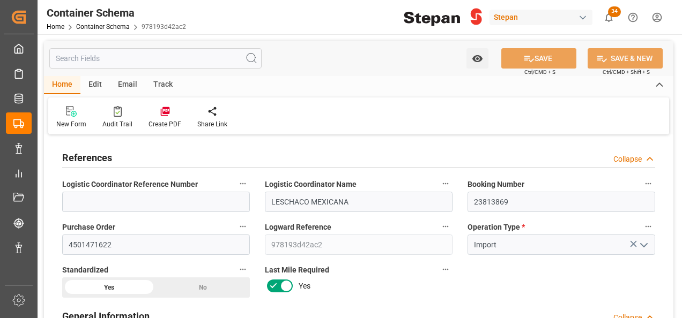
type input "12"
type input "Maersk"
type input "Maersk Line AS"
type input "BEANR"
type input "MXVER"
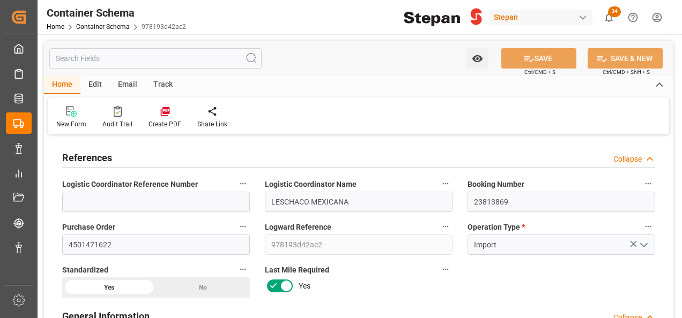
type input "MXVER"
type input "9211482"
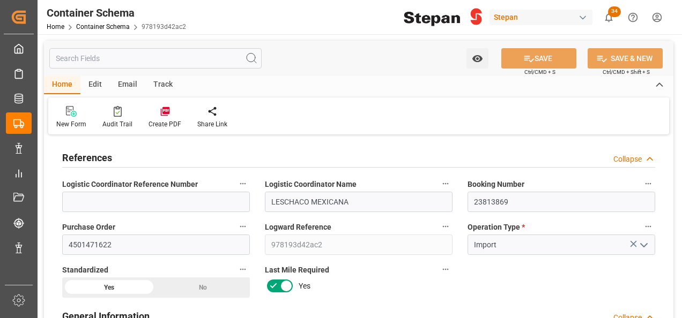
type input "0"
type input "[DATE] 00:00"
drag, startPoint x: 117, startPoint y: 239, endPoint x: 59, endPoint y: 242, distance: 58.0
click at [59, 242] on div "Purchase Order 4501471622" at bounding box center [156, 237] width 203 height 43
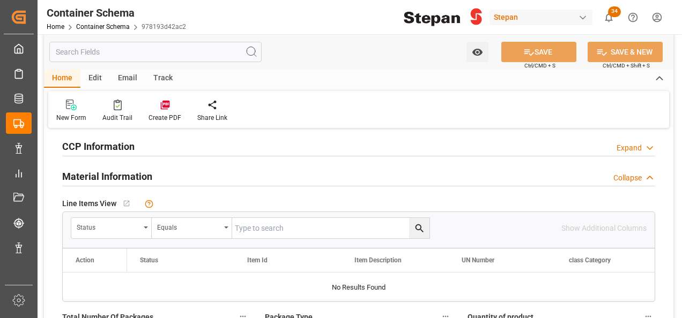
scroll to position [590, 0]
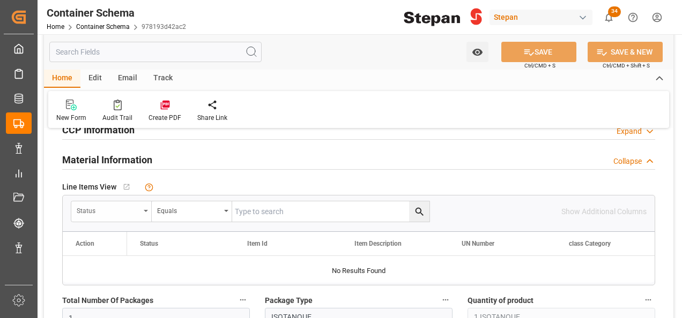
click at [145, 203] on div "Status" at bounding box center [111, 212] width 80 height 20
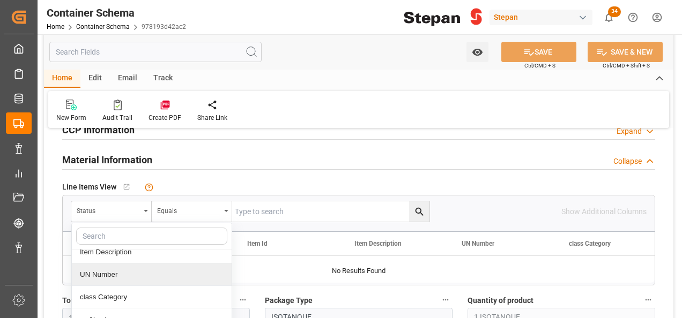
scroll to position [107, 0]
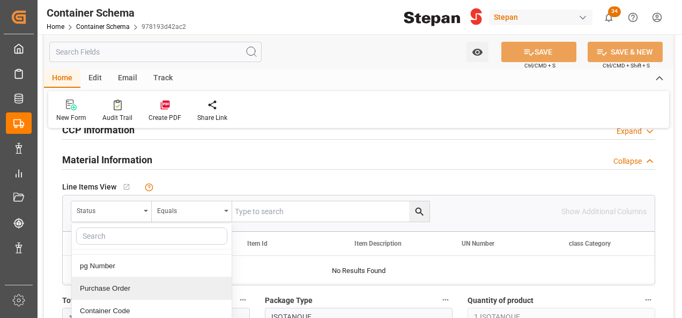
click at [99, 283] on div "Purchase Order" at bounding box center [152, 289] width 160 height 23
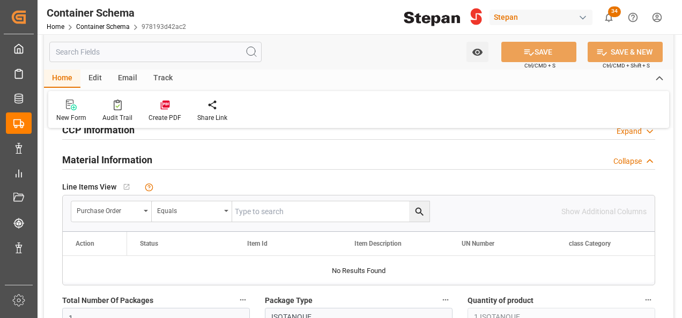
click at [244, 208] on input "text" at bounding box center [330, 212] width 197 height 20
paste input "4501471622"
click at [420, 209] on icon "search button" at bounding box center [419, 211] width 11 height 11
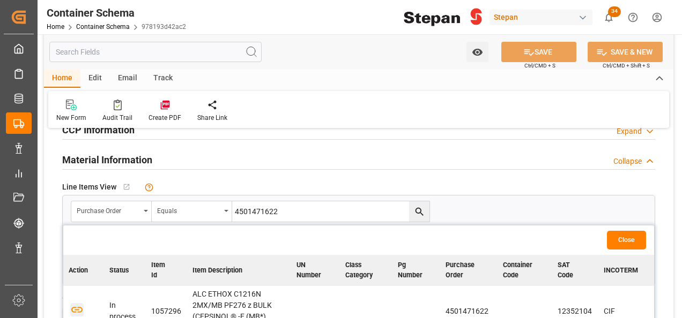
click at [75, 306] on icon "button" at bounding box center [76, 309] width 13 height 13
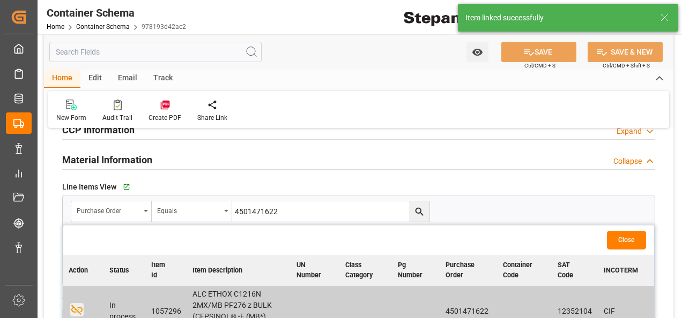
click at [619, 243] on button "Close" at bounding box center [626, 240] width 39 height 19
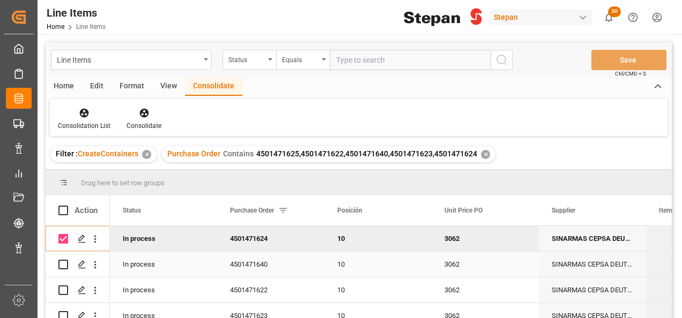
scroll to position [36, 0]
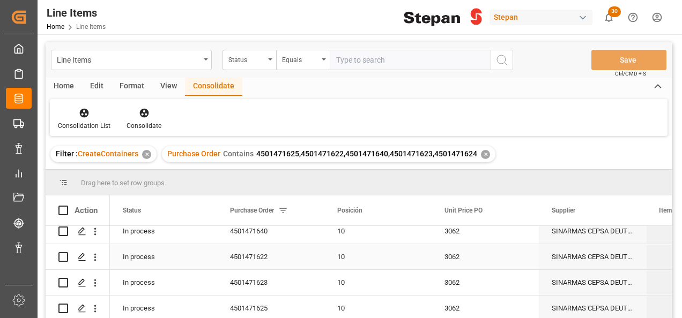
click at [268, 258] on div "4501471622" at bounding box center [270, 256] width 107 height 25
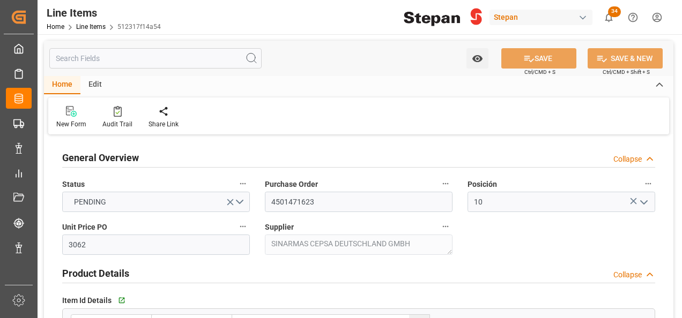
type input "3062"
type input "12352104"
type input "20000"
type input "20180"
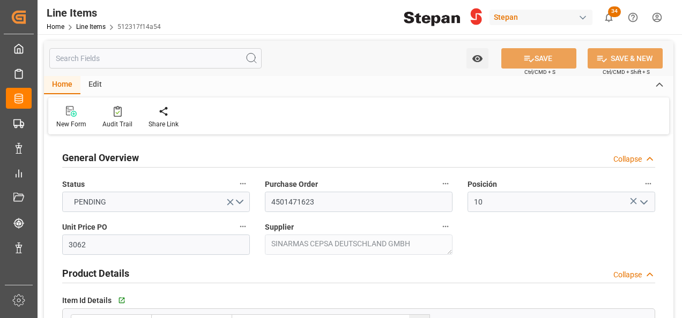
type input "61791.16"
type input "[DATE]"
type input "[DATE] 22:45"
type input "[DATE] 22:43"
type input "[DATE]"
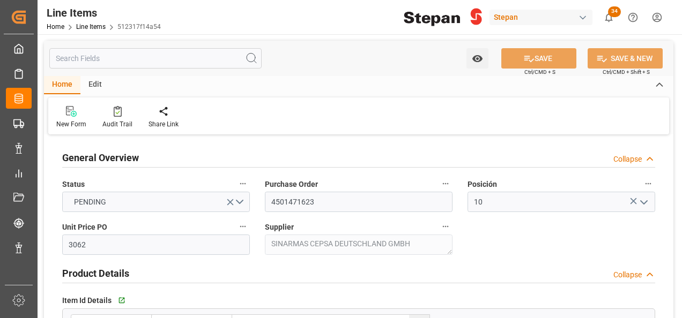
type input "[DATE]"
type input "3062"
type input "12352104"
type input "20000"
type input "20170"
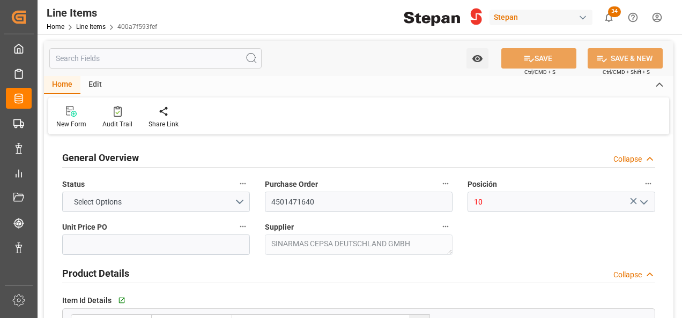
type input "20170"
type input "61760.54"
type input "[DATE]"
type input "[DATE] 22:50"
type input "[DATE] 22:43"
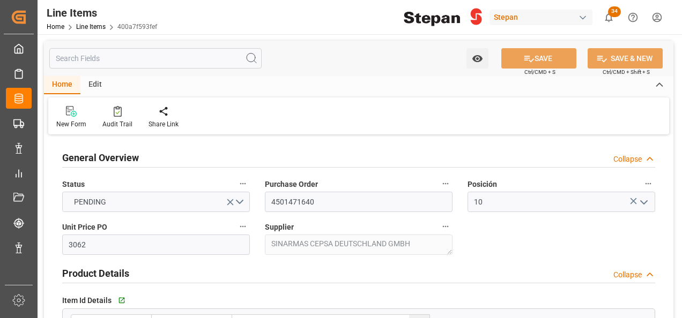
type input "[DATE]"
type input "3062"
type input "12352104"
type input "20000"
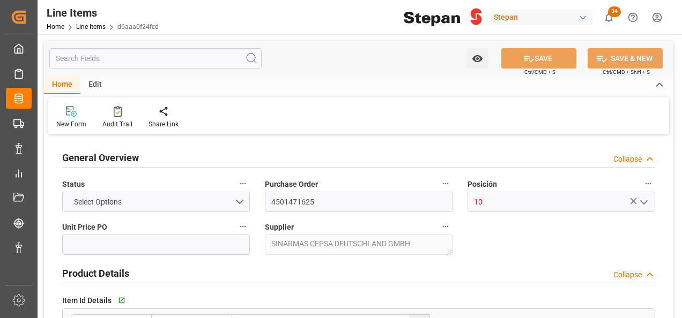
type input "20180"
type input "61791.16"
type input "[DATE]"
type input "[DATE] 22:48"
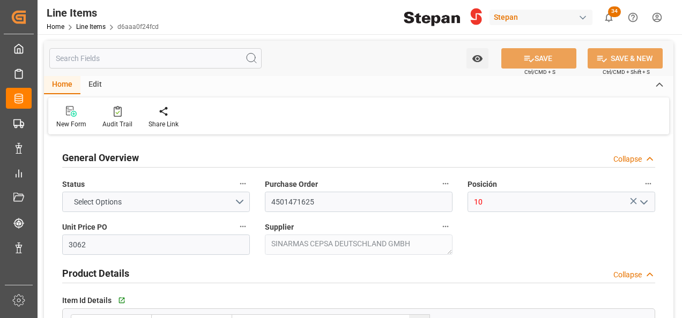
type input "[DATE] 22:43"
type input "[DATE]"
type input "3062"
type input "12352104"
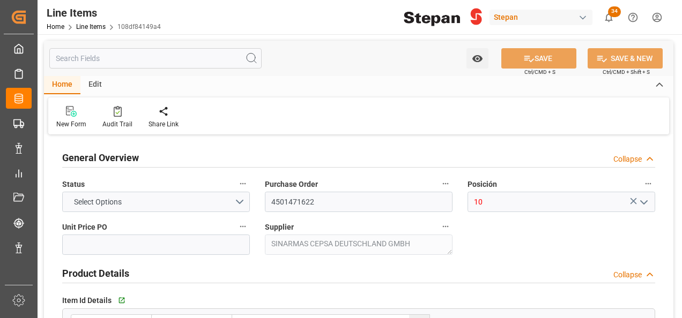
type input "20000"
type input "20190"
type input "61821.78"
type input "[DATE]"
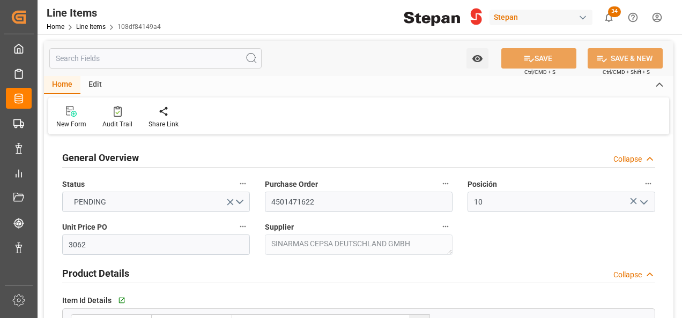
type input "[DATE] 22:40"
type input "[DATE] 22:43"
type input "[DATE]"
type input "3062"
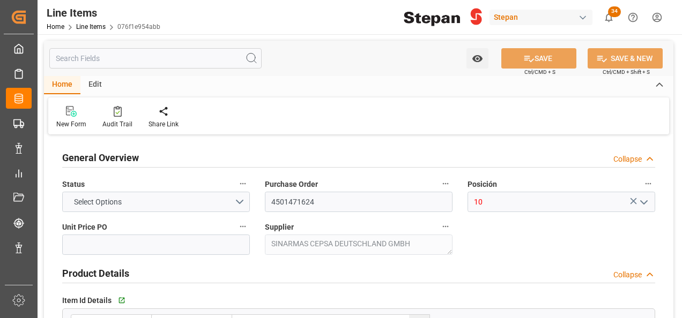
type input "12352104"
type input "20000"
type input "20150"
type input "61699.3"
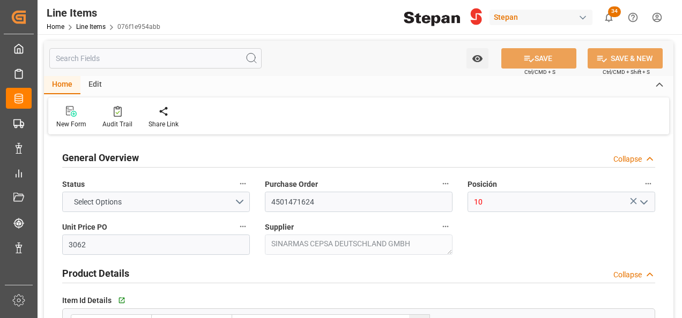
type input "[DATE]"
type input "[DATE] 20:43"
type input "[DATE] 22:43"
type input "[DATE]"
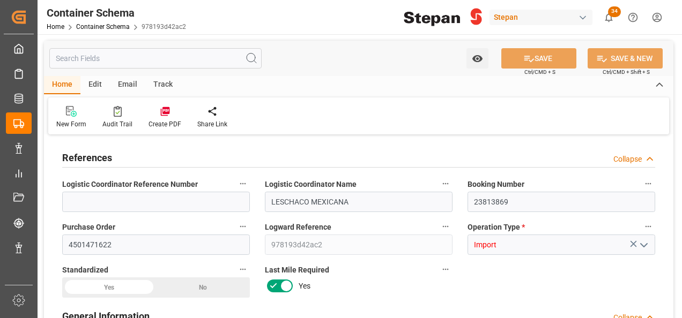
type input "21"
type input "50"
type input "1"
type input "20190"
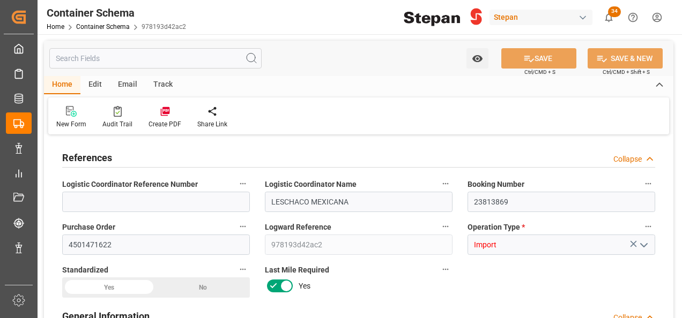
type input "20190"
type input "12"
type input "Maersk"
type input "Maersk Line AS"
type input "BEANR"
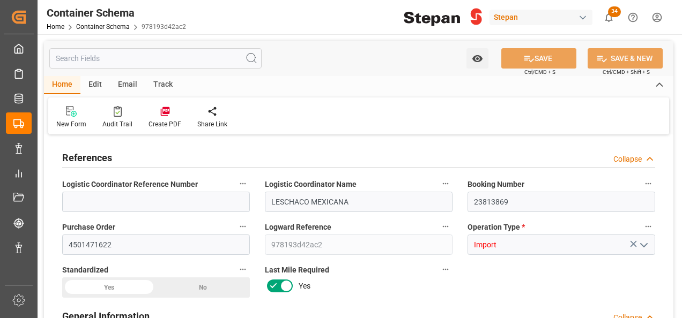
type input "MXVER"
type input "9211482"
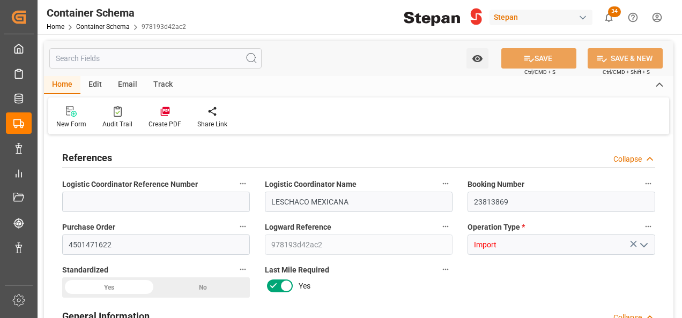
type input "9211482"
type input "0"
type input "[DATE] 00:00"
type input "[DATE]"
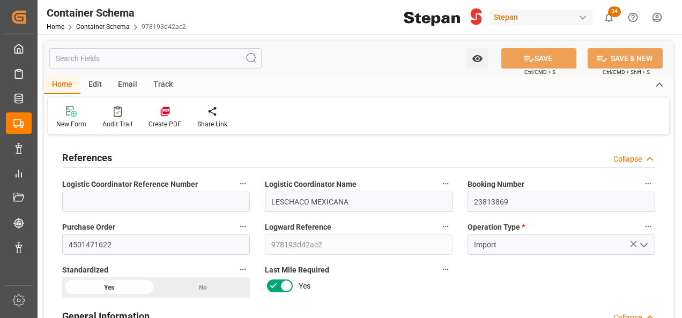
type input "[DATE] 00:00"
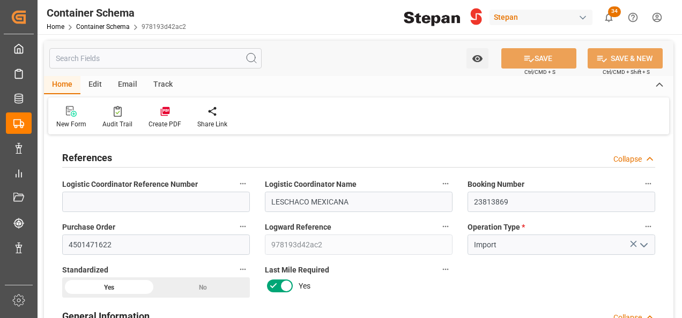
type input "[DATE] 00:00"
type input "[DATE]"
type input "[DATE] 23:04"
type input "[DATE] 22:38"
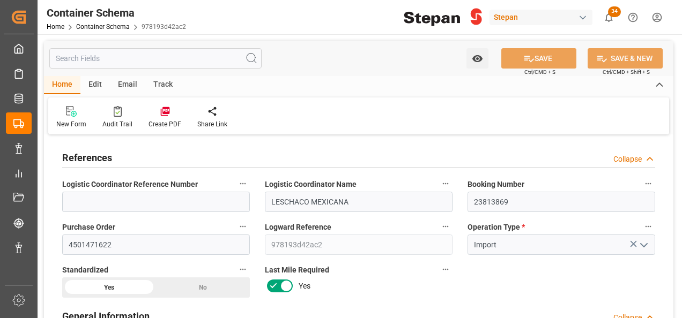
type input "[DATE]"
click at [161, 116] on icon at bounding box center [164, 111] width 9 height 9
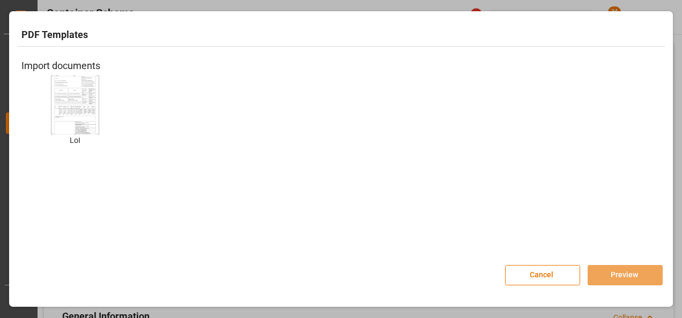
click at [98, 118] on div at bounding box center [75, 105] width 48 height 59
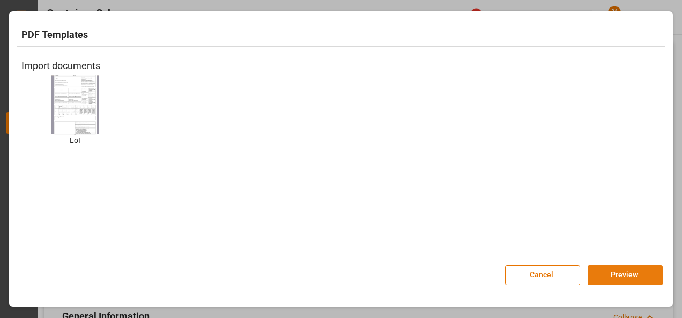
click at [607, 275] on button "Preview" at bounding box center [625, 275] width 75 height 20
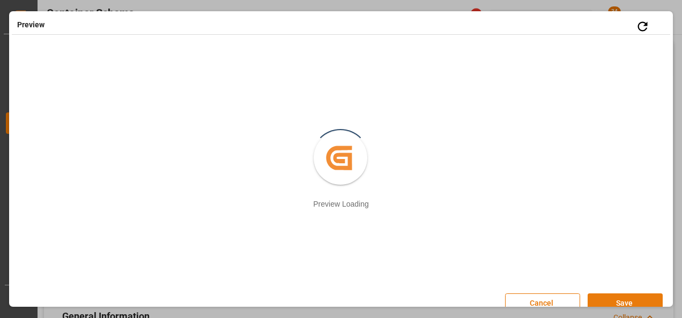
click at [618, 298] on button "Save" at bounding box center [625, 304] width 75 height 20
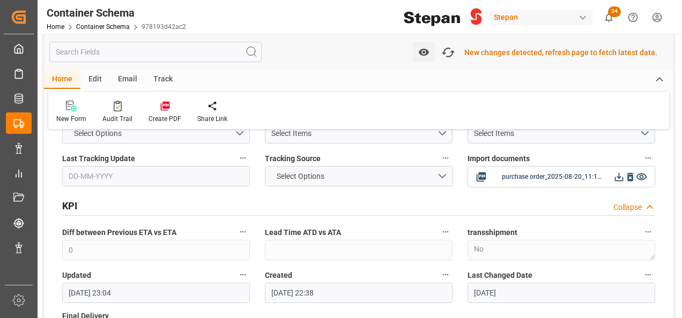
scroll to position [2198, 0]
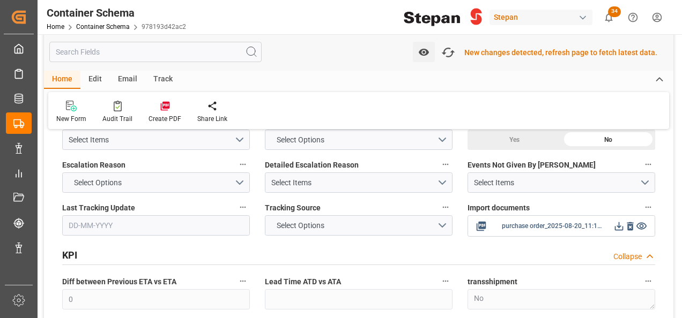
click at [618, 222] on icon at bounding box center [619, 226] width 9 height 9
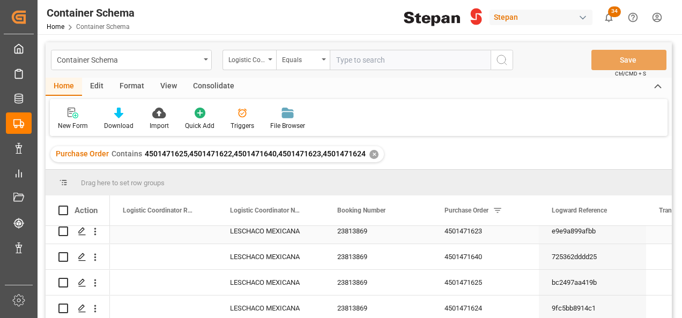
scroll to position [54, 0]
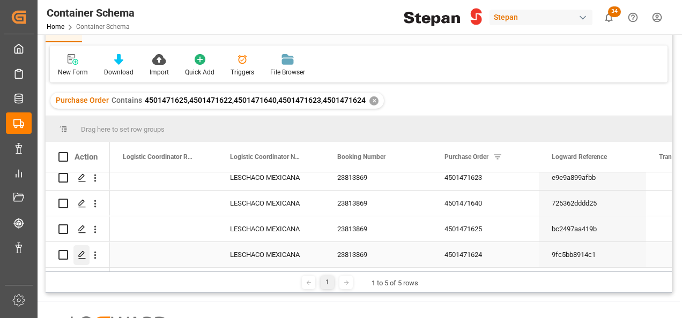
click at [83, 252] on icon "Press SPACE to select this row." at bounding box center [82, 255] width 9 height 9
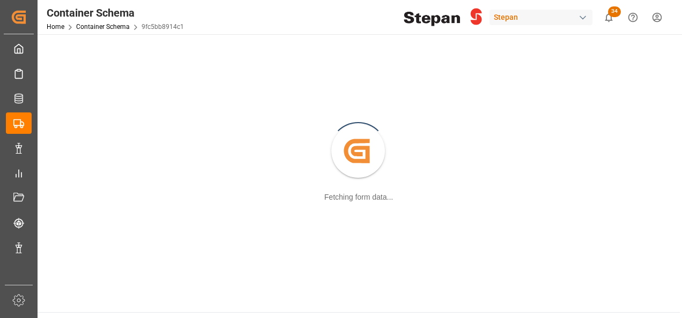
scroll to position [107, 0]
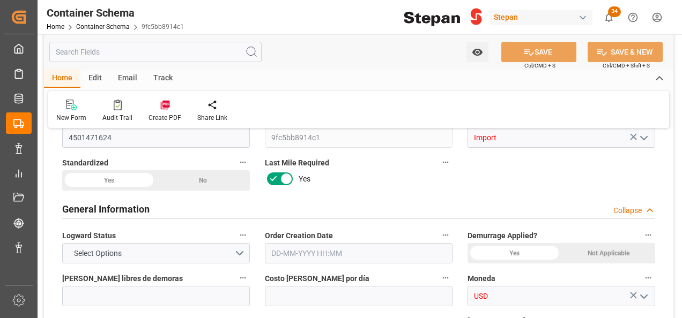
type input "21"
type input "50"
type input "1"
type input "20150"
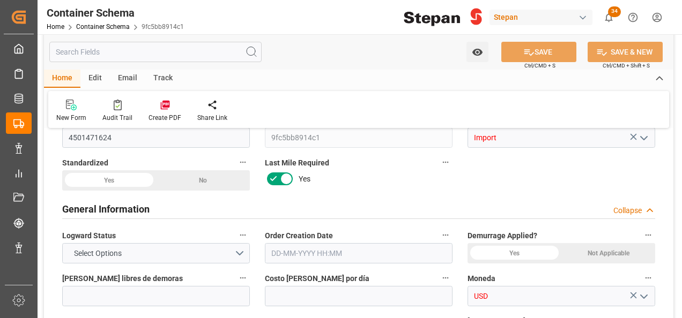
type input "20150"
type input "12"
type input "Maersk"
type input "Maersk Line AS"
type input "BEANR"
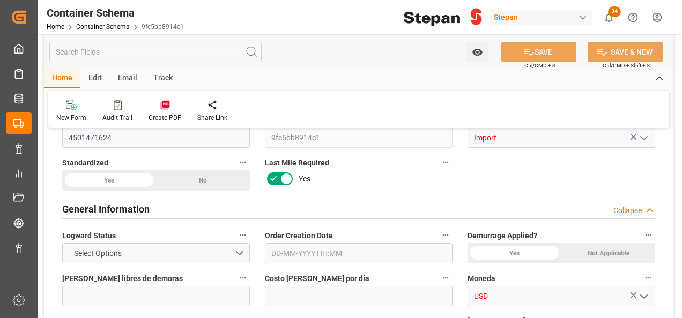
type input "MXVER"
type input "9211482"
type input "[DATE] 00:00"
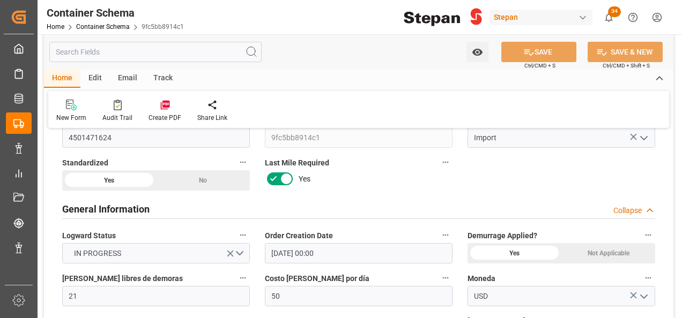
type input "[DATE]"
type input "[DATE] 00:00"
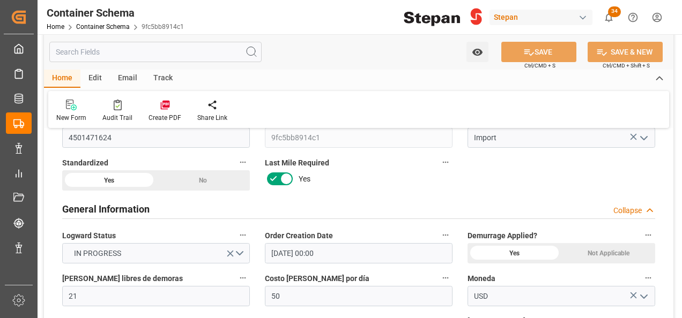
type input "[DATE] 00:00"
type input "[DATE]"
type input "20-08-2025 22:43"
type input "[DATE] 20:43"
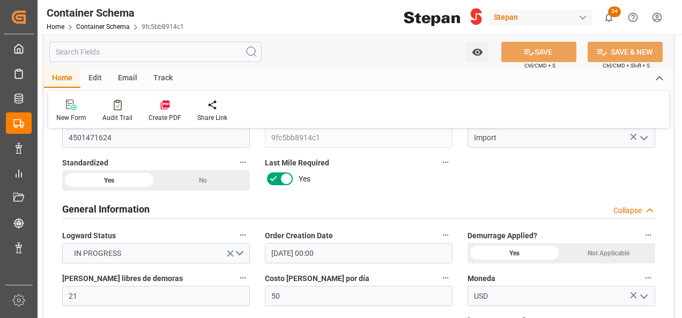
type input "[DATE]"
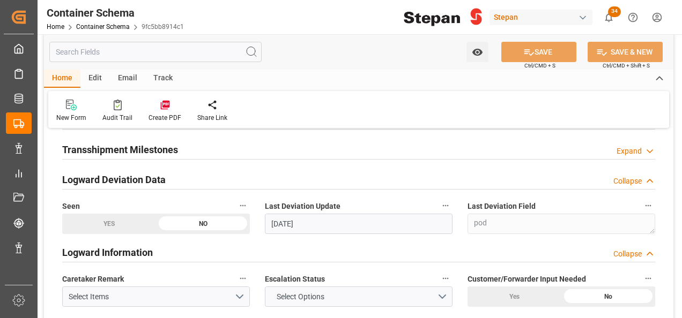
scroll to position [2145, 0]
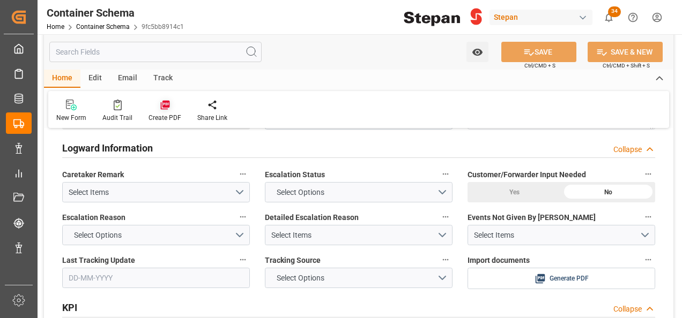
click at [160, 102] on icon at bounding box center [164, 105] width 9 height 9
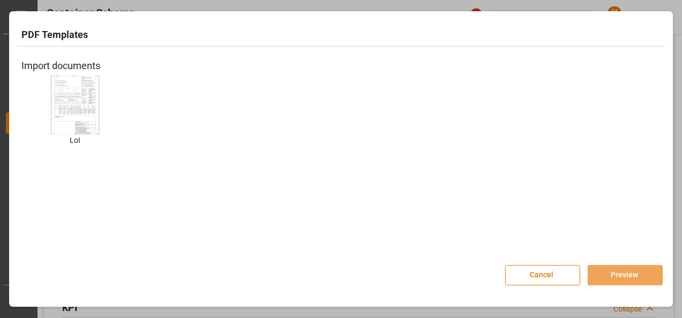
click at [88, 84] on img at bounding box center [75, 105] width 43 height 61
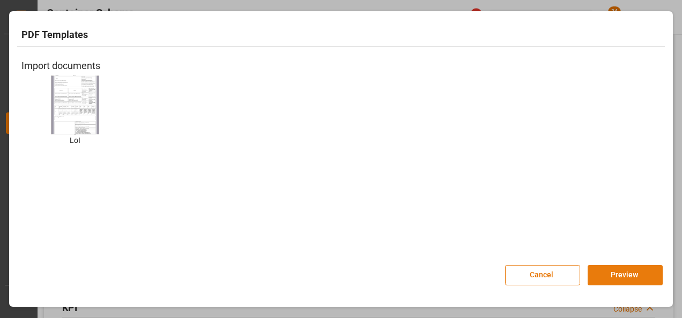
click at [619, 275] on button "Preview" at bounding box center [625, 275] width 75 height 20
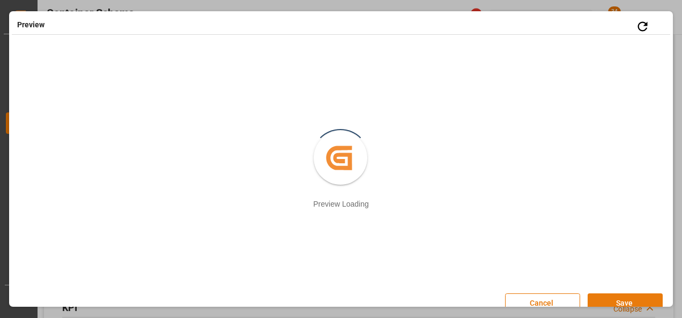
click at [614, 302] on button "Save" at bounding box center [625, 304] width 75 height 20
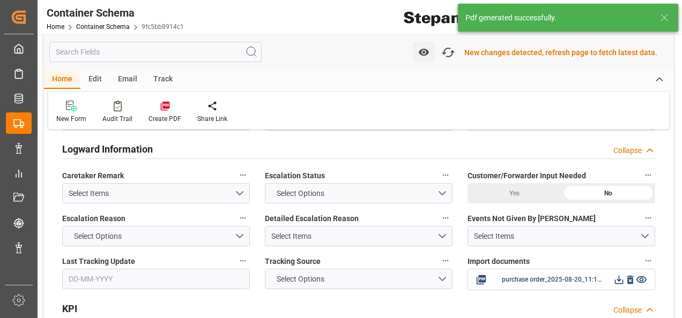
scroll to position [2146, 0]
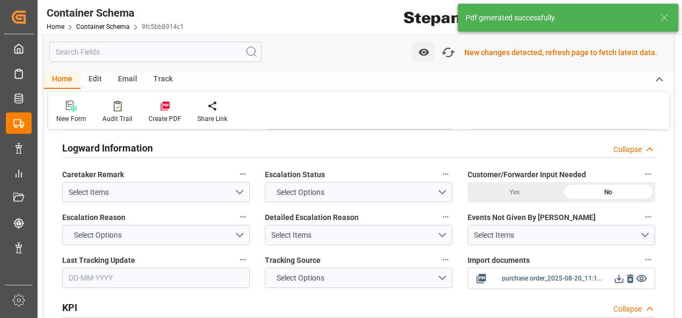
click at [620, 273] on icon at bounding box center [618, 278] width 11 height 11
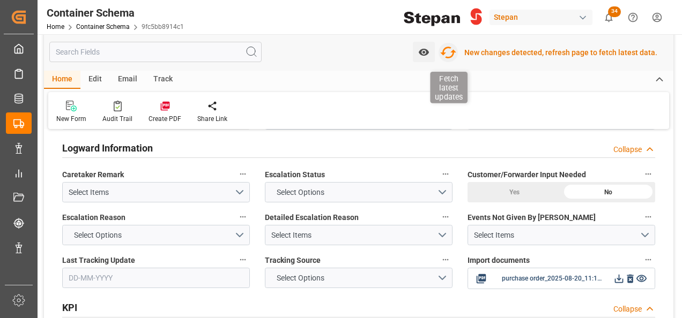
click at [451, 55] on icon "button" at bounding box center [448, 52] width 17 height 17
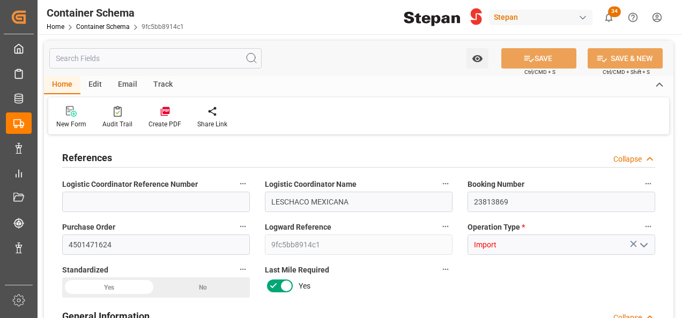
type input "21"
type input "50"
type input "1"
type input "20150"
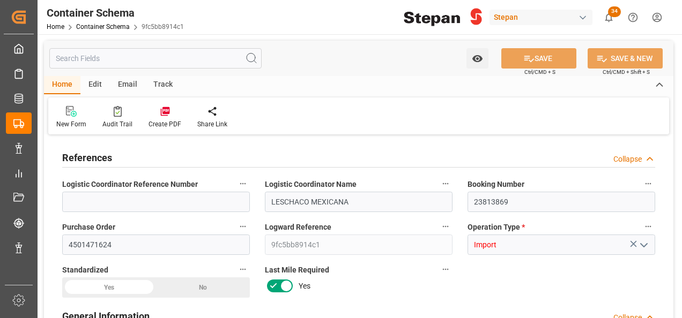
type input "20150"
type input "12"
type input "Maersk"
type input "Maersk Line AS"
type input "BEANR"
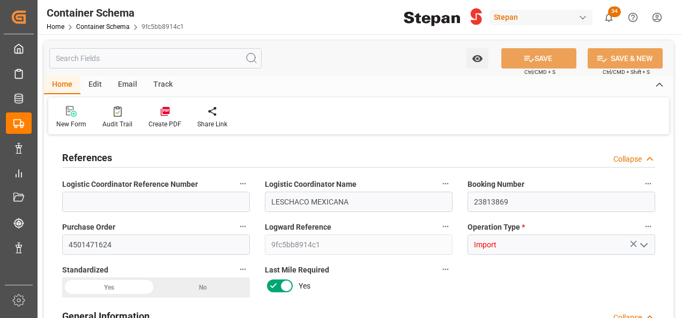
type input "MXVER"
type input "9211482"
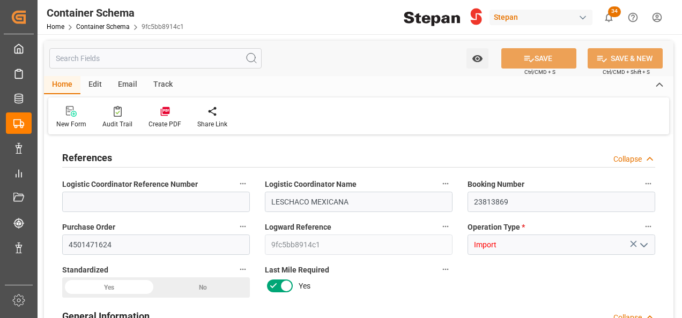
type input "9211482"
type input "0"
type input "[DATE] 00:00"
type input "[DATE]"
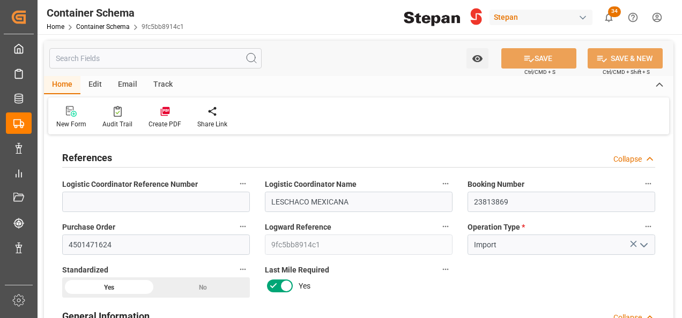
type input "[DATE] 00:00"
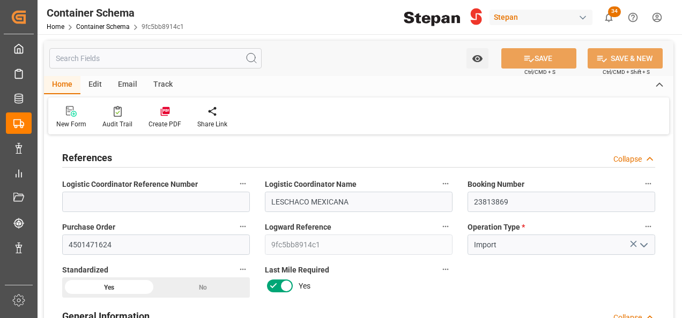
type input "[DATE] 00:00"
type input "01-09-2025 00:00"
type input "20-08-2025"
type input "20-08-2025 23:14"
type input "20-08-2025 20:43"
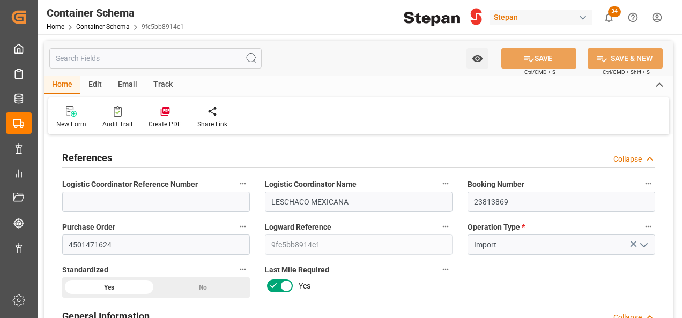
type input "20-08-2025"
click at [110, 27] on link "Container Schema" at bounding box center [103, 27] width 54 height 8
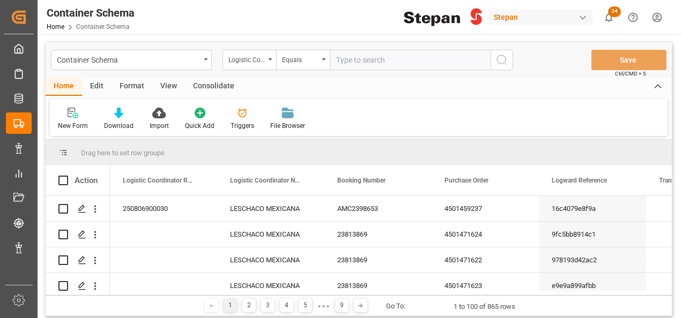
click at [207, 60] on icon "open menu" at bounding box center [206, 59] width 4 height 2
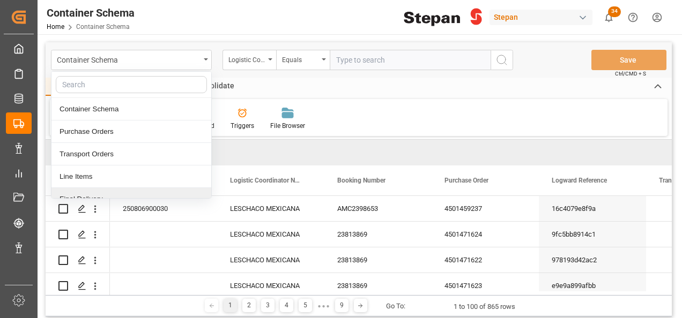
click at [79, 194] on div "Final Delivery" at bounding box center [131, 199] width 160 height 23
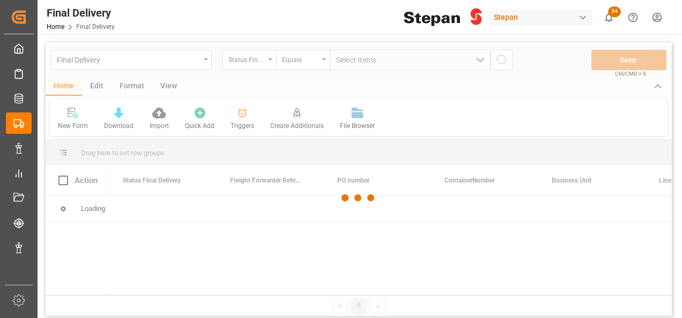
click at [265, 58] on div at bounding box center [359, 198] width 626 height 312
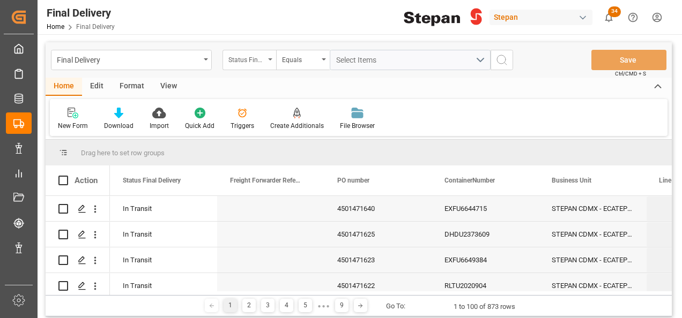
click at [271, 59] on icon "open menu" at bounding box center [270, 59] width 4 height 2
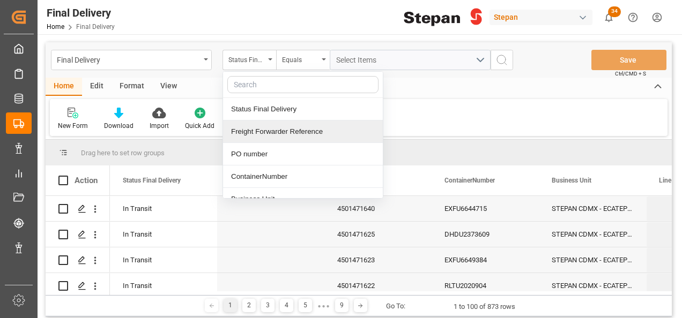
click at [251, 130] on div "Freight Forwarder Reference" at bounding box center [303, 132] width 160 height 23
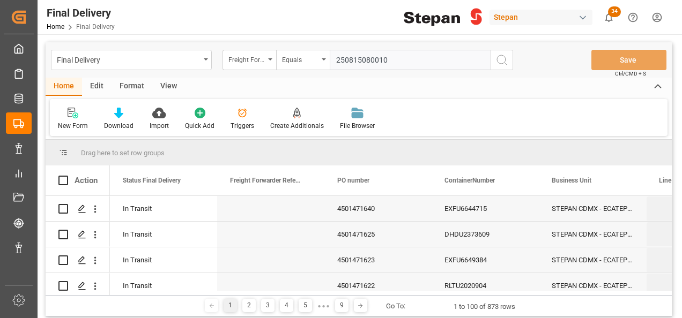
type input "250815080010"
click at [501, 61] on icon "search button" at bounding box center [501, 60] width 13 height 13
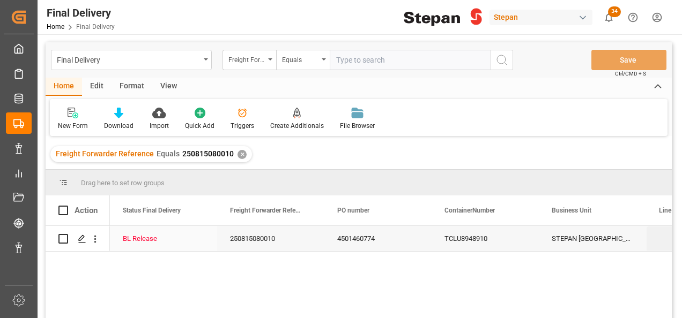
click at [151, 241] on div "BL Release" at bounding box center [163, 239] width 81 height 25
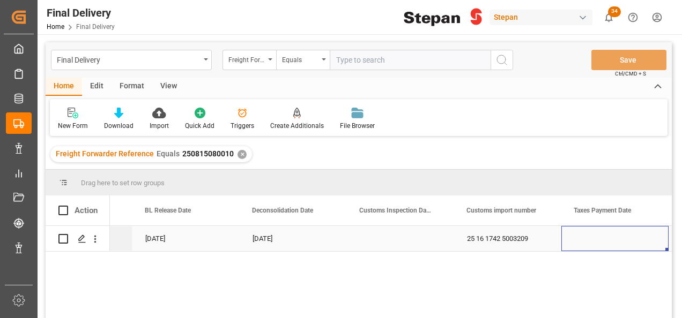
scroll to position [0, 621]
click at [84, 239] on icon "Press SPACE to select this row." at bounding box center [82, 239] width 9 height 9
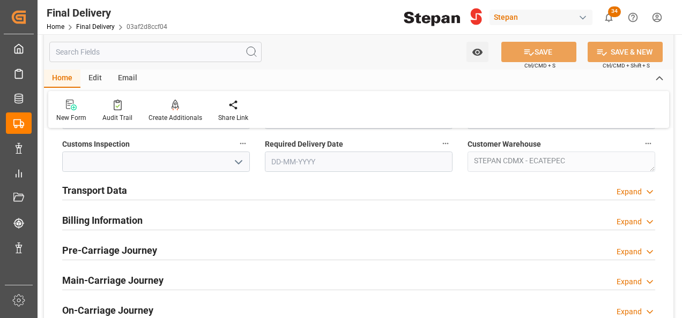
scroll to position [375, 0]
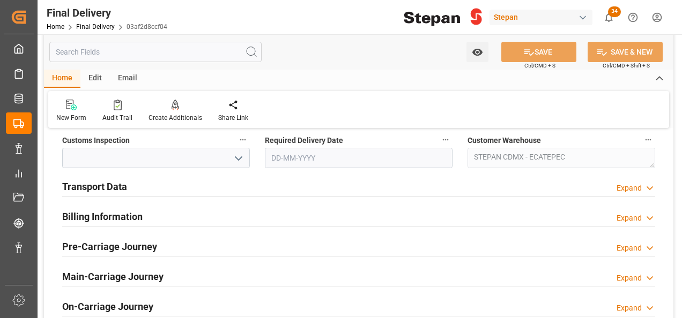
click at [112, 182] on h2 "Transport Data" at bounding box center [94, 187] width 65 height 14
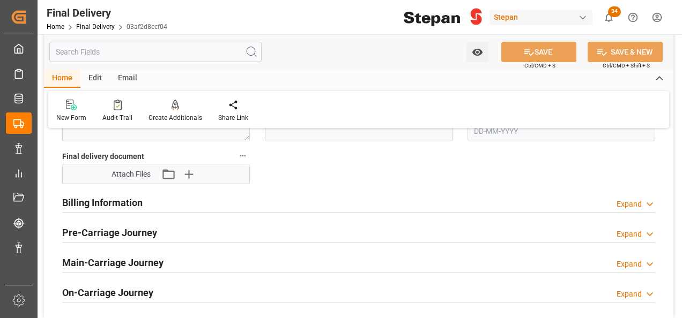
scroll to position [536, 0]
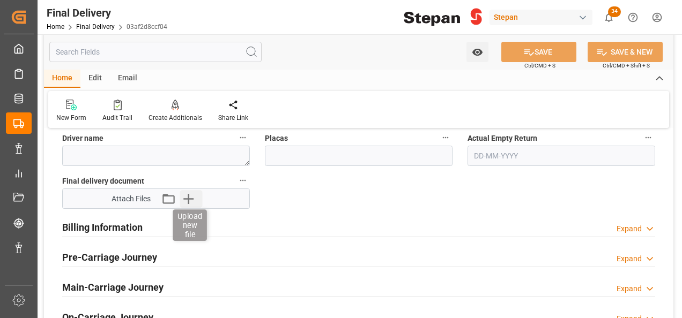
click at [192, 203] on icon "button" at bounding box center [188, 198] width 17 height 17
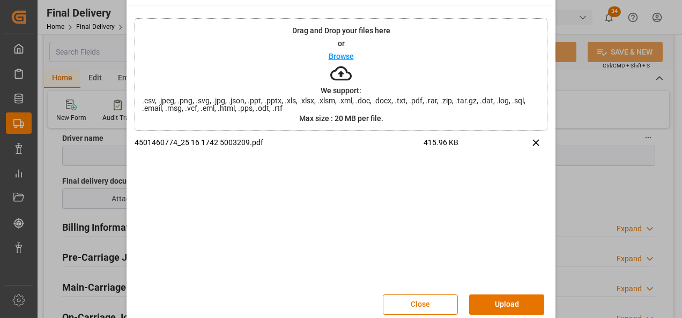
scroll to position [42, 0]
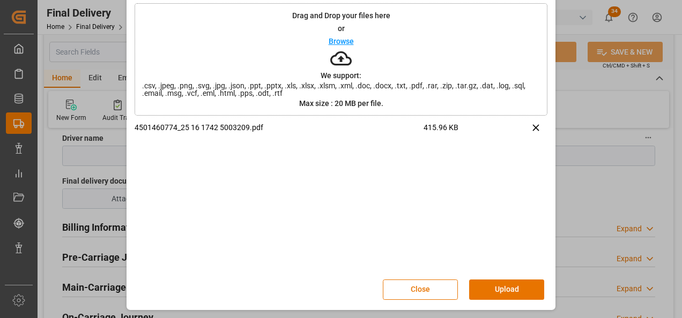
click at [506, 292] on button "Upload" at bounding box center [506, 290] width 75 height 20
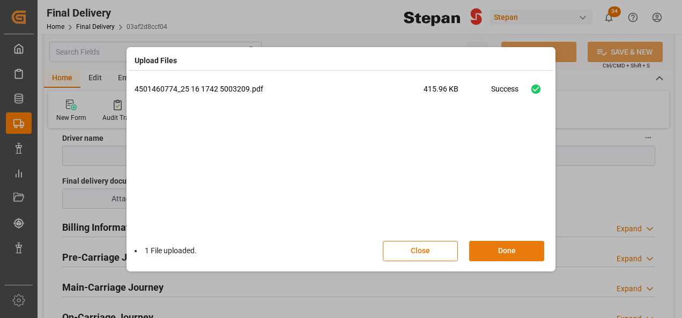
click at [504, 253] on button "Done" at bounding box center [506, 251] width 75 height 20
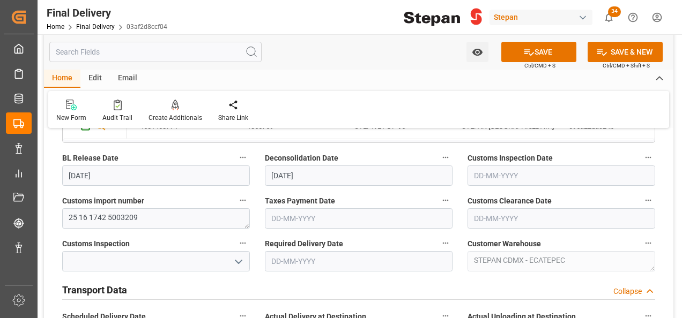
scroll to position [268, 0]
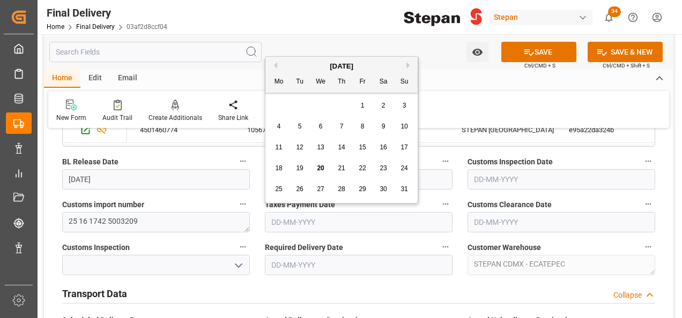
click at [326, 215] on input "text" at bounding box center [359, 222] width 188 height 20
click at [308, 69] on div "August 2025" at bounding box center [341, 66] width 152 height 11
click at [319, 167] on span "20" at bounding box center [320, 169] width 7 height 8
type input "20-08-2025"
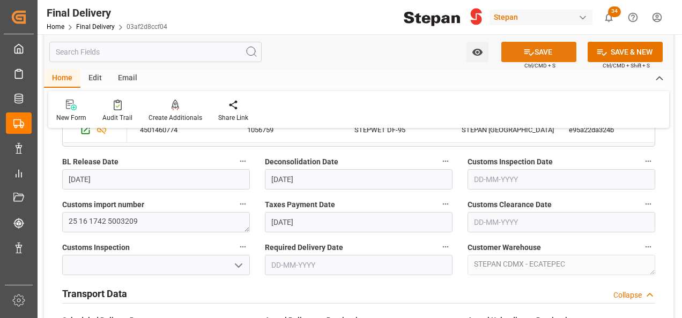
click at [540, 50] on button "SAVE" at bounding box center [538, 52] width 75 height 20
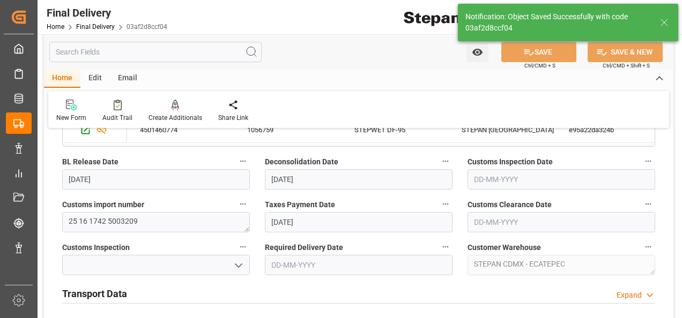
type input "Taxes paid"
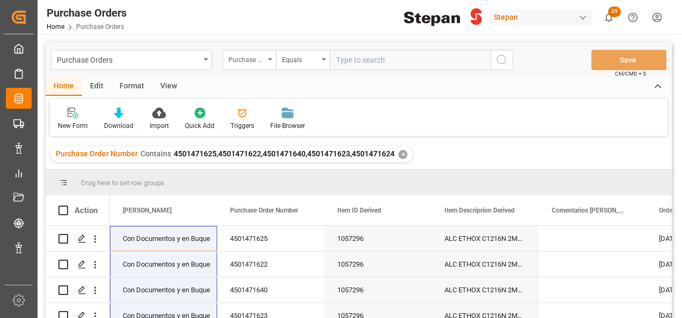
click at [268, 58] on div "Purchase Order Number" at bounding box center [249, 60] width 54 height 20
